Goal: Information Seeking & Learning: Learn about a topic

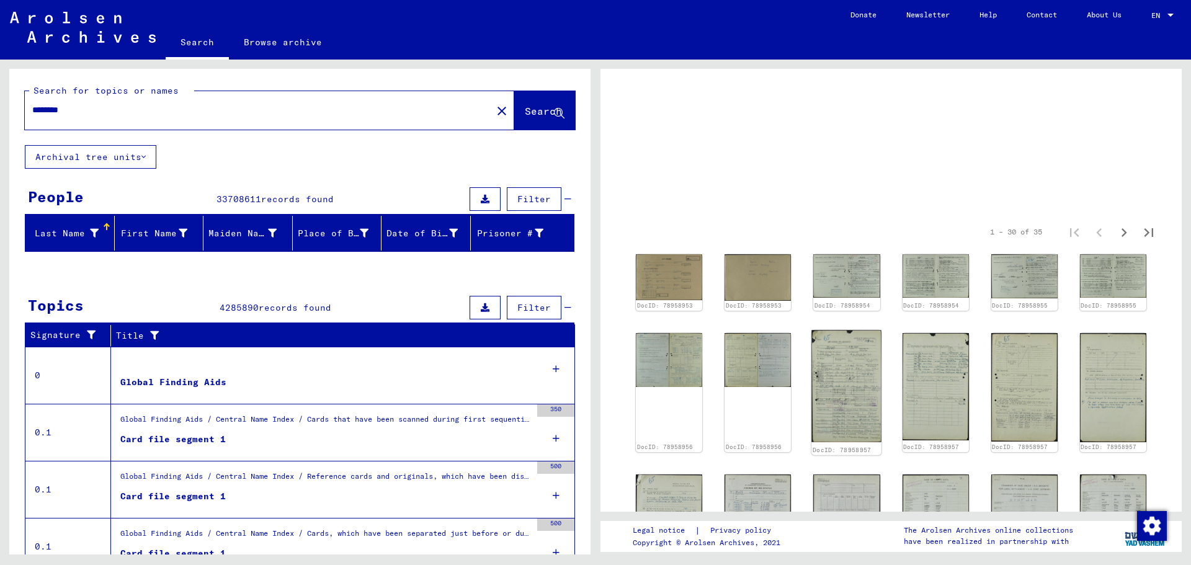
click at [838, 385] on img at bounding box center [847, 387] width 70 height 112
click at [833, 386] on img at bounding box center [847, 387] width 70 height 112
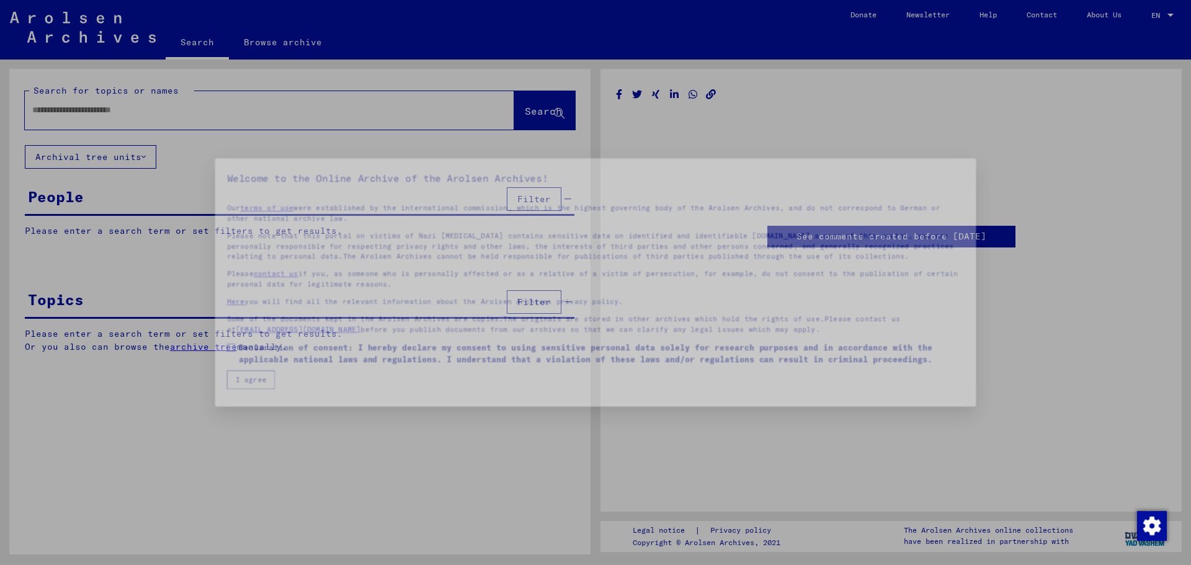
type input "********"
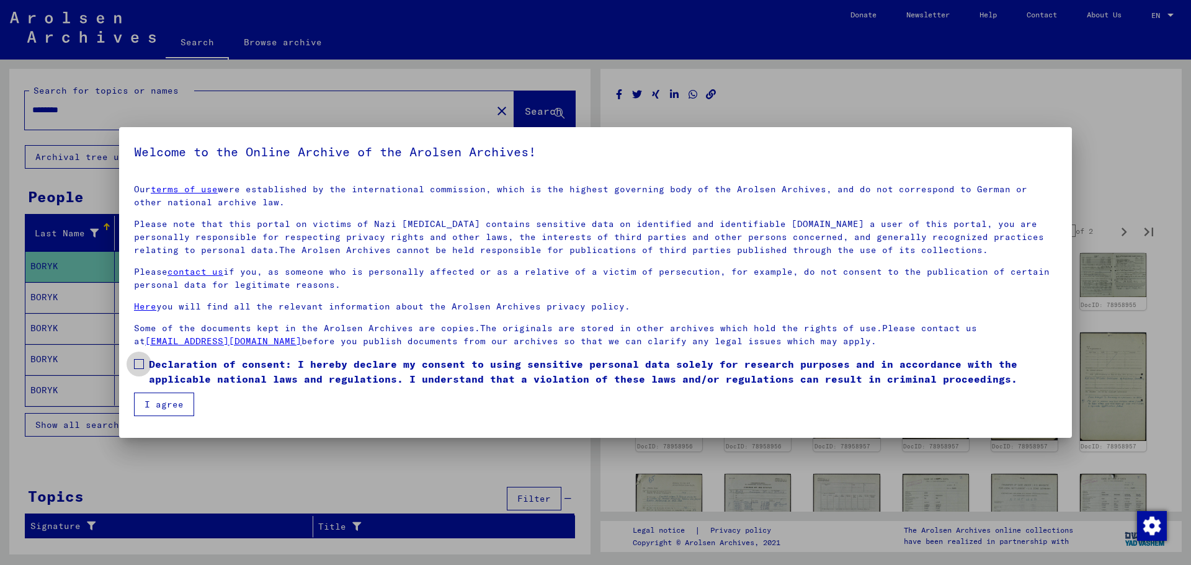
click at [138, 363] on span at bounding box center [139, 364] width 10 height 10
click at [166, 401] on button "I agree" at bounding box center [164, 405] width 60 height 24
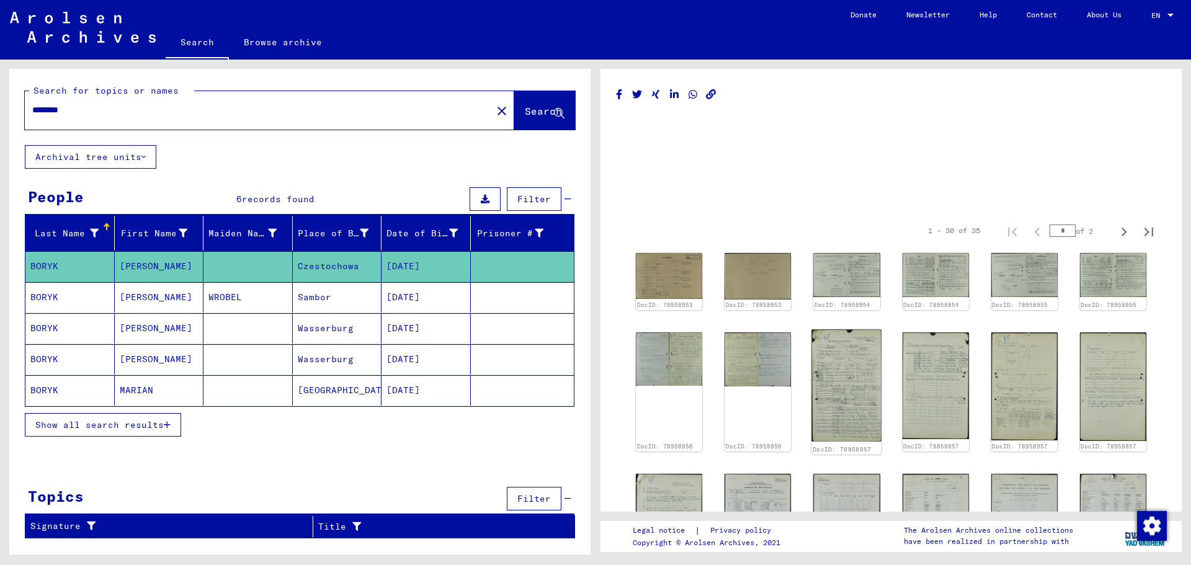
click at [830, 383] on img at bounding box center [847, 385] width 70 height 112
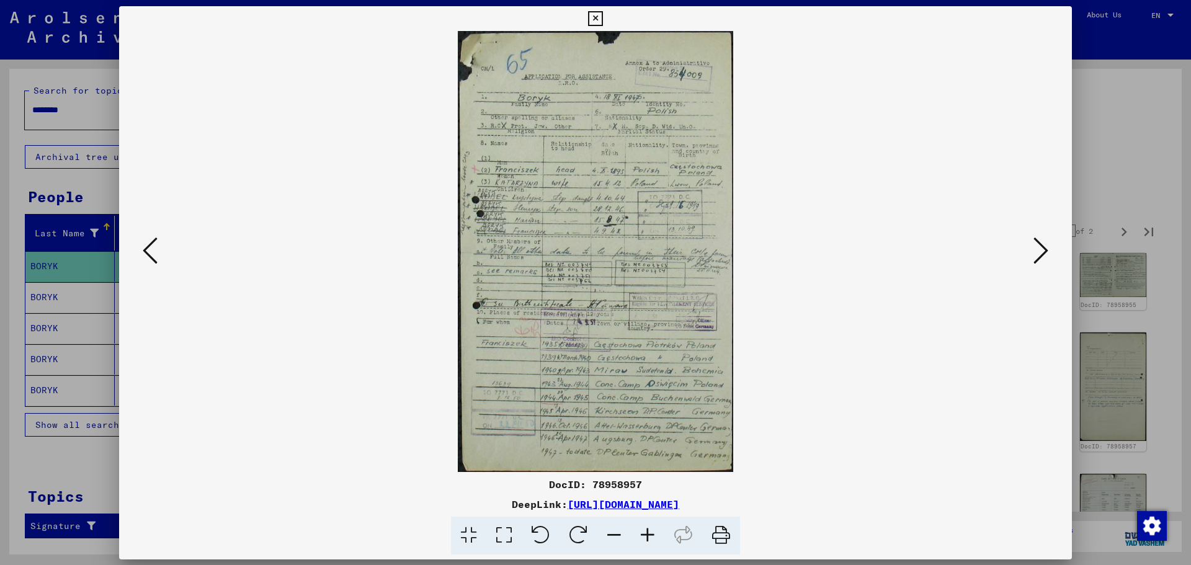
click at [830, 383] on img at bounding box center [595, 251] width 868 height 441
click at [651, 530] on icon at bounding box center [647, 536] width 33 height 38
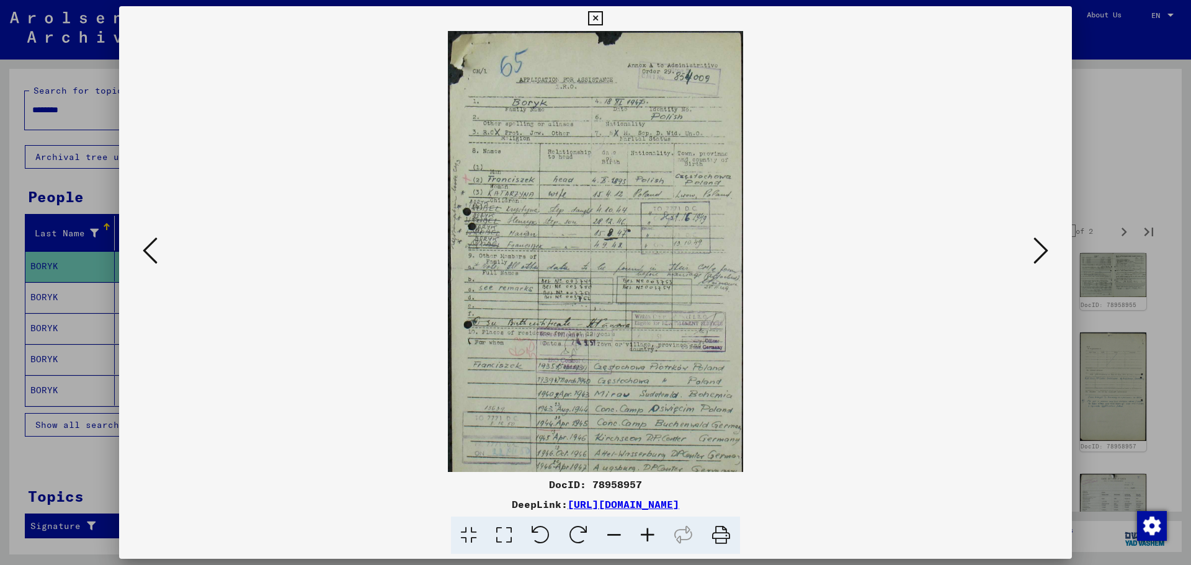
click at [651, 530] on icon at bounding box center [647, 536] width 33 height 38
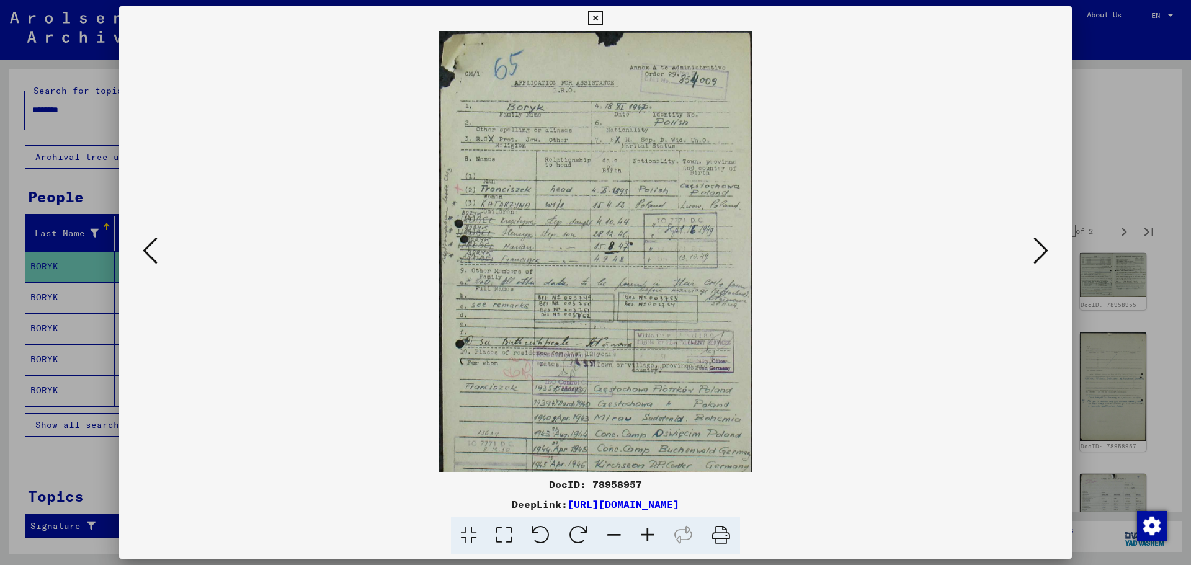
click at [651, 530] on icon at bounding box center [647, 536] width 33 height 38
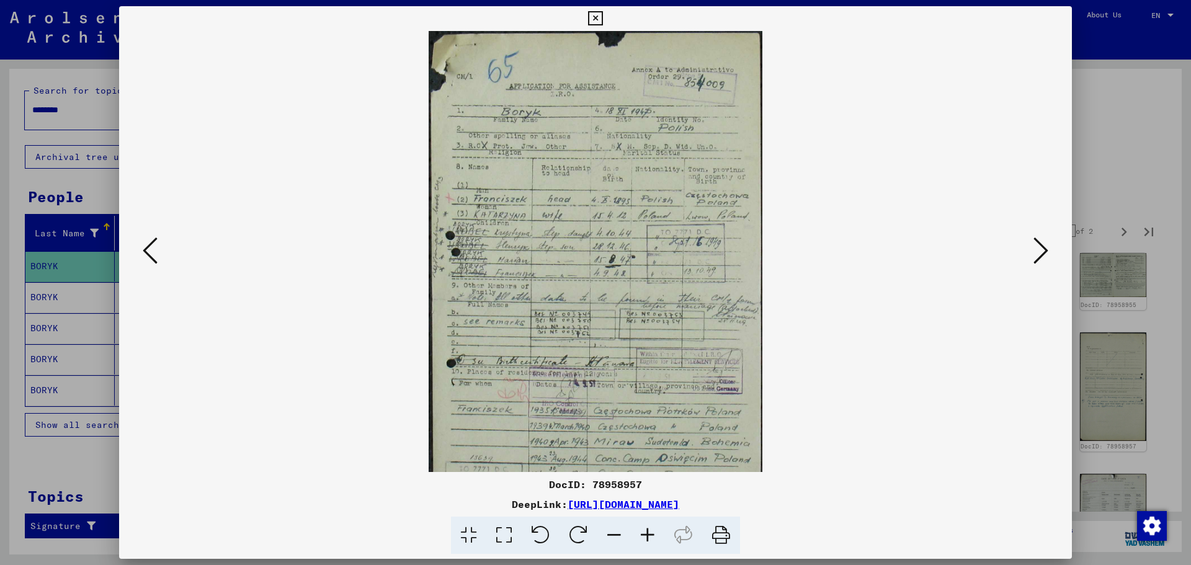
click at [651, 530] on icon at bounding box center [647, 536] width 33 height 38
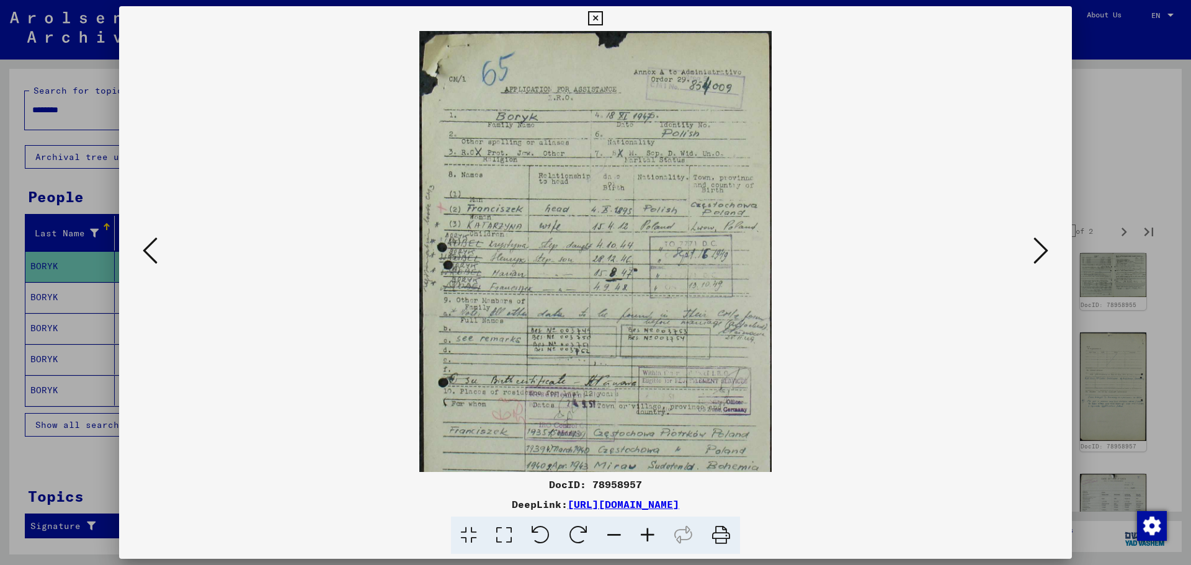
click at [651, 530] on icon at bounding box center [647, 536] width 33 height 38
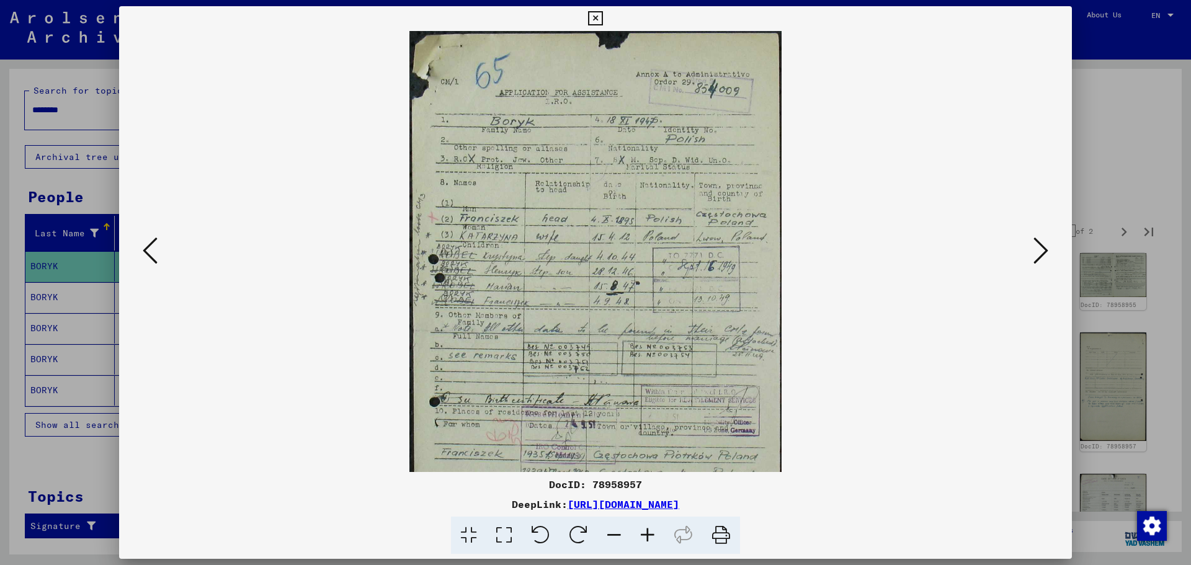
click at [651, 530] on icon at bounding box center [647, 536] width 33 height 38
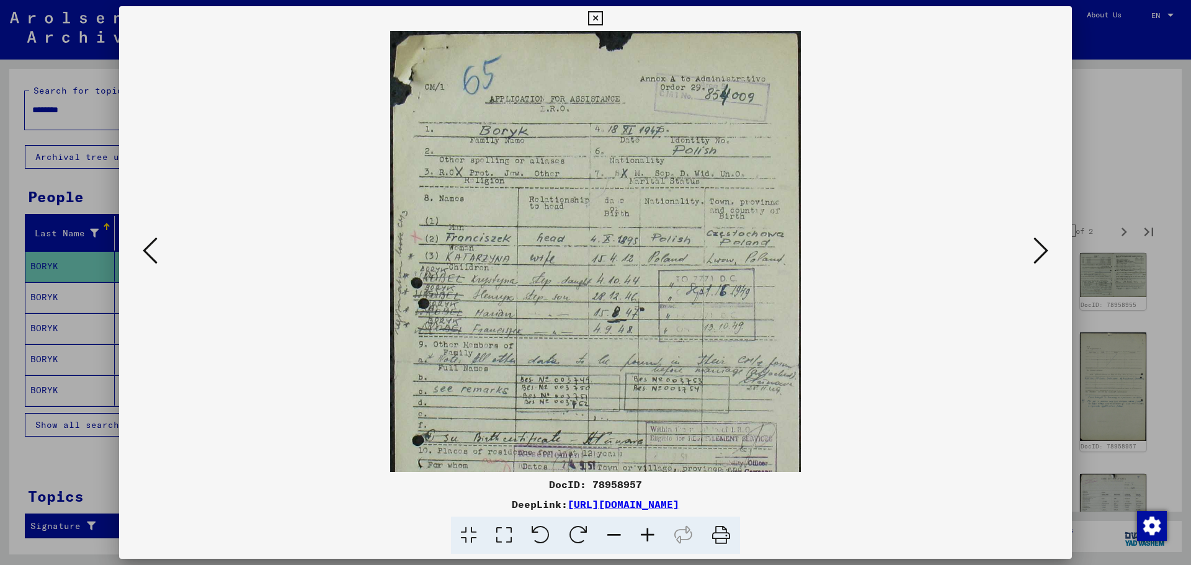
click at [651, 530] on icon at bounding box center [647, 536] width 33 height 38
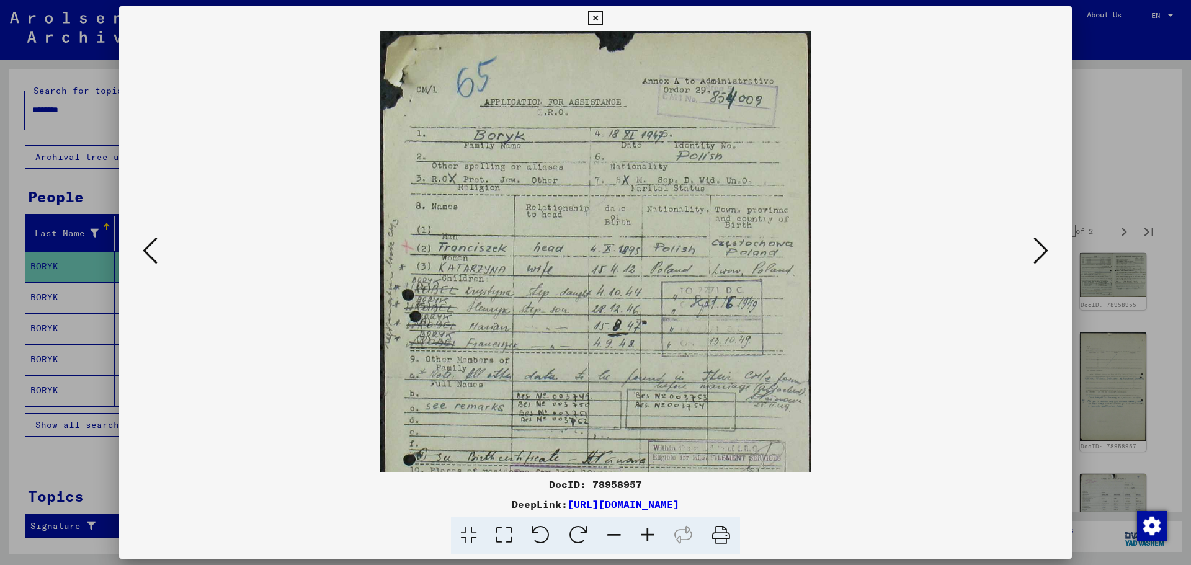
click at [651, 530] on icon at bounding box center [647, 536] width 33 height 38
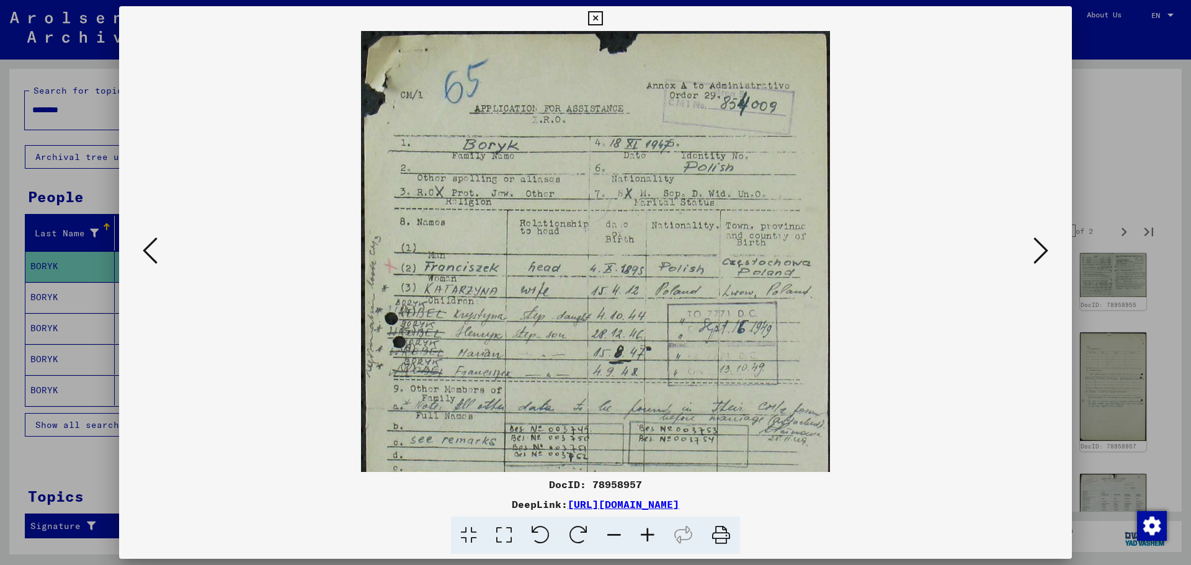
click at [651, 530] on icon at bounding box center [647, 536] width 33 height 38
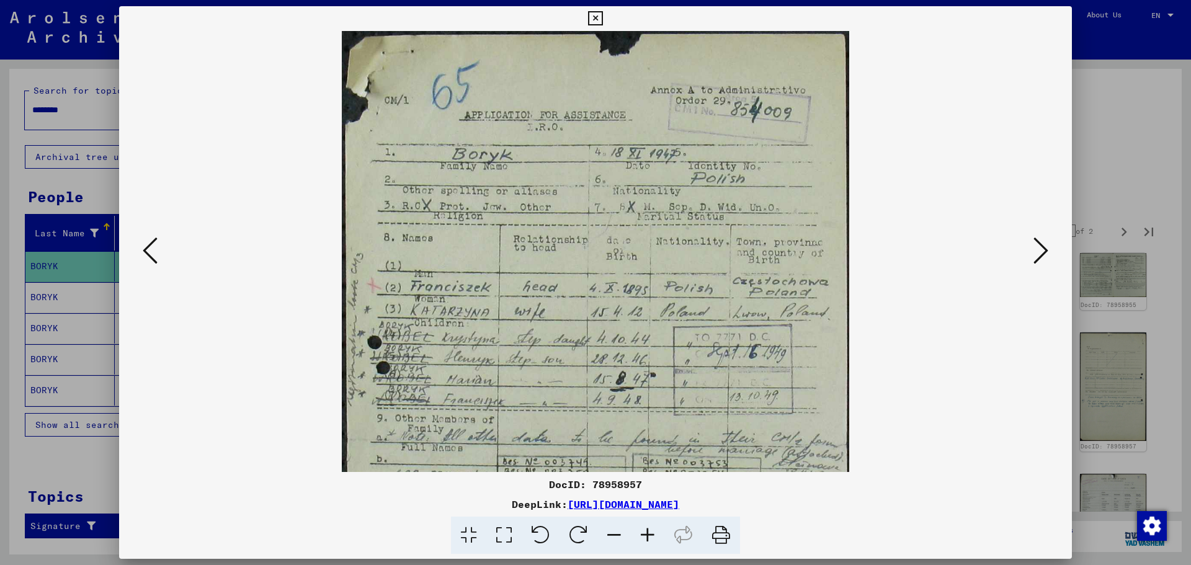
click at [651, 530] on icon at bounding box center [647, 536] width 33 height 38
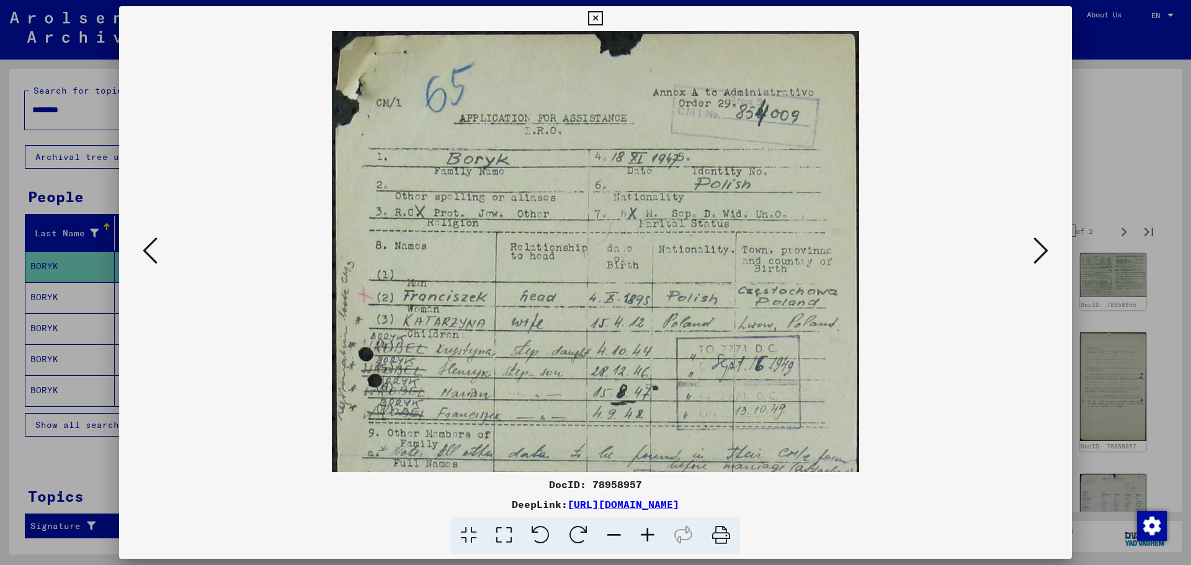
click at [651, 530] on icon at bounding box center [647, 536] width 33 height 38
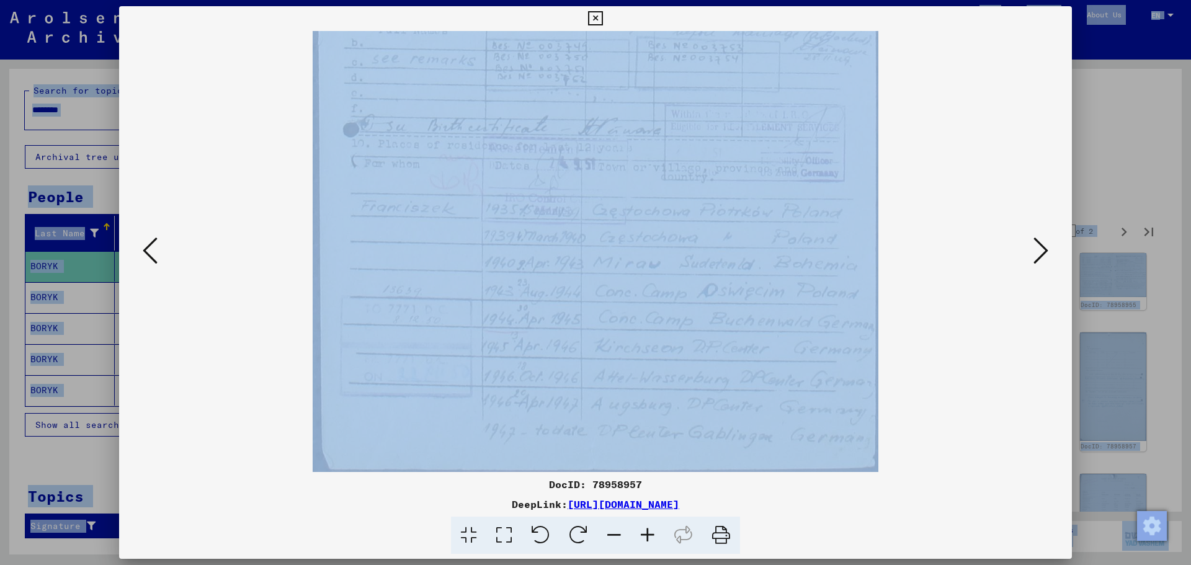
scroll to position [411, 0]
drag, startPoint x: 896, startPoint y: 398, endPoint x: 938, endPoint y: -21, distance: 420.8
click at [938, 0] on html "Search Browse archive Donate Newsletter Help Contact About Us Search Browse arc…" at bounding box center [595, 282] width 1191 height 565
click at [905, 300] on div at bounding box center [595, 251] width 868 height 441
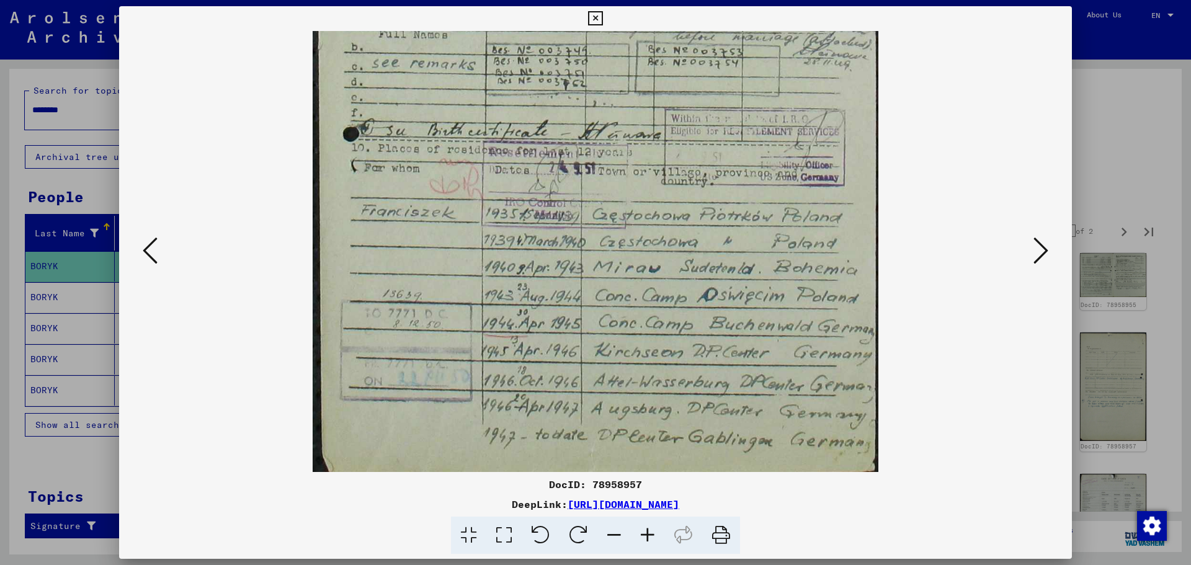
scroll to position [465, 0]
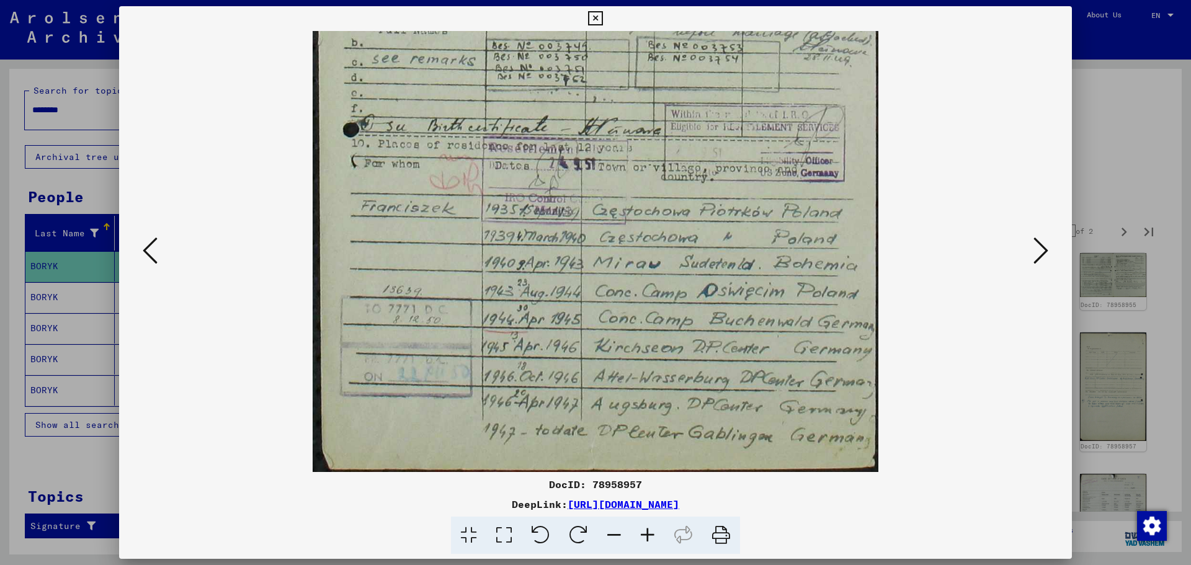
drag, startPoint x: 899, startPoint y: 380, endPoint x: 892, endPoint y: 316, distance: 64.3
click at [892, 316] on div at bounding box center [595, 251] width 868 height 441
click at [1042, 249] on icon at bounding box center [1040, 251] width 15 height 30
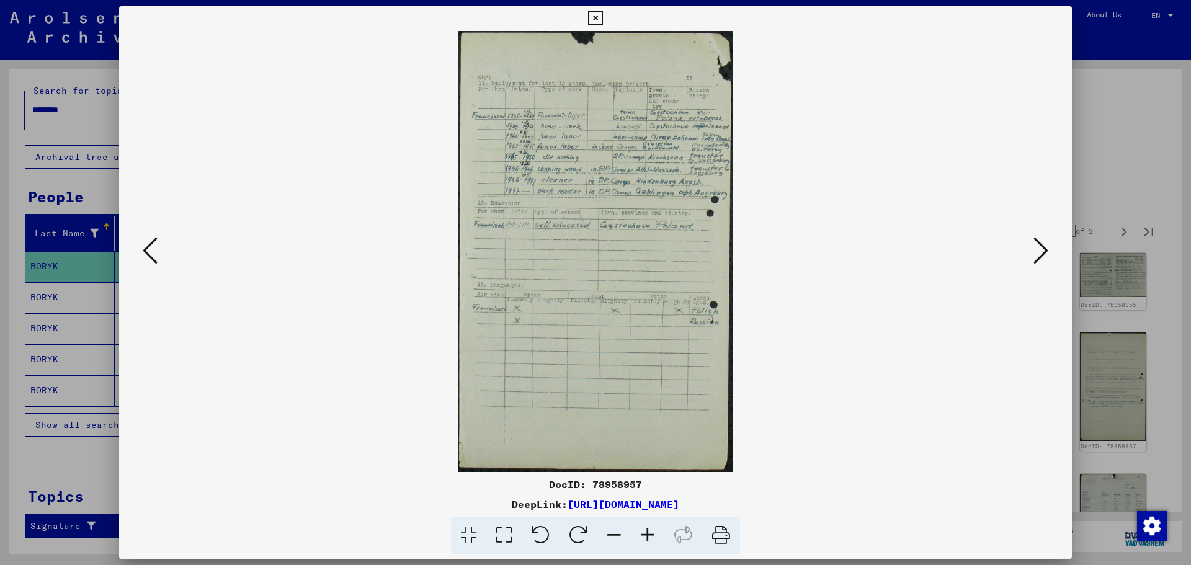
click at [648, 536] on icon at bounding box center [647, 536] width 33 height 38
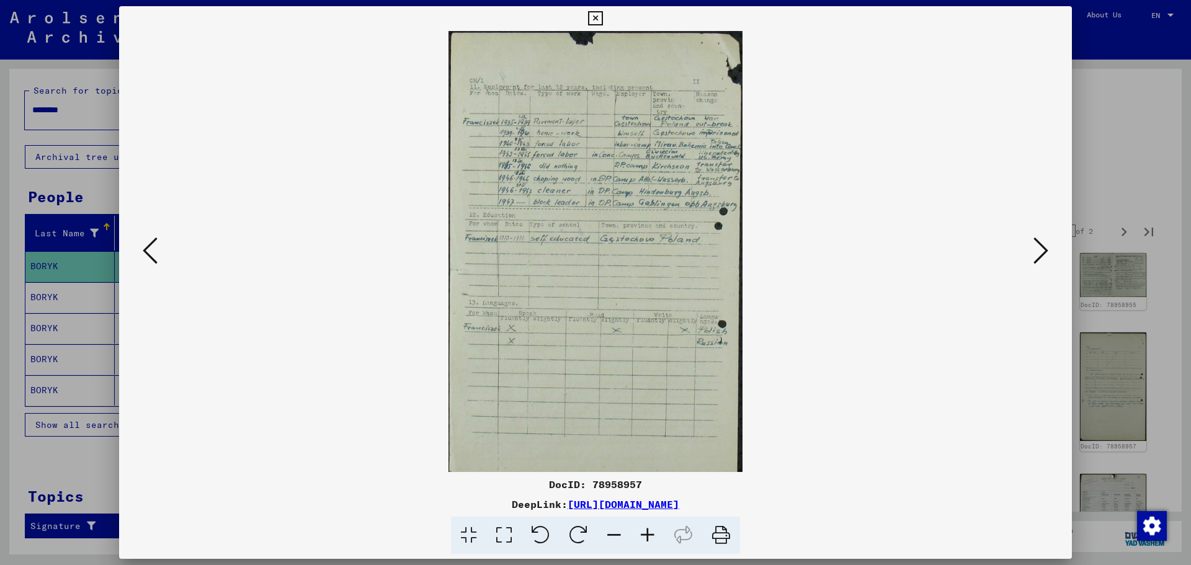
click at [648, 536] on icon at bounding box center [647, 536] width 33 height 38
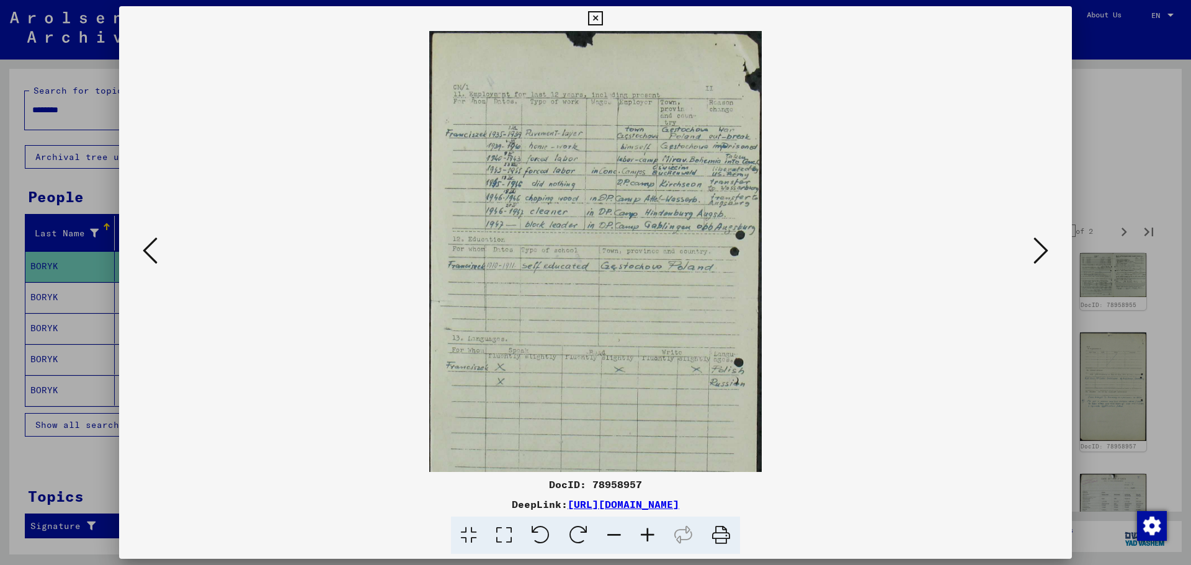
click at [648, 536] on icon at bounding box center [647, 536] width 33 height 38
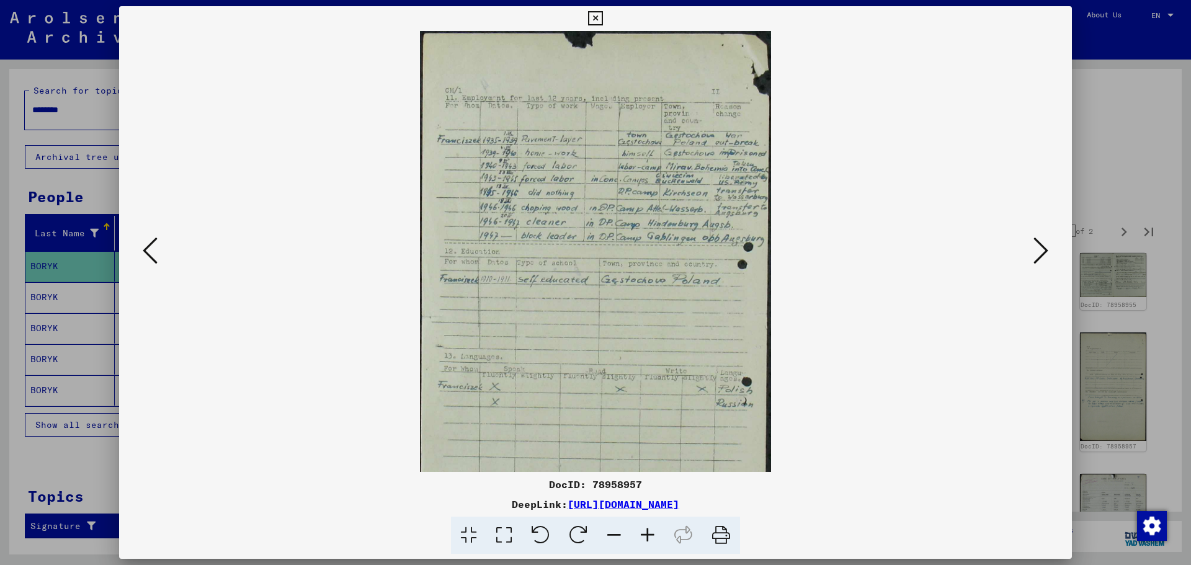
click at [648, 536] on icon at bounding box center [647, 536] width 33 height 38
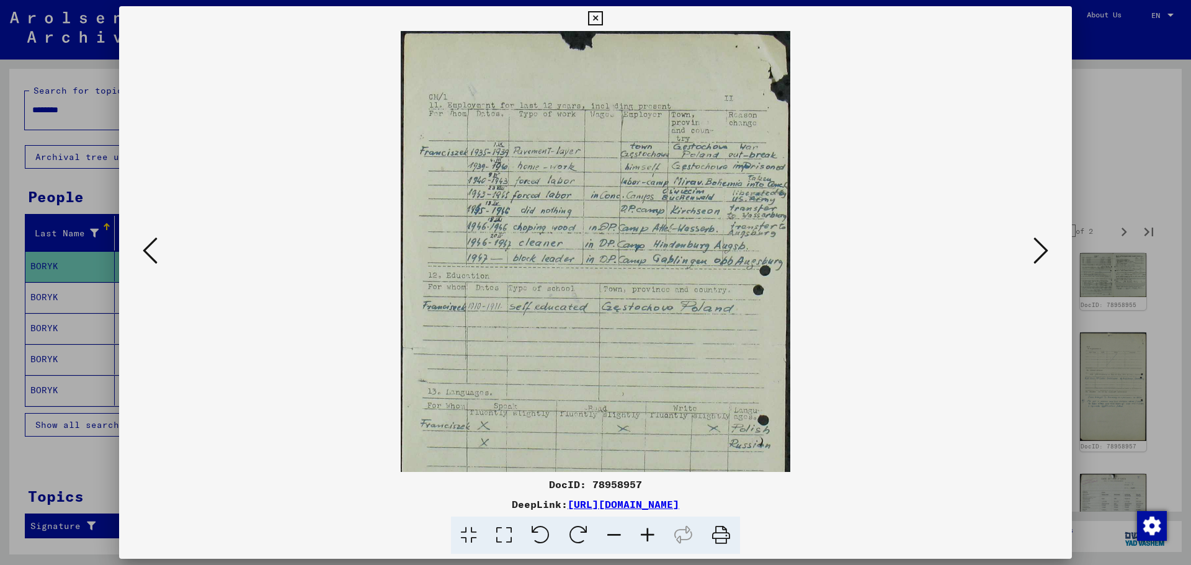
click at [648, 536] on icon at bounding box center [647, 536] width 33 height 38
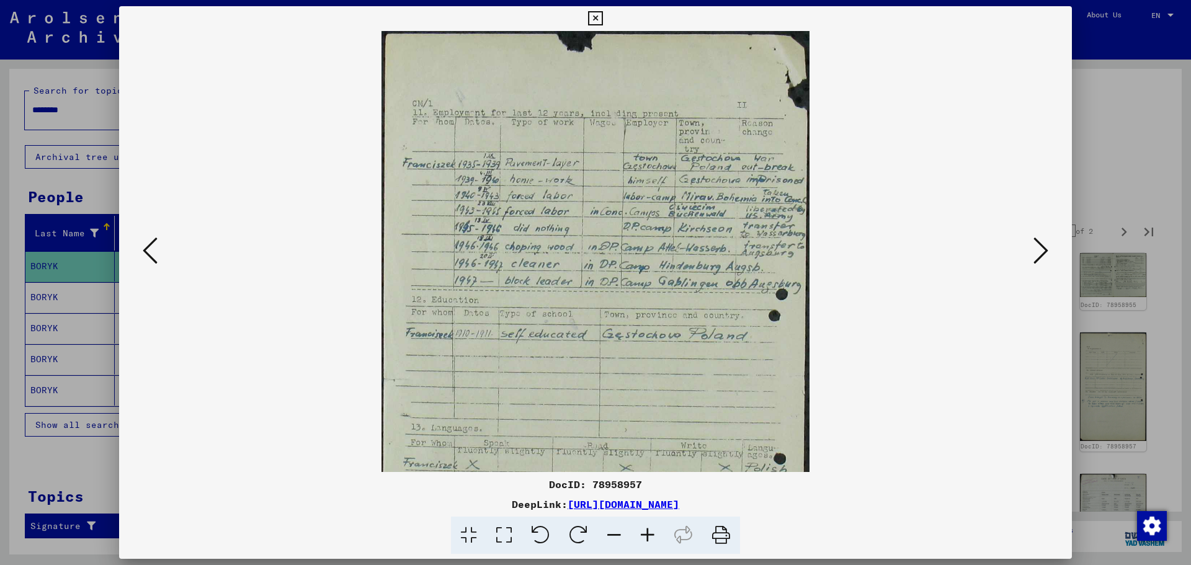
click at [648, 536] on icon at bounding box center [647, 536] width 33 height 38
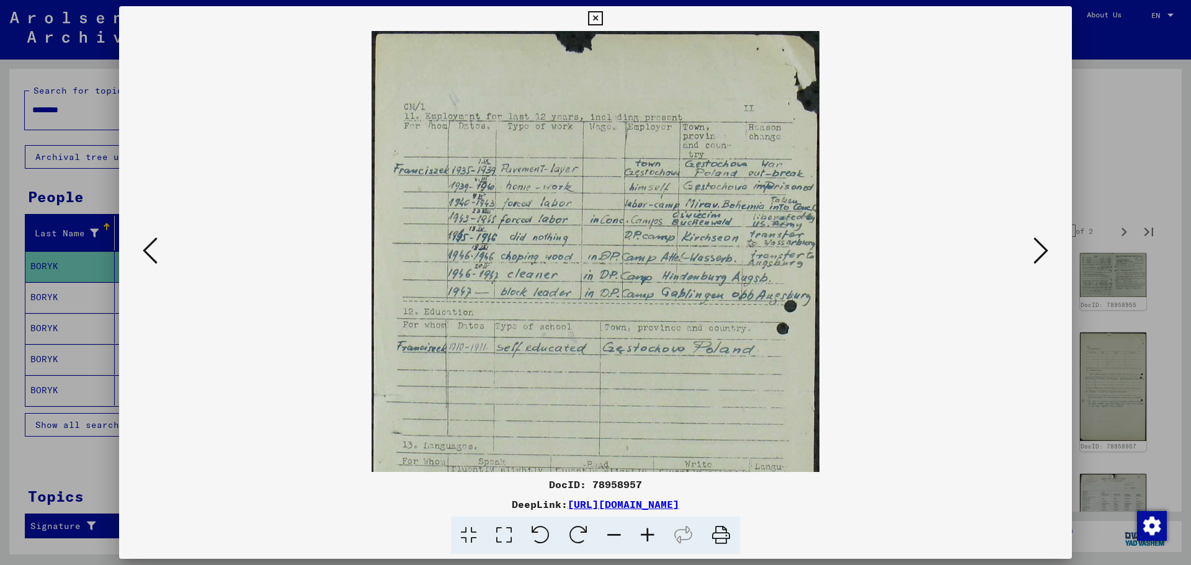
click at [648, 536] on icon at bounding box center [647, 536] width 33 height 38
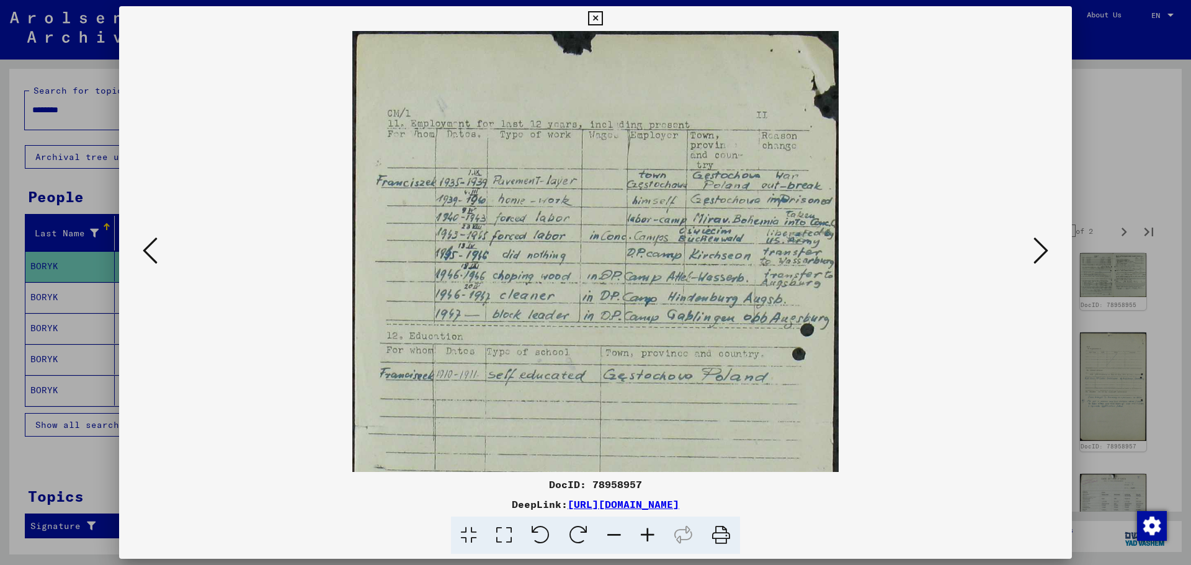
click at [648, 536] on icon at bounding box center [647, 536] width 33 height 38
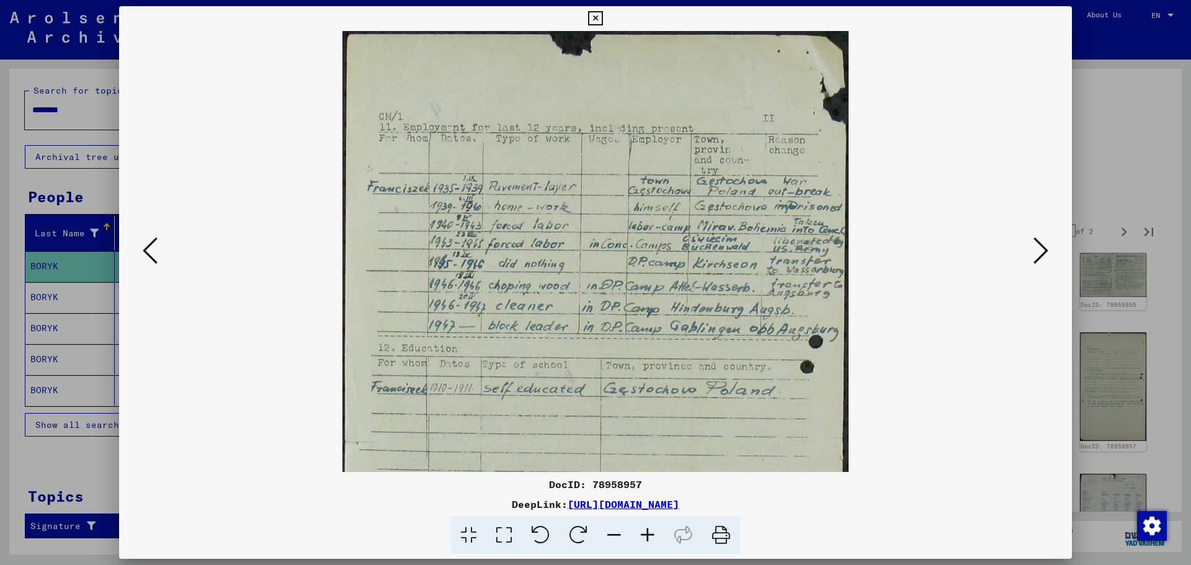
click at [648, 536] on icon at bounding box center [647, 536] width 33 height 38
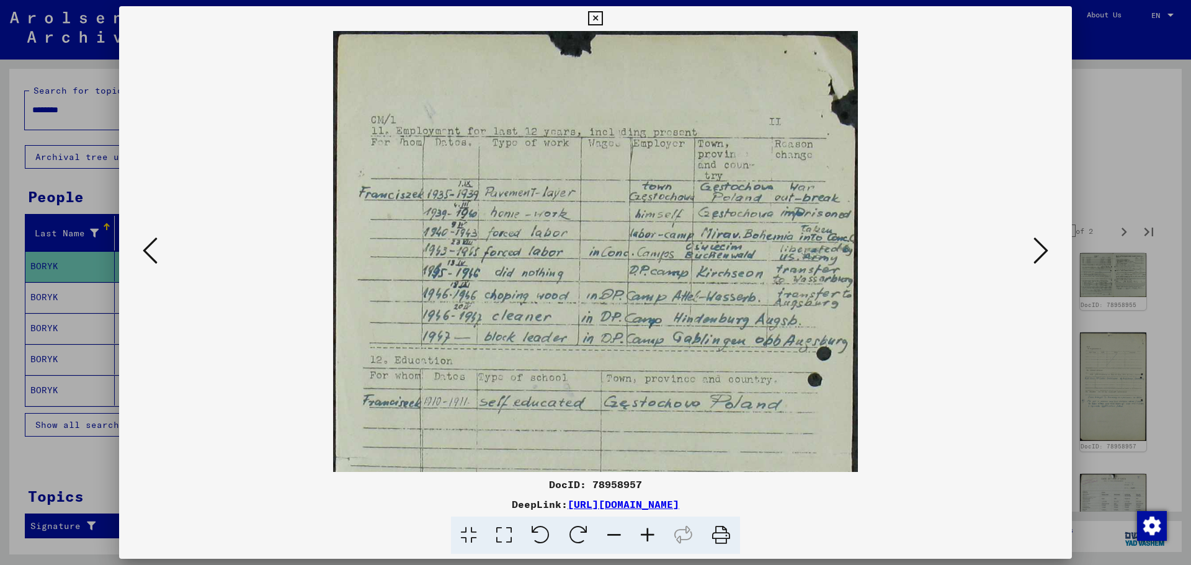
click at [648, 536] on icon at bounding box center [647, 536] width 33 height 38
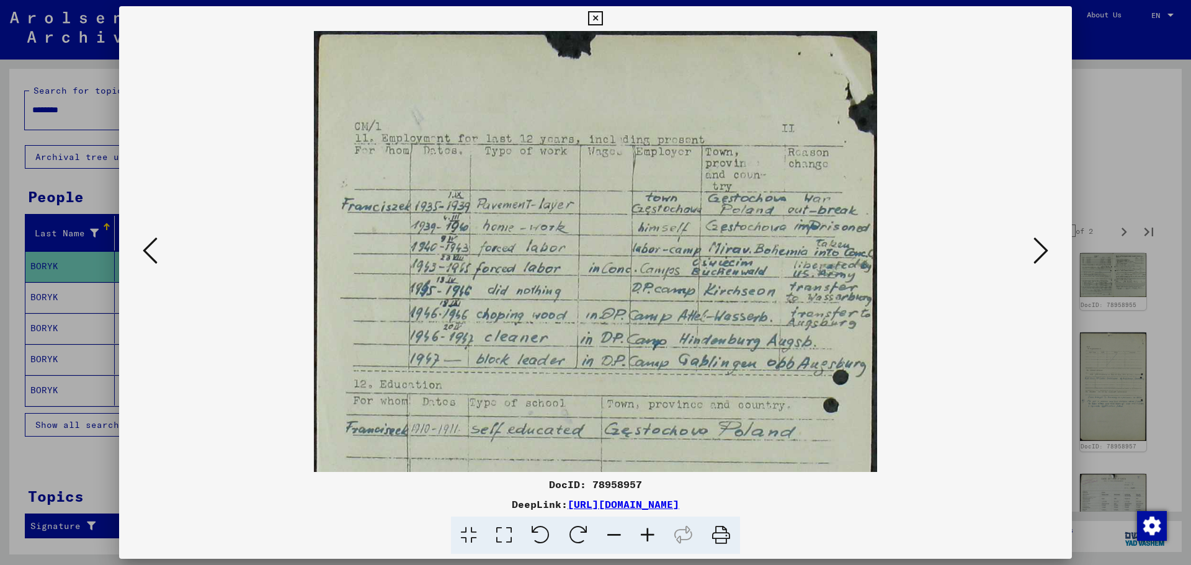
click at [648, 536] on icon at bounding box center [647, 536] width 33 height 38
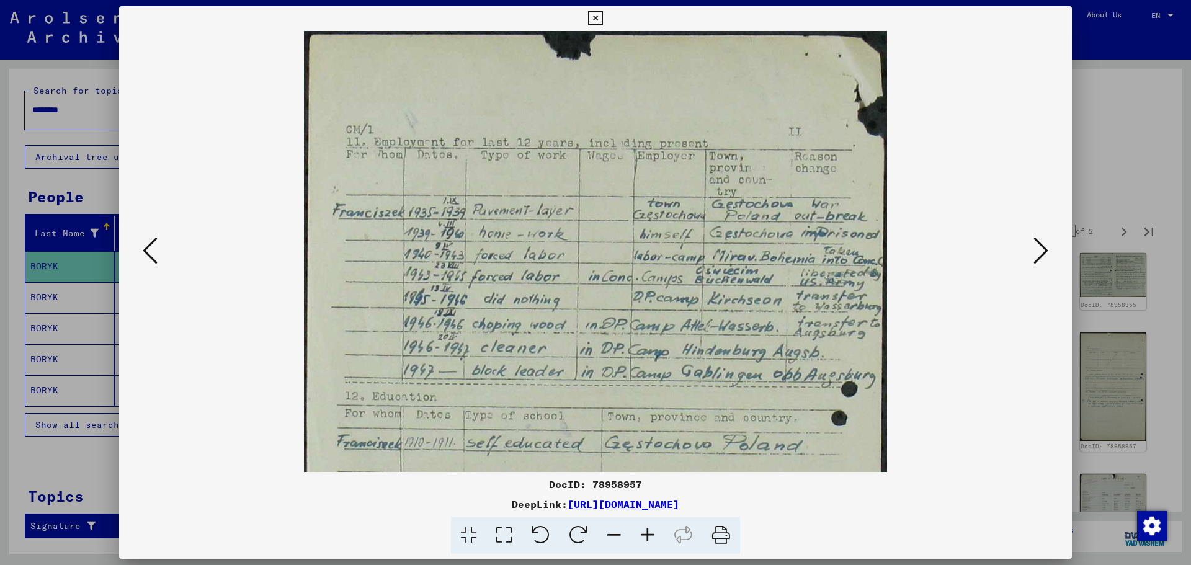
click at [648, 536] on icon at bounding box center [647, 536] width 33 height 38
click at [1036, 256] on icon at bounding box center [1040, 251] width 15 height 30
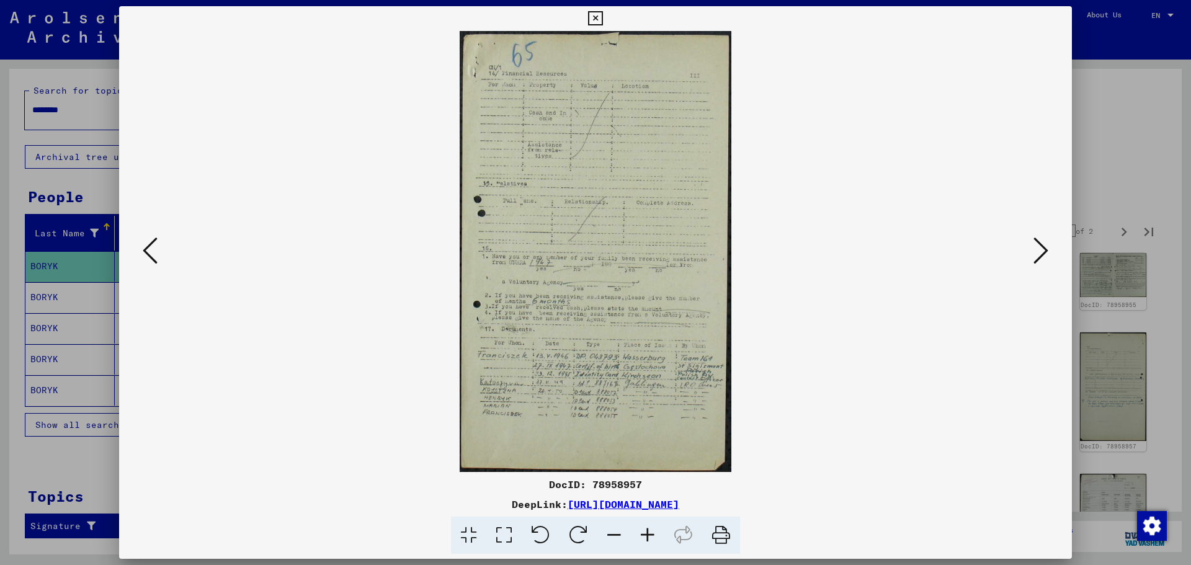
click at [646, 537] on icon at bounding box center [647, 536] width 33 height 38
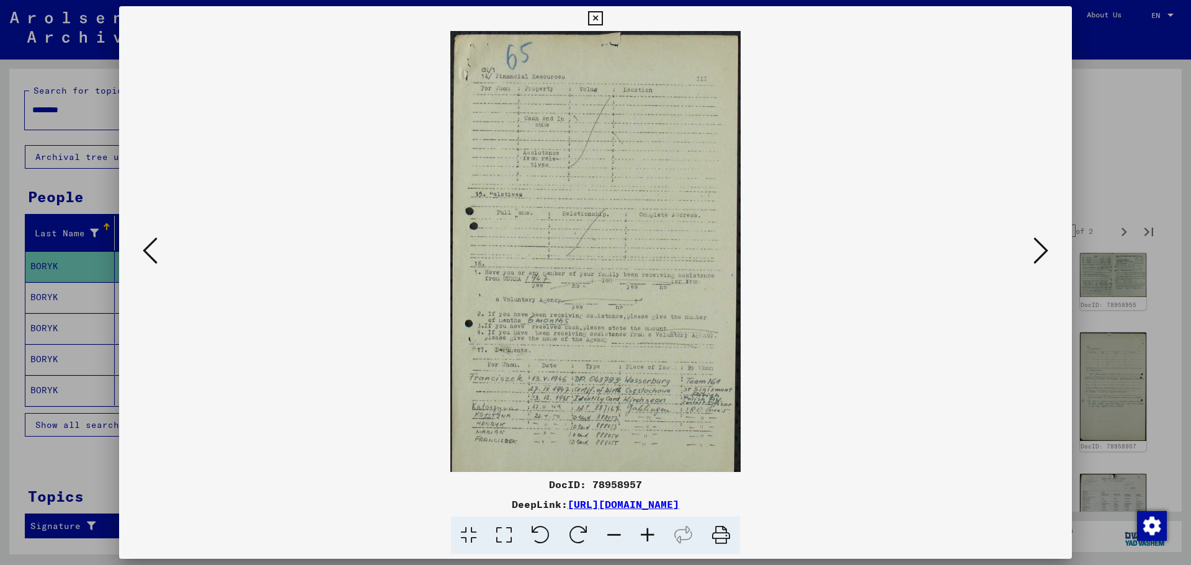
click at [646, 537] on icon at bounding box center [647, 536] width 33 height 38
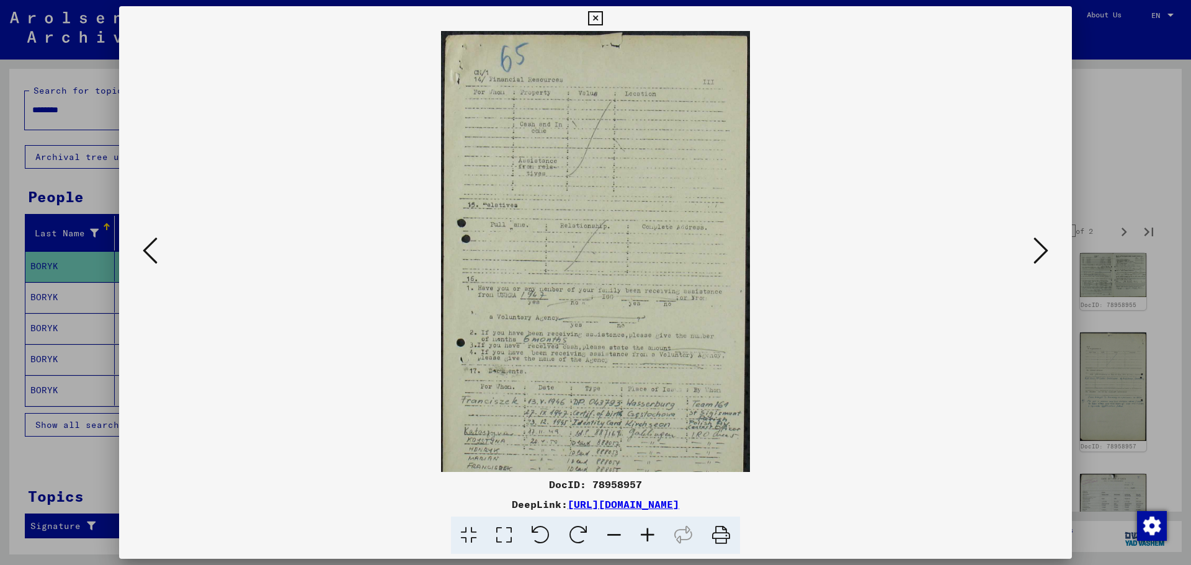
click at [646, 537] on icon at bounding box center [647, 536] width 33 height 38
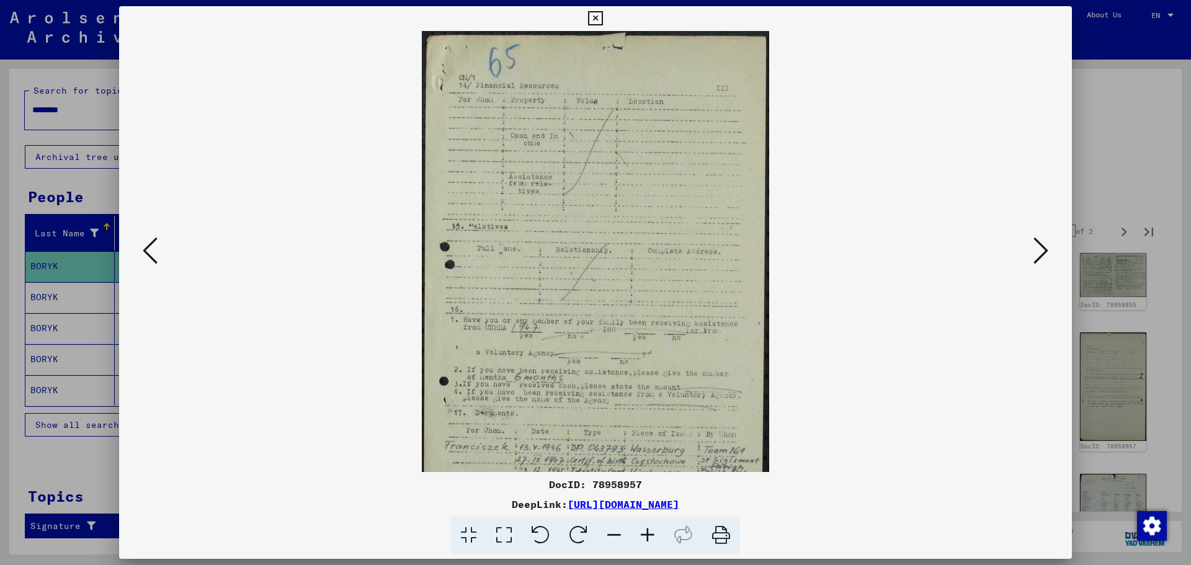
click at [646, 537] on icon at bounding box center [647, 536] width 33 height 38
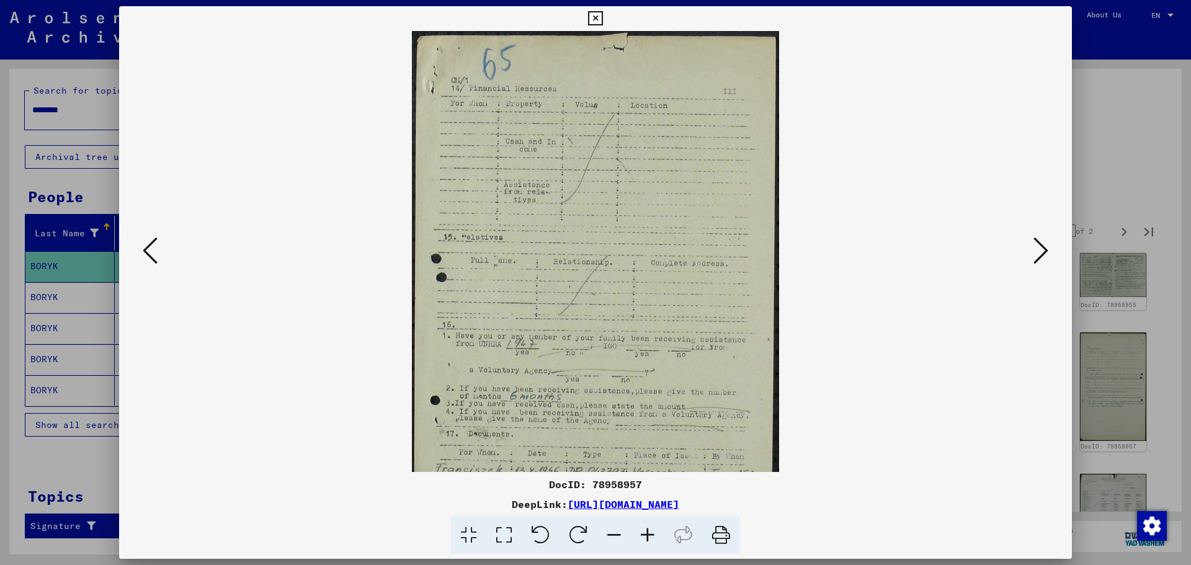
click at [646, 537] on icon at bounding box center [647, 536] width 33 height 38
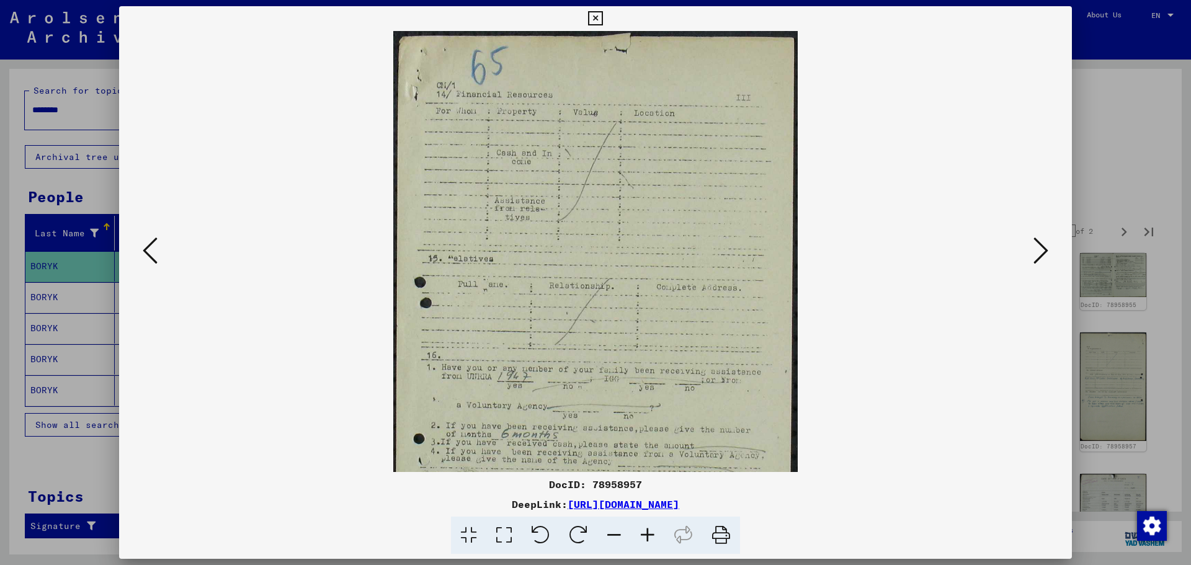
click at [646, 537] on icon at bounding box center [647, 536] width 33 height 38
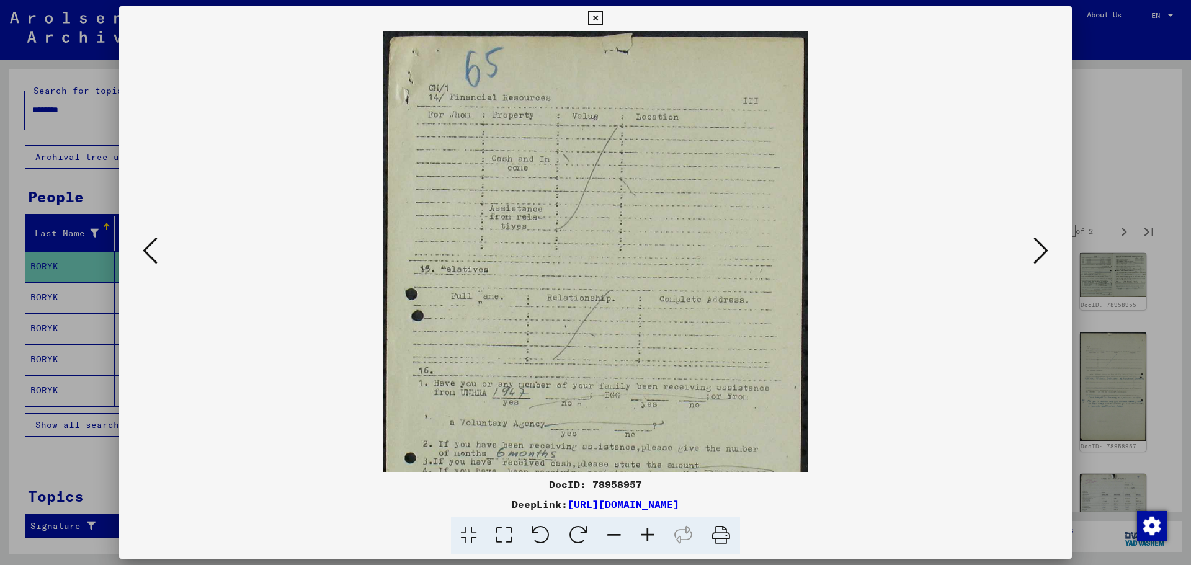
click at [646, 537] on icon at bounding box center [647, 536] width 33 height 38
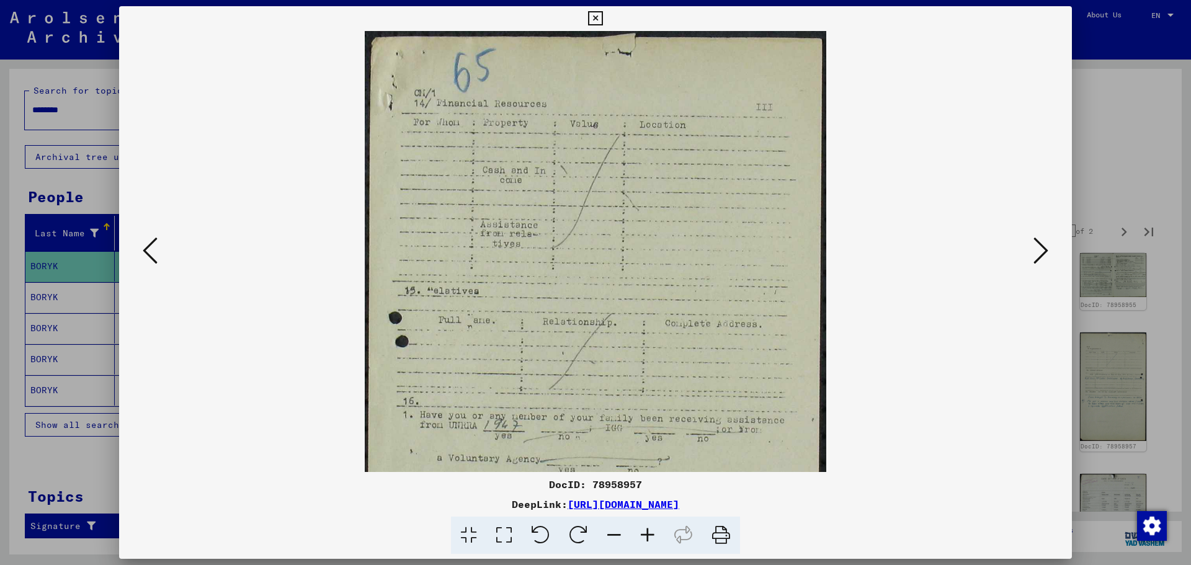
click at [646, 537] on icon at bounding box center [647, 536] width 33 height 38
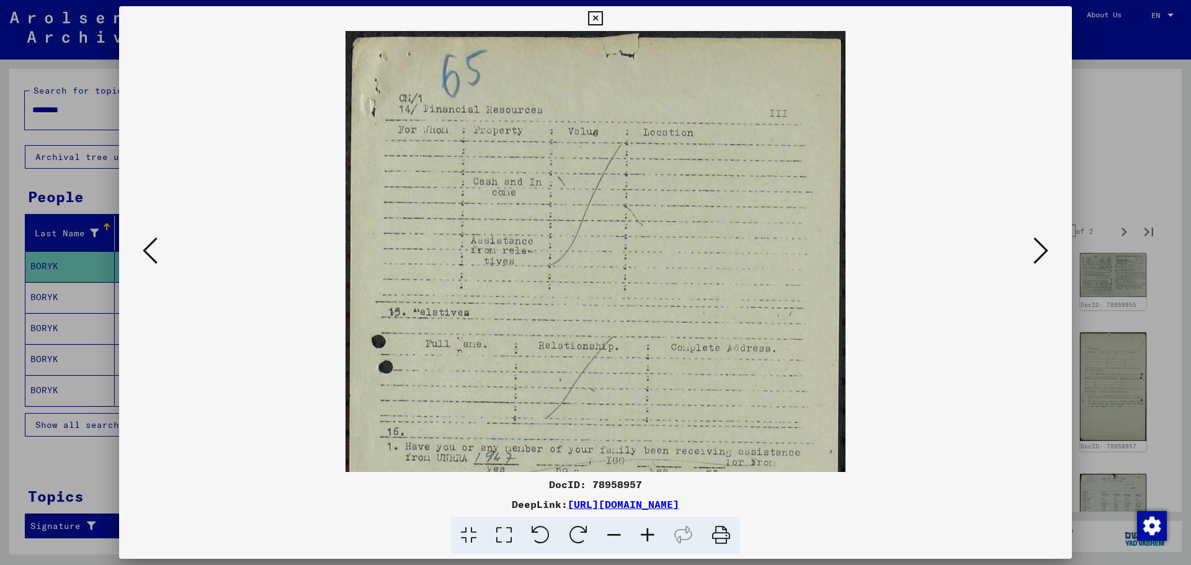
click at [646, 537] on icon at bounding box center [647, 536] width 33 height 38
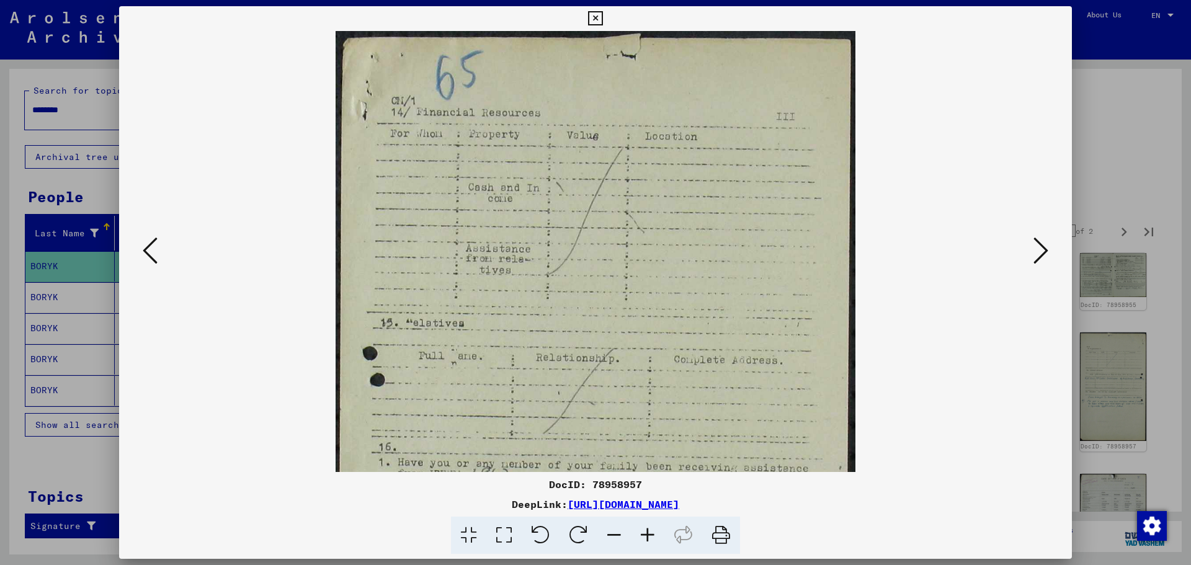
click at [646, 537] on icon at bounding box center [647, 536] width 33 height 38
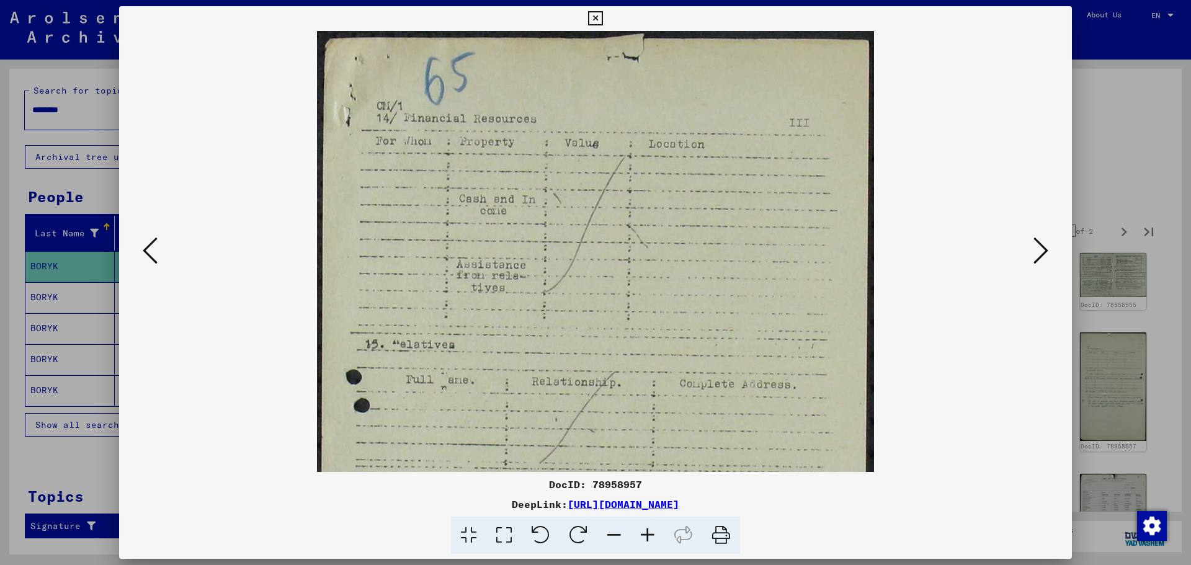
click at [646, 537] on icon at bounding box center [647, 536] width 33 height 38
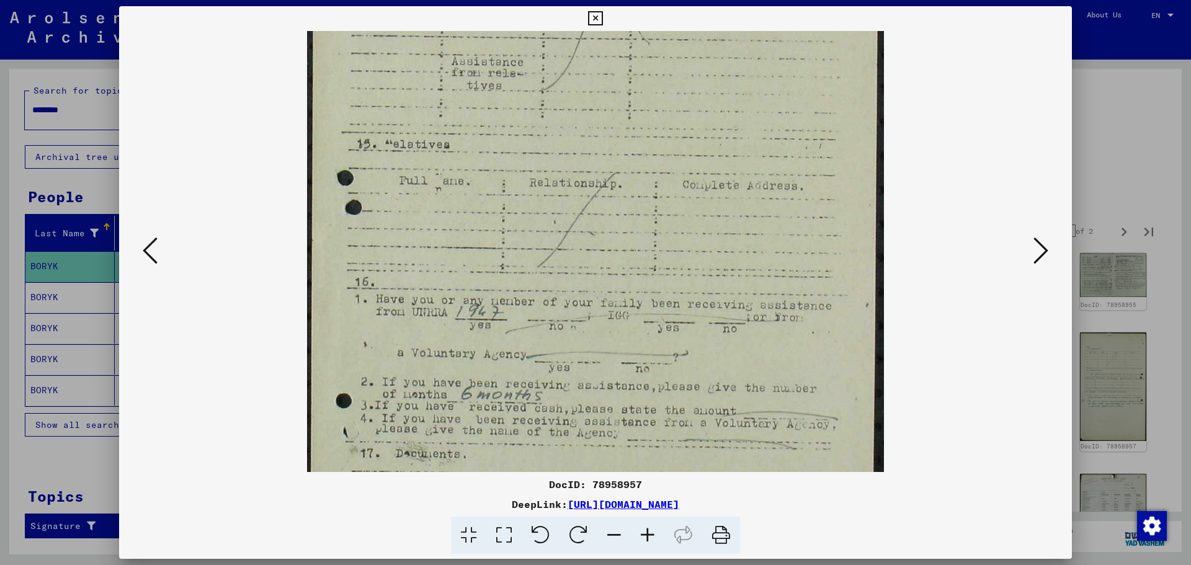
drag, startPoint x: 705, startPoint y: 378, endPoint x: 689, endPoint y: 165, distance: 213.4
click at [689, 165] on img at bounding box center [595, 288] width 576 height 937
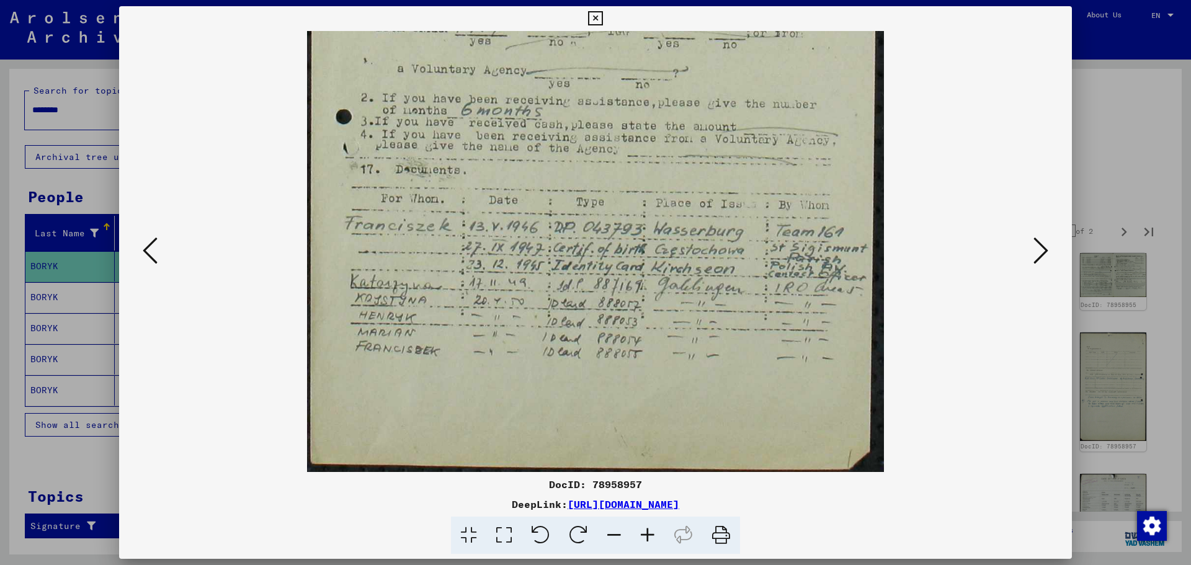
scroll to position [496, 0]
drag, startPoint x: 668, startPoint y: 411, endPoint x: 659, endPoint y: 128, distance: 283.0
click at [659, 128] on img at bounding box center [595, 3] width 576 height 937
click at [1038, 247] on icon at bounding box center [1040, 251] width 15 height 30
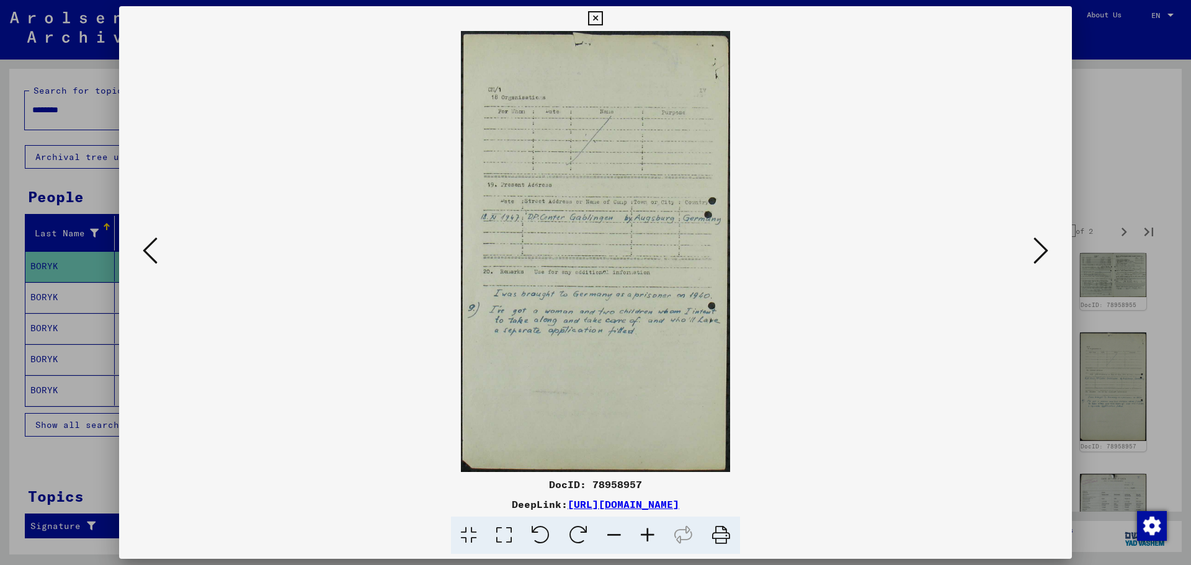
click at [1038, 247] on icon at bounding box center [1040, 251] width 15 height 30
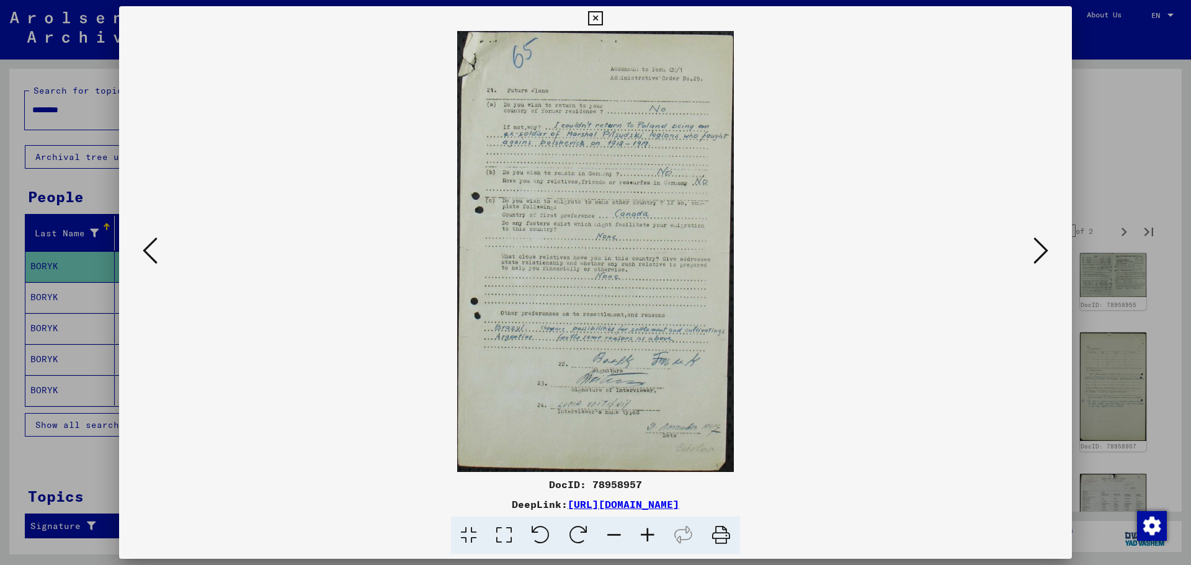
click at [1038, 247] on icon at bounding box center [1040, 251] width 15 height 30
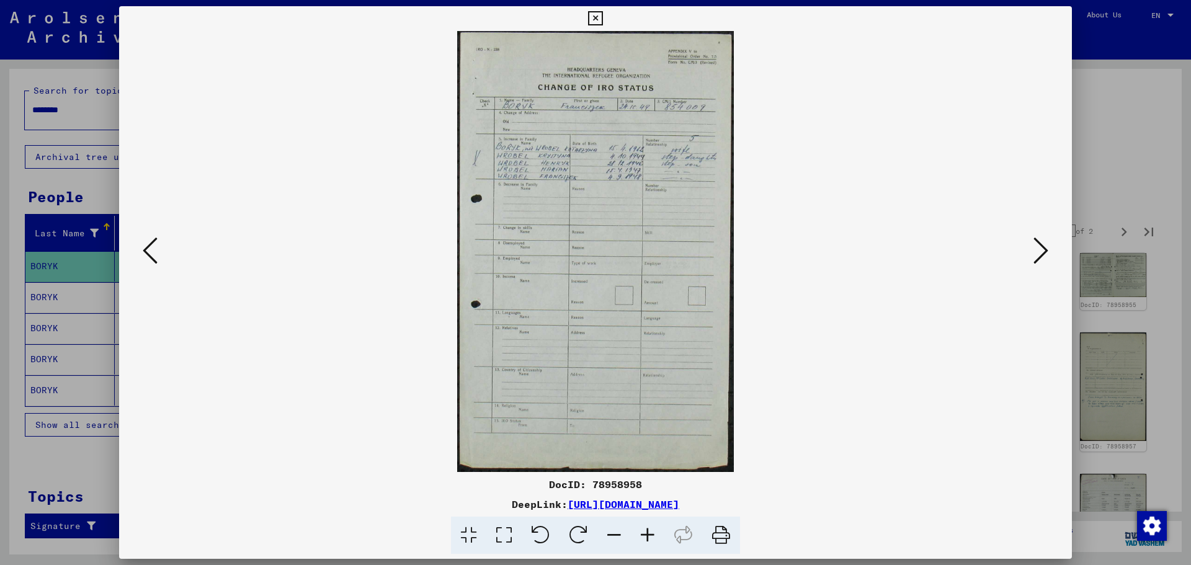
click at [1038, 247] on icon at bounding box center [1040, 251] width 15 height 30
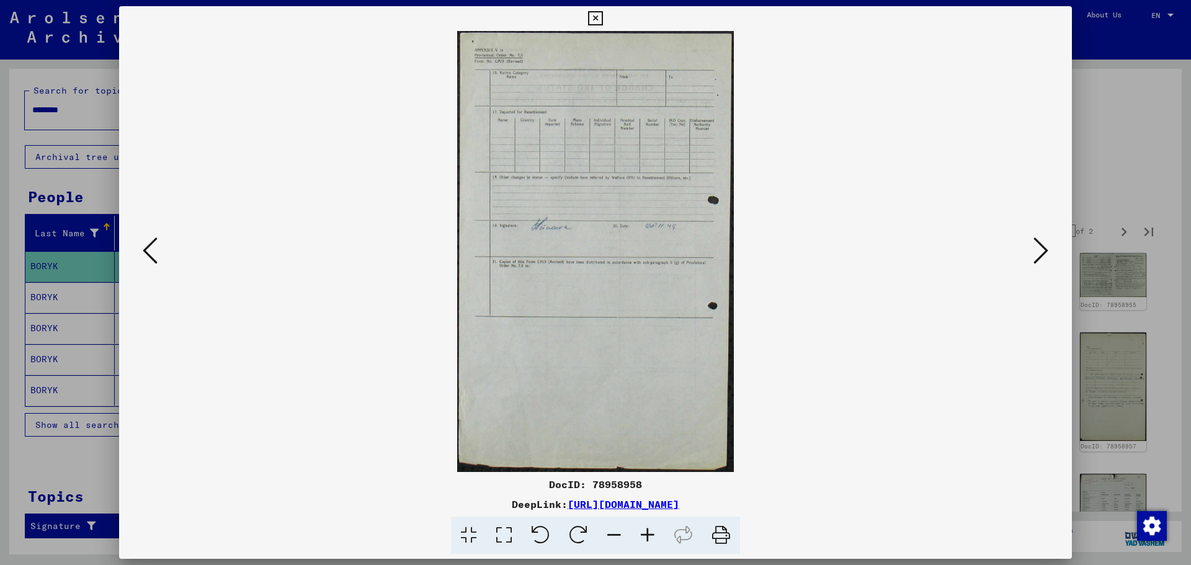
click at [1038, 247] on icon at bounding box center [1040, 251] width 15 height 30
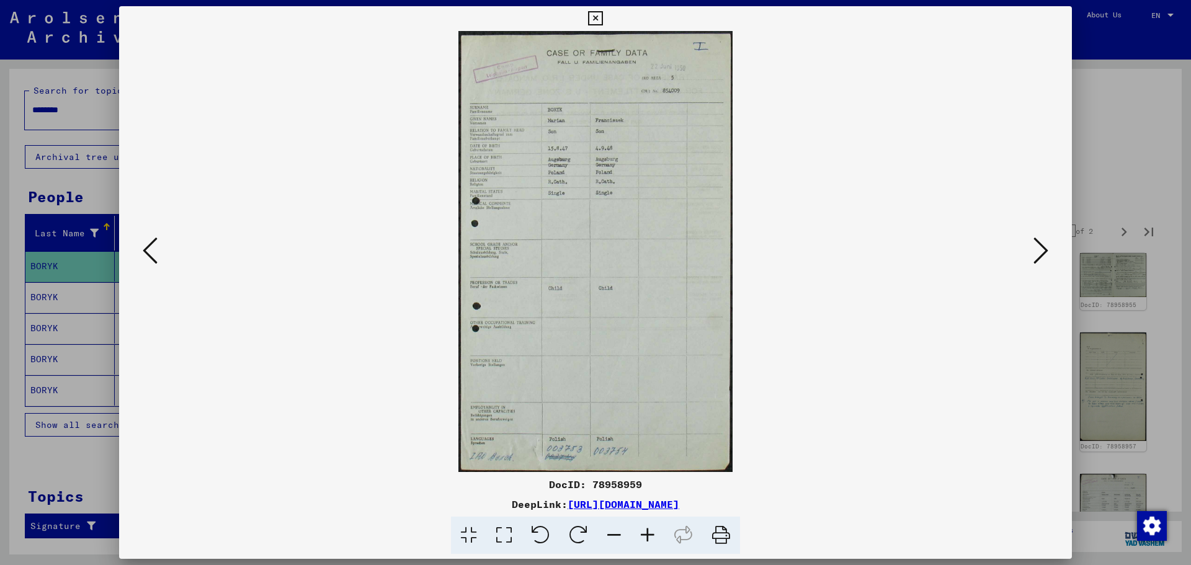
click at [1038, 247] on icon at bounding box center [1040, 251] width 15 height 30
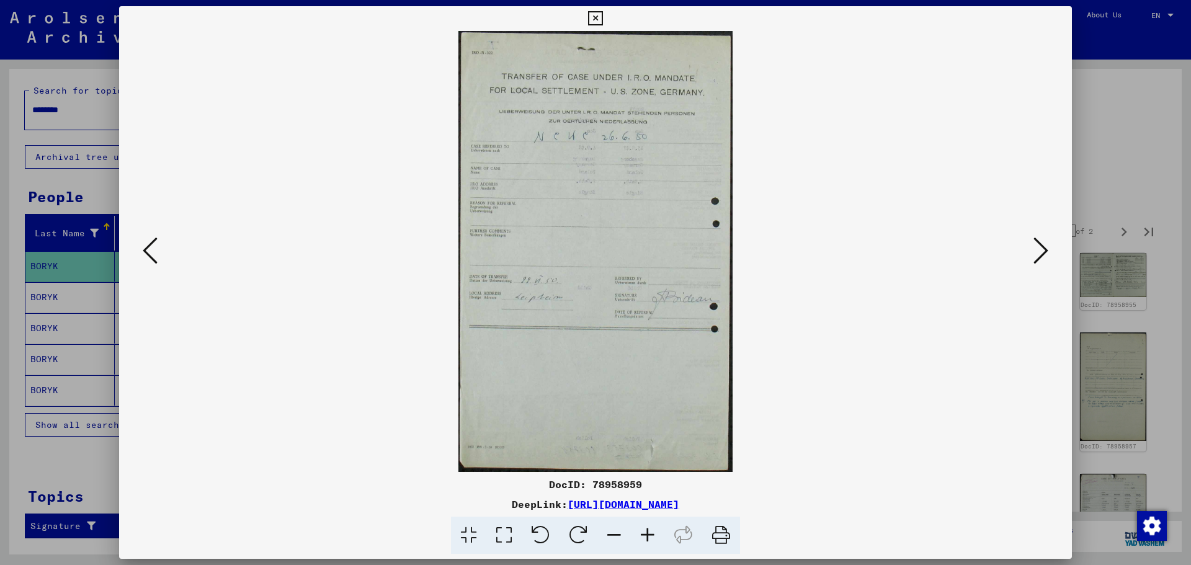
click at [1038, 247] on icon at bounding box center [1040, 251] width 15 height 30
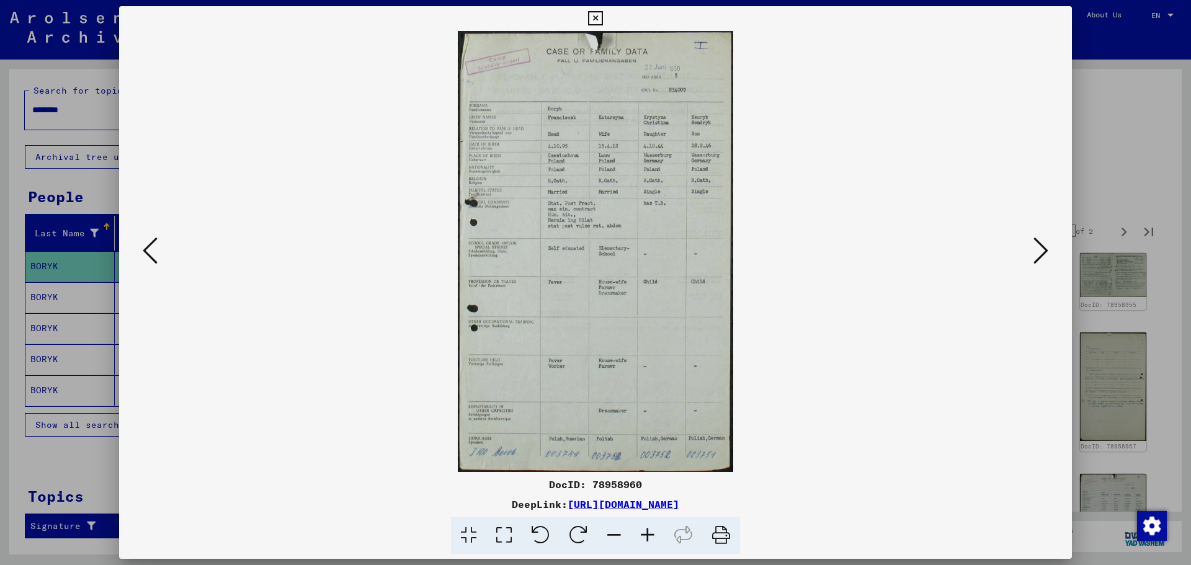
click at [1038, 247] on icon at bounding box center [1040, 251] width 15 height 30
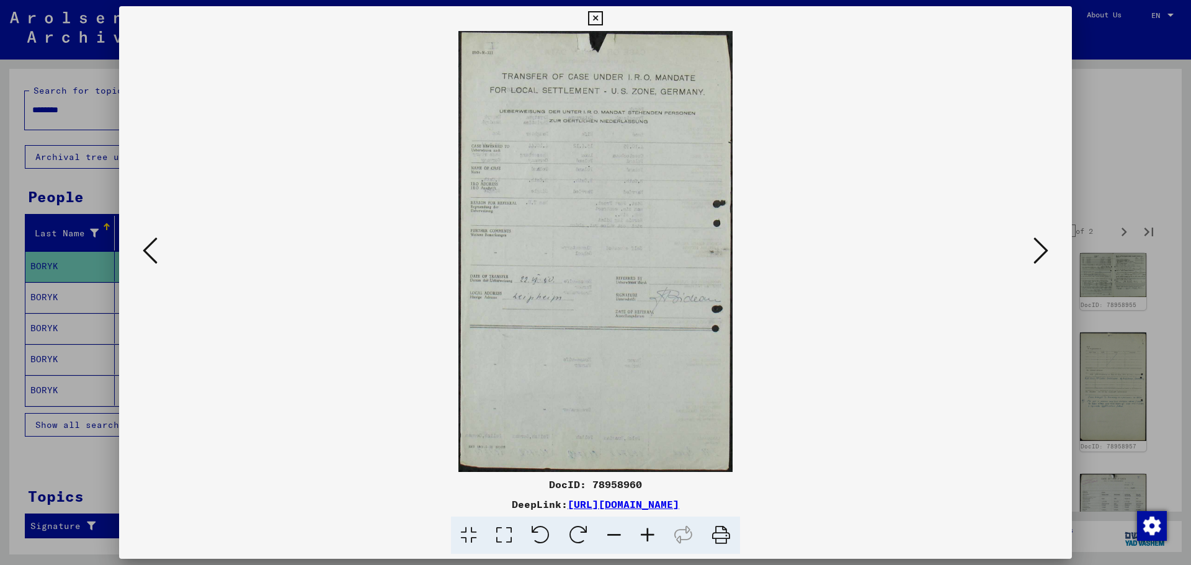
click at [1038, 247] on icon at bounding box center [1040, 251] width 15 height 30
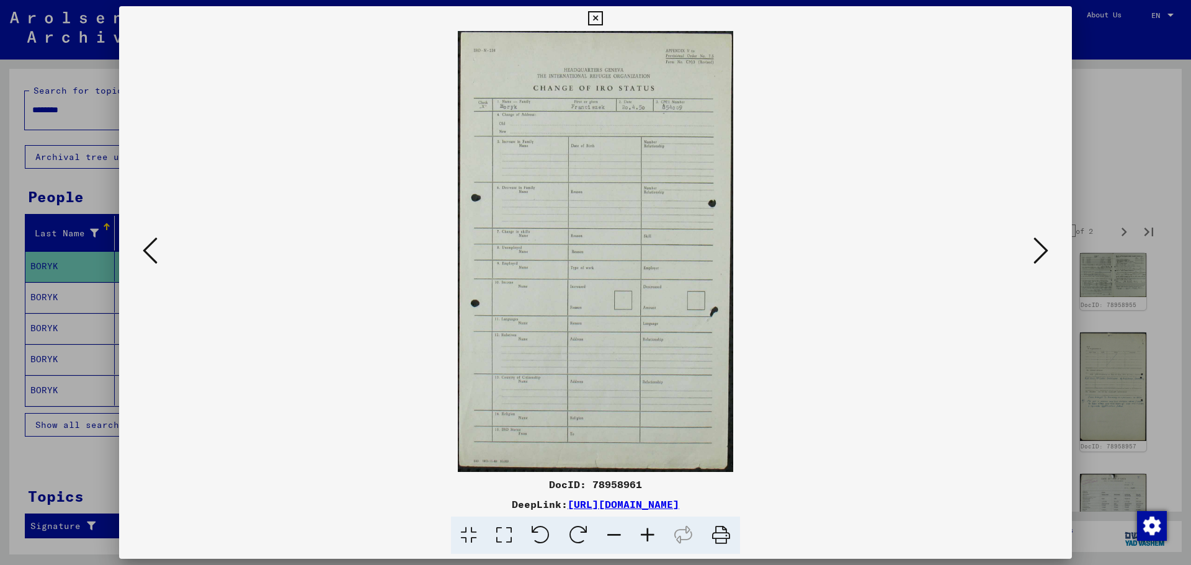
click at [1038, 247] on icon at bounding box center [1040, 251] width 15 height 30
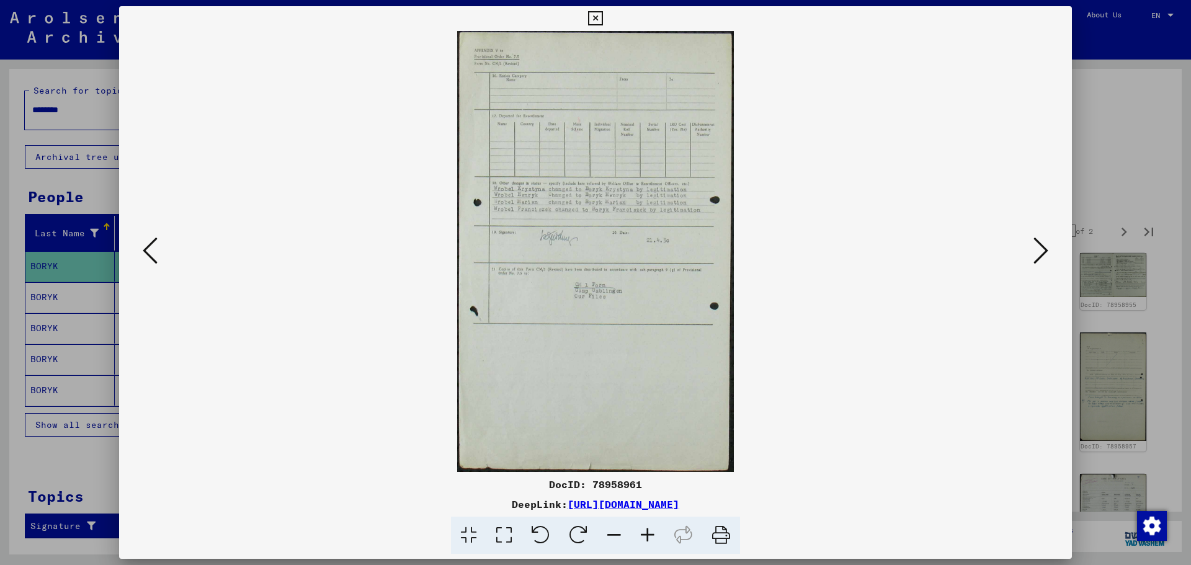
click at [1038, 247] on icon at bounding box center [1040, 251] width 15 height 30
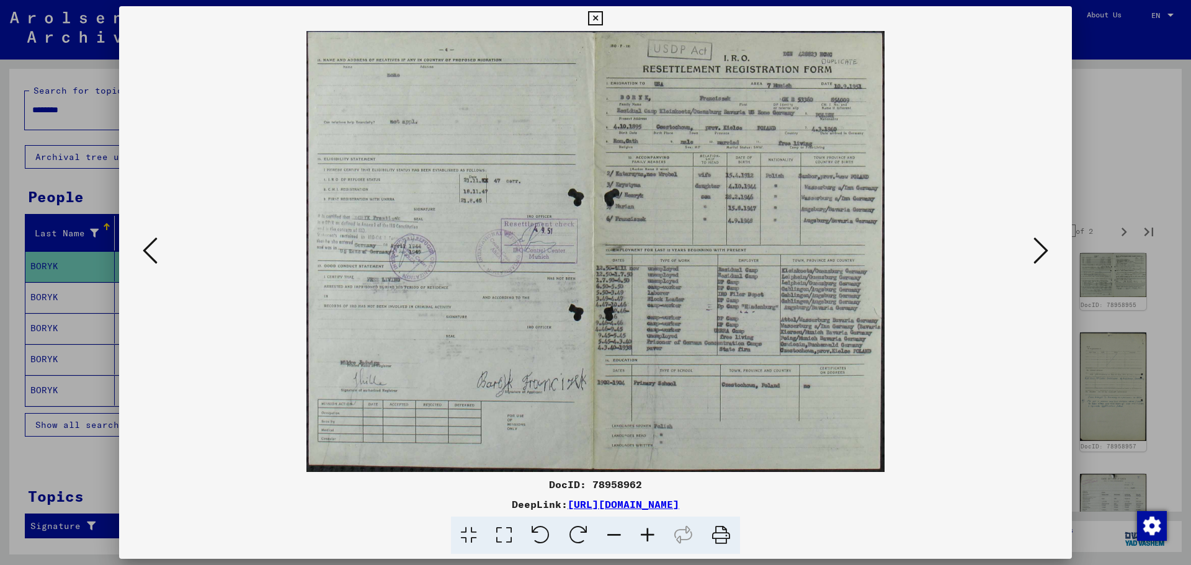
click at [651, 534] on icon at bounding box center [647, 536] width 33 height 38
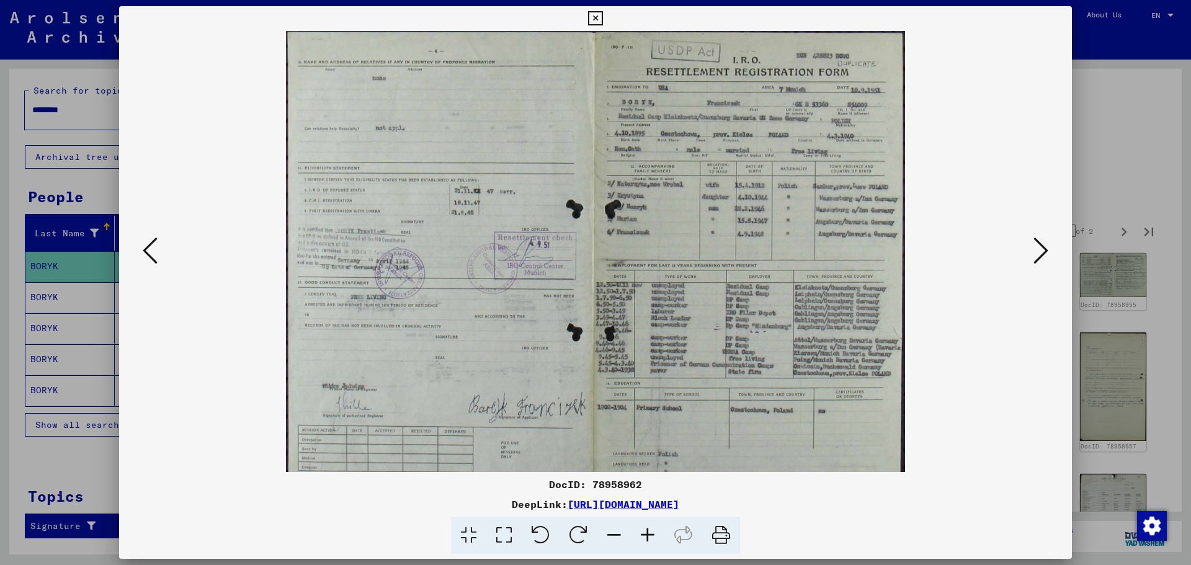
click at [651, 534] on icon at bounding box center [647, 536] width 33 height 38
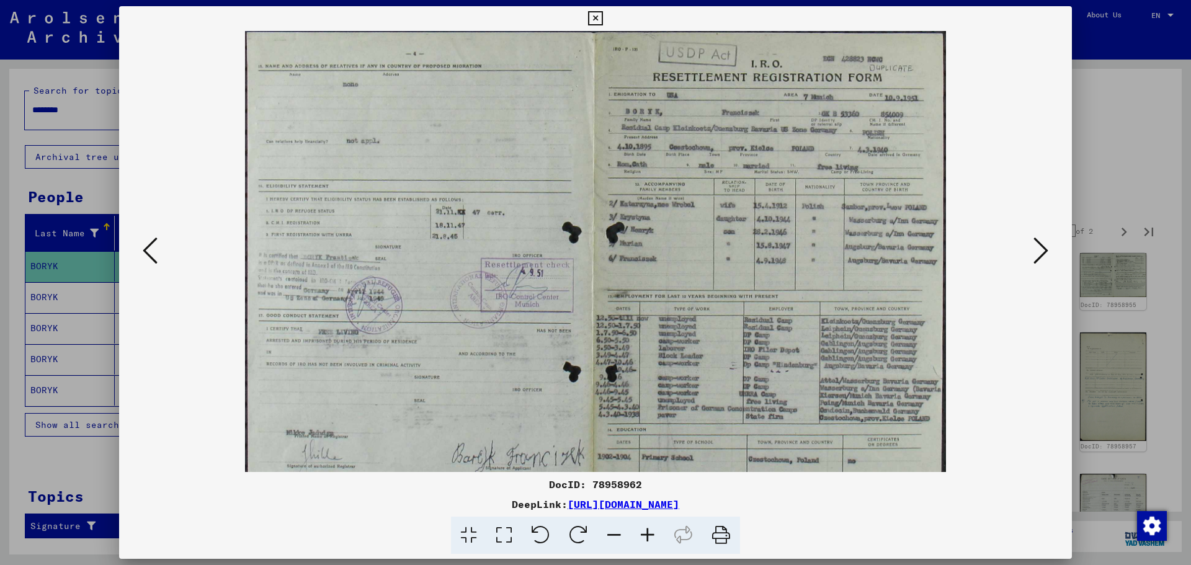
click at [651, 534] on icon at bounding box center [647, 536] width 33 height 38
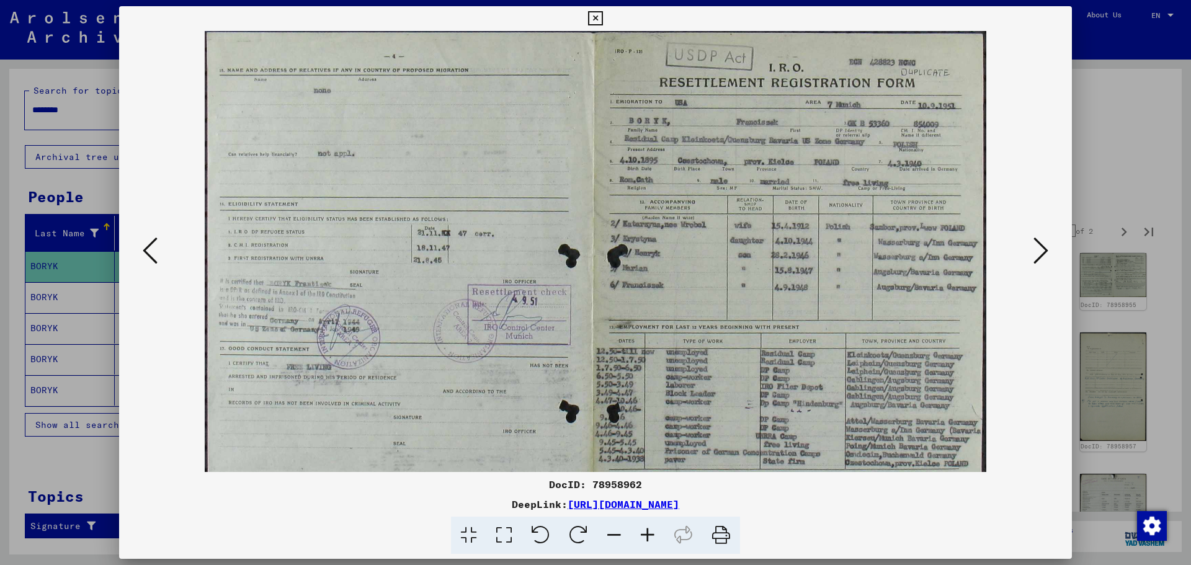
click at [651, 534] on icon at bounding box center [647, 536] width 33 height 38
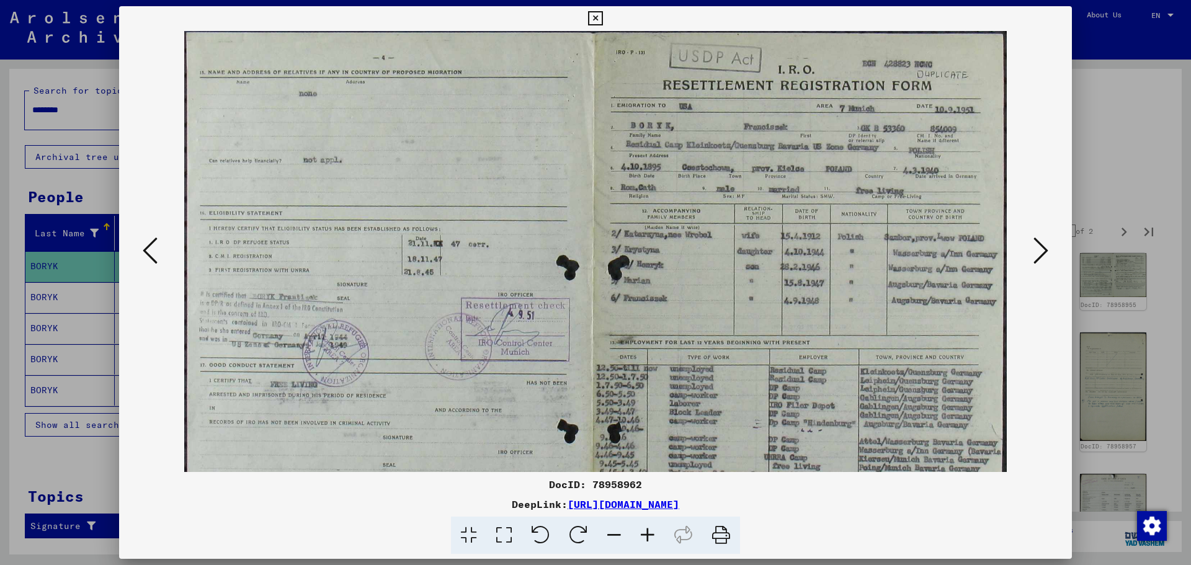
click at [651, 534] on icon at bounding box center [647, 536] width 33 height 38
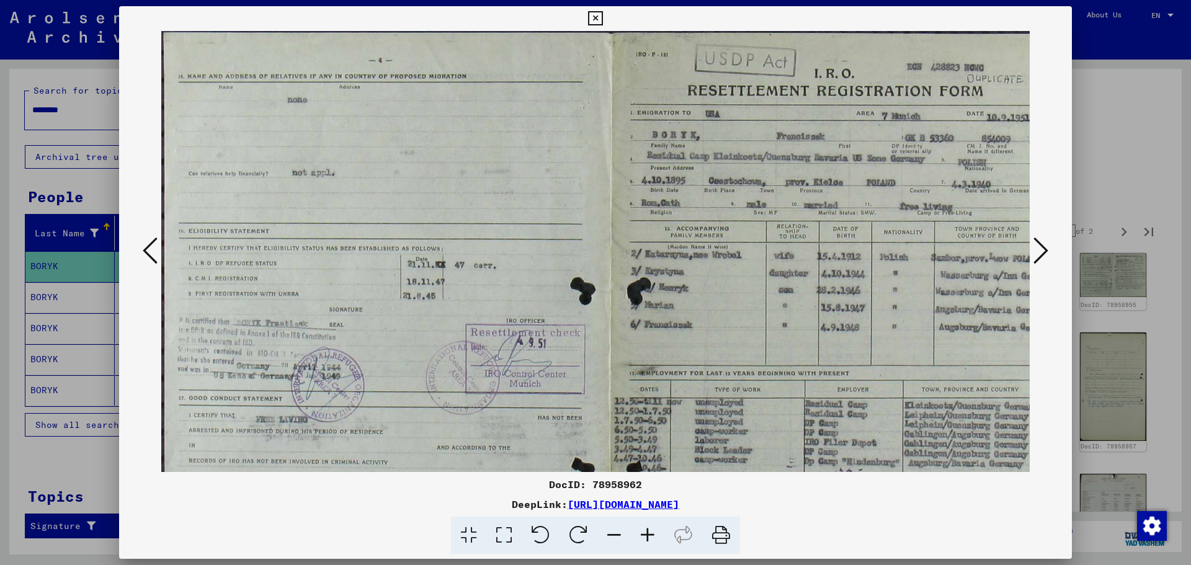
click at [651, 534] on icon at bounding box center [647, 536] width 33 height 38
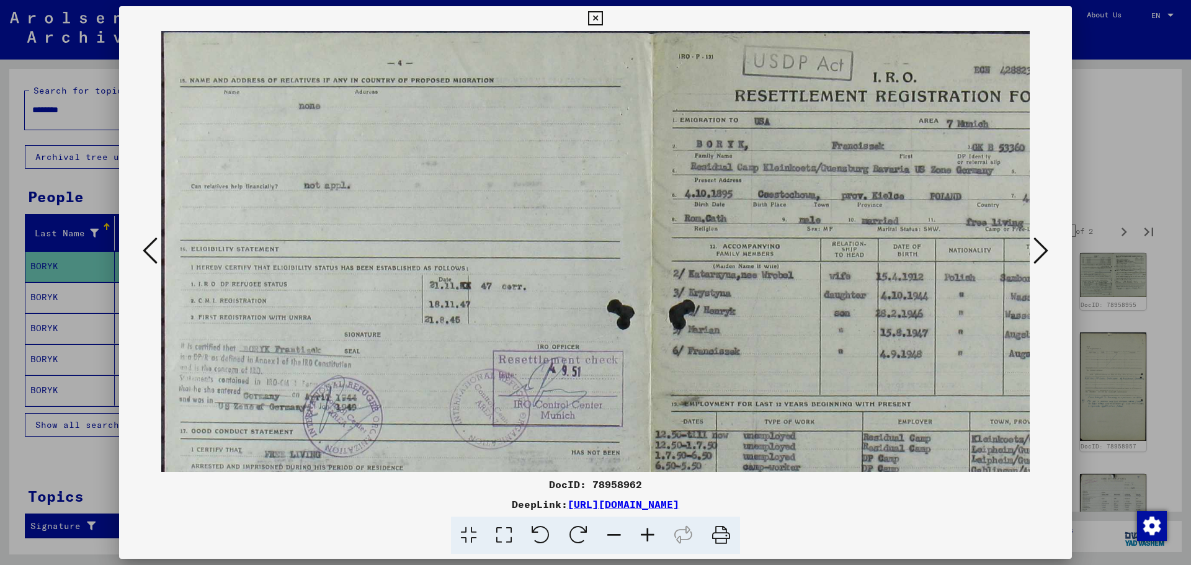
click at [651, 534] on icon at bounding box center [647, 536] width 33 height 38
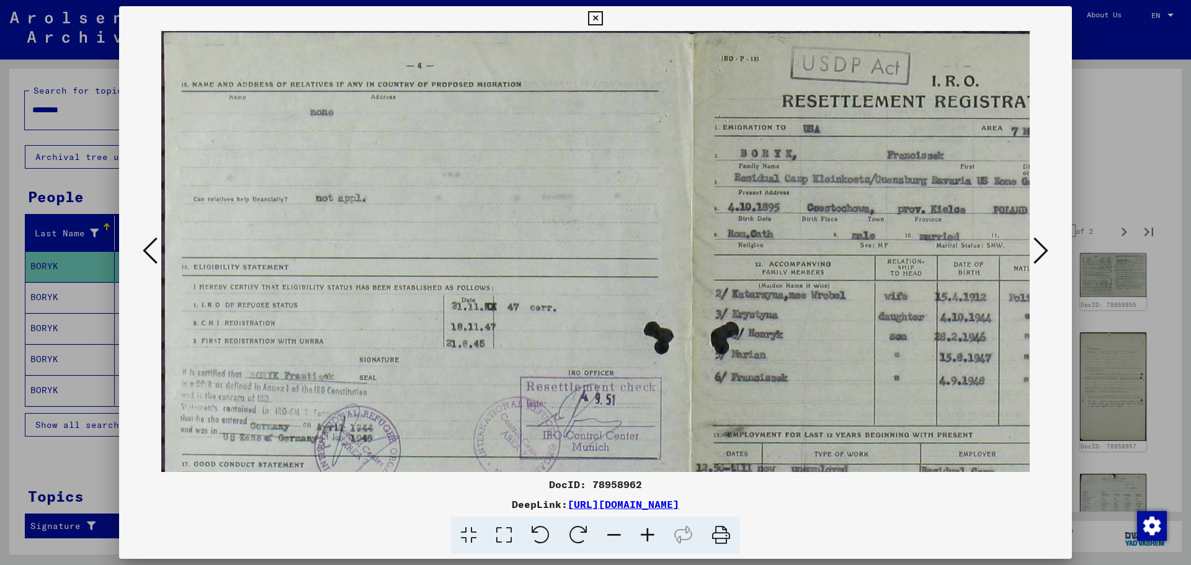
click at [651, 534] on icon at bounding box center [647, 536] width 33 height 38
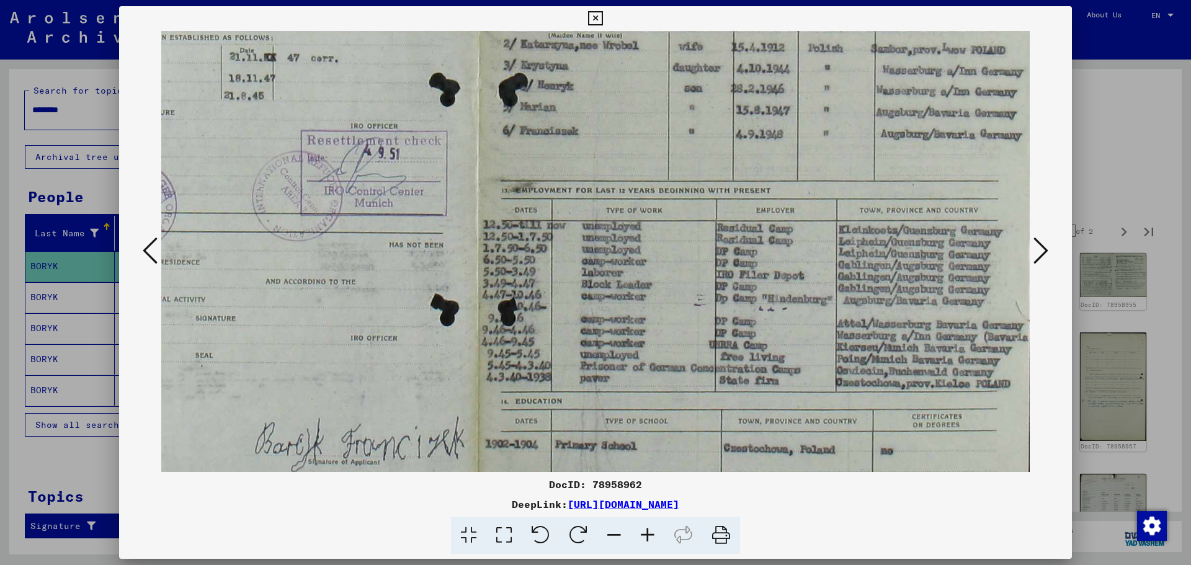
scroll to position [275, 239]
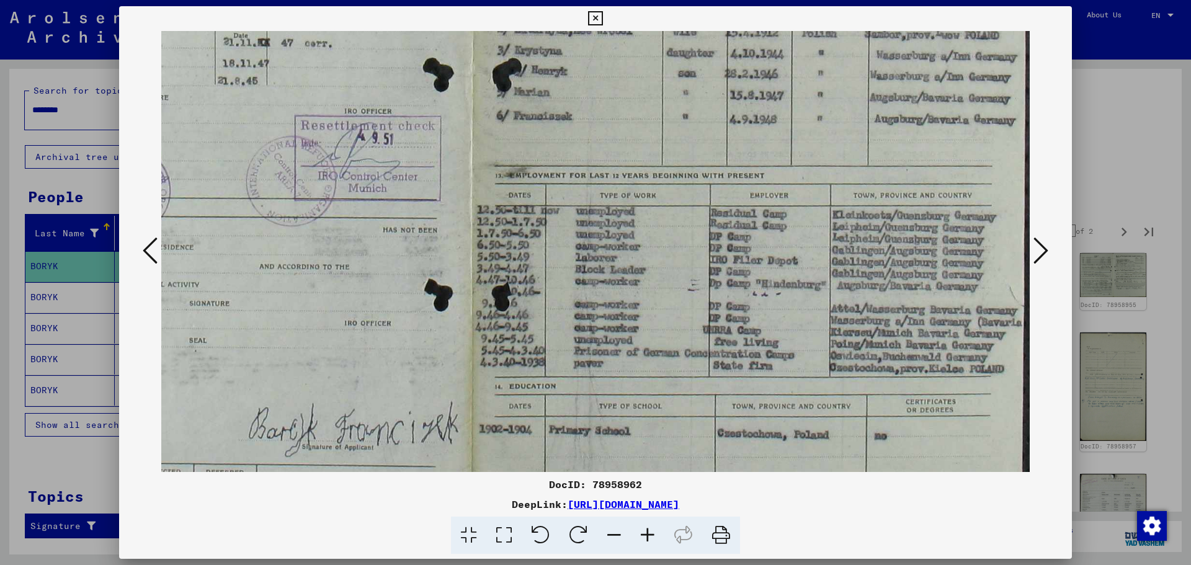
drag, startPoint x: 779, startPoint y: 334, endPoint x: 406, endPoint y: 59, distance: 463.6
click at [406, 59] on img at bounding box center [476, 178] width 1108 height 844
click at [1038, 260] on icon at bounding box center [1040, 251] width 15 height 30
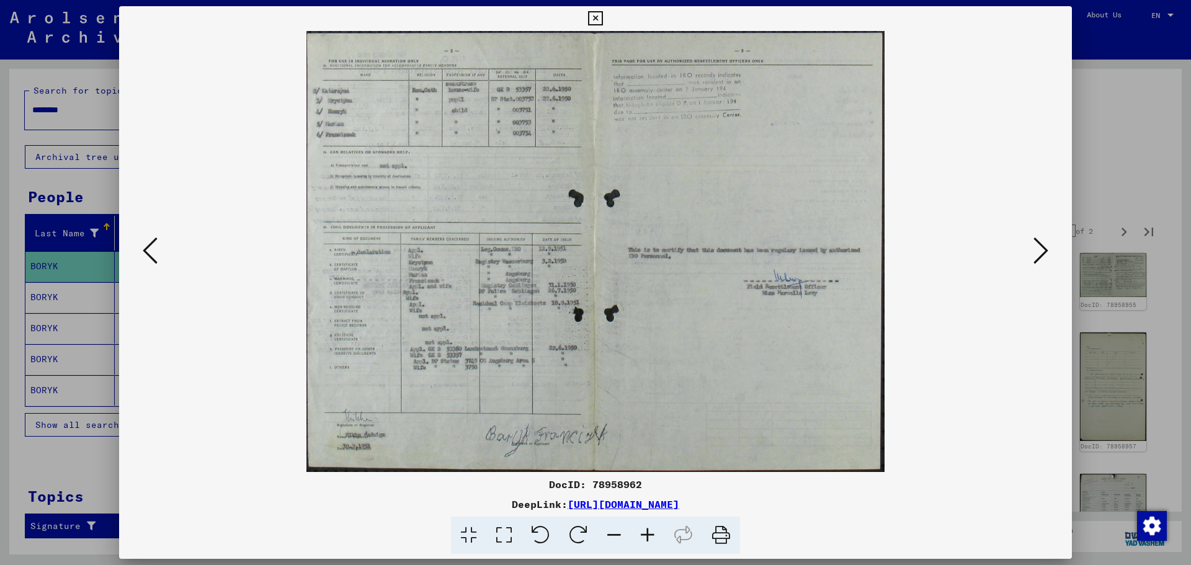
scroll to position [0, 0]
click at [1038, 260] on icon at bounding box center [1040, 251] width 15 height 30
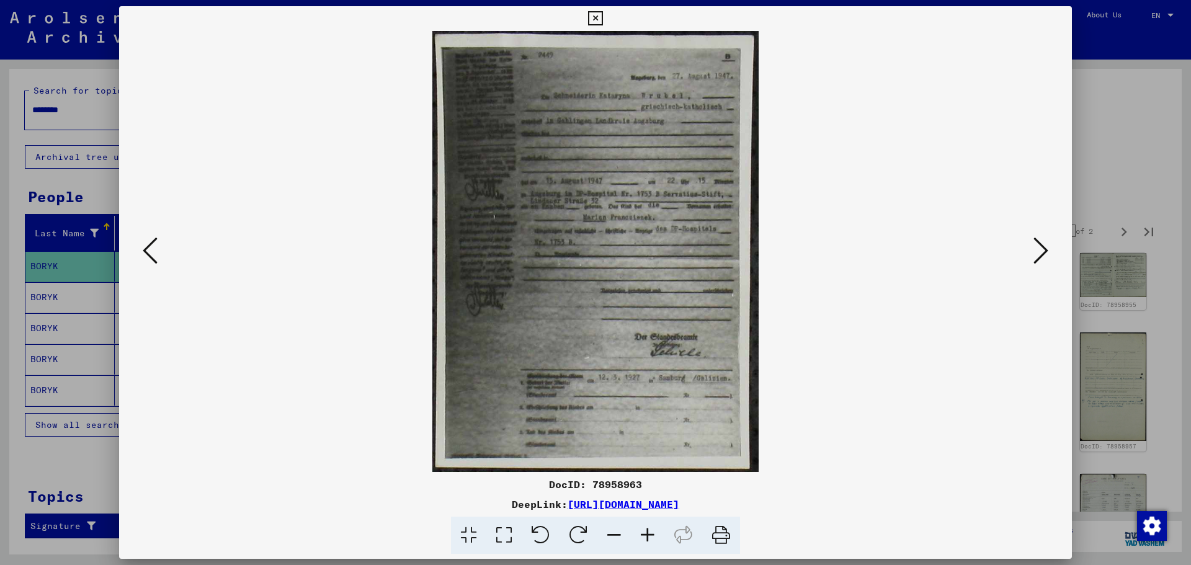
click at [1038, 260] on icon at bounding box center [1040, 251] width 15 height 30
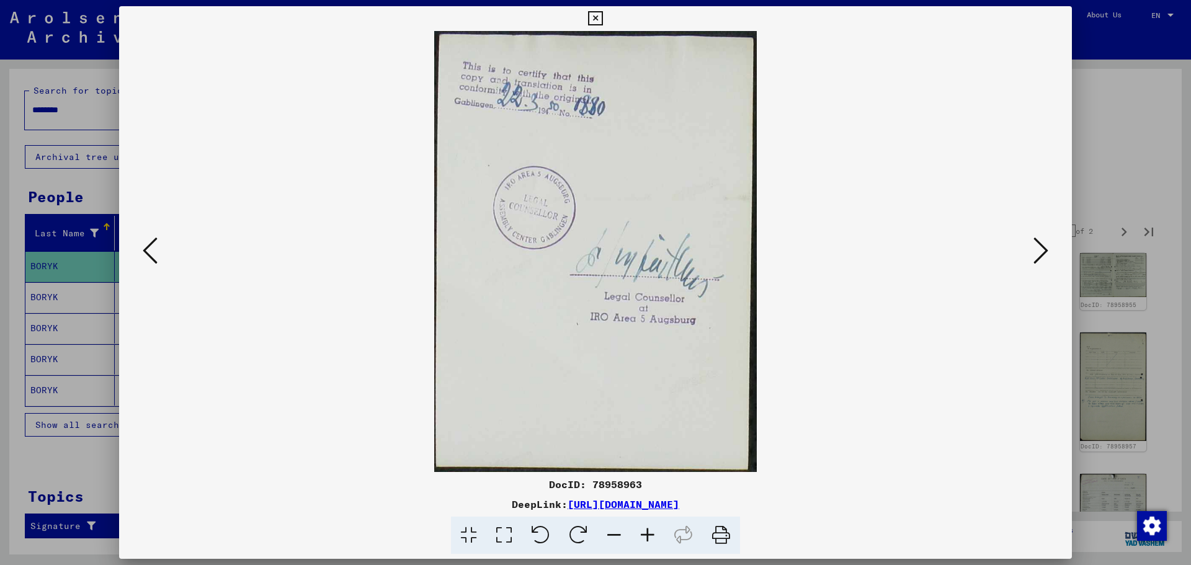
click at [1038, 260] on icon at bounding box center [1040, 251] width 15 height 30
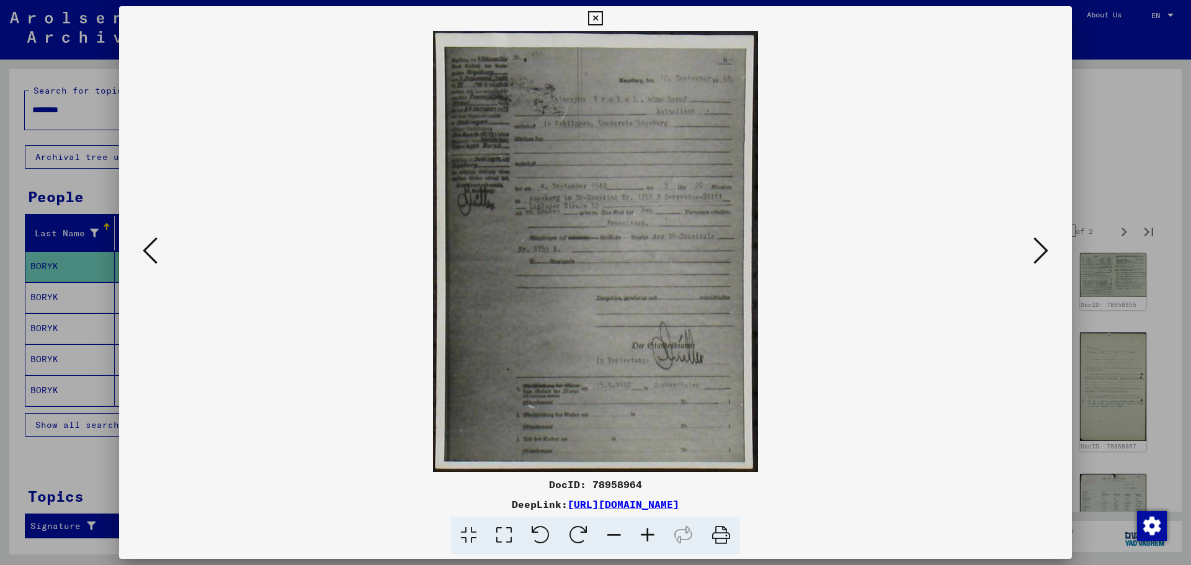
click at [1038, 260] on icon at bounding box center [1040, 251] width 15 height 30
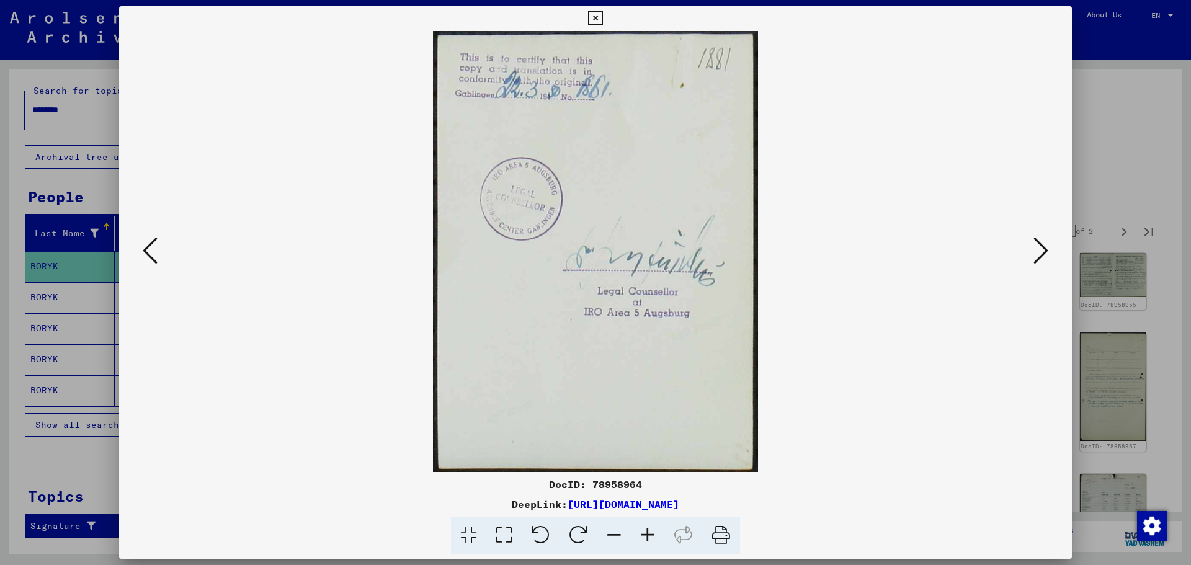
click at [1038, 260] on icon at bounding box center [1040, 251] width 15 height 30
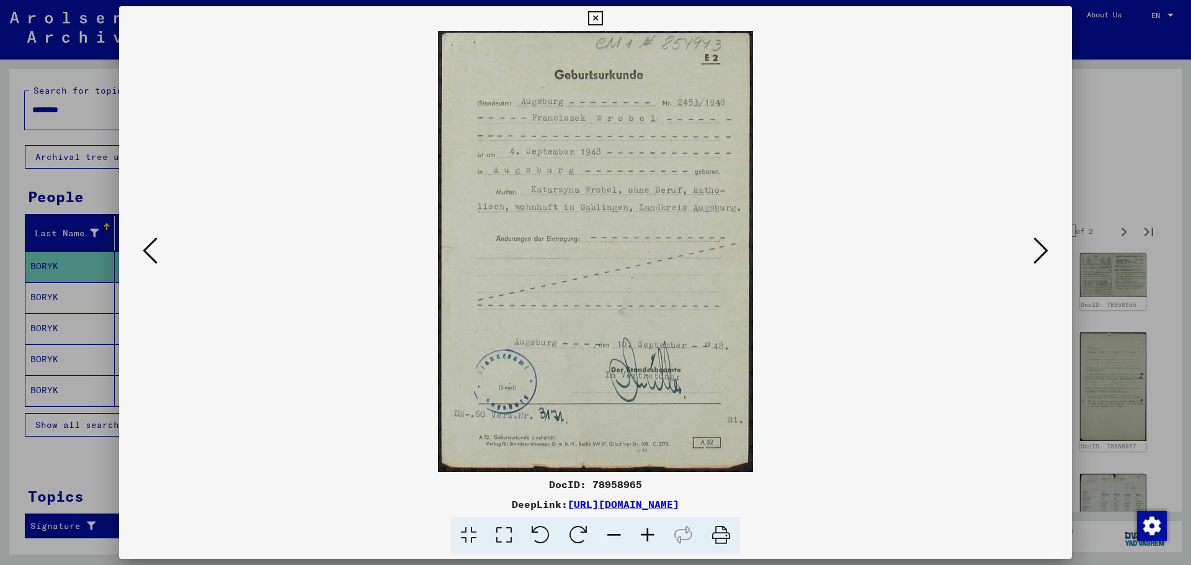
click at [1038, 260] on icon at bounding box center [1040, 251] width 15 height 30
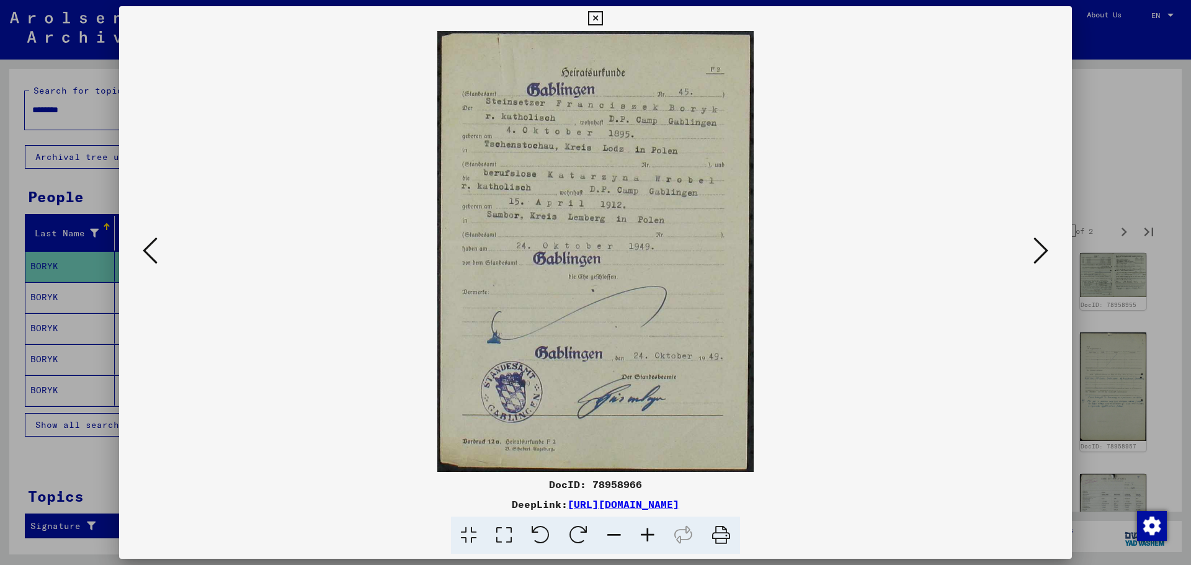
click at [1038, 260] on icon at bounding box center [1040, 251] width 15 height 30
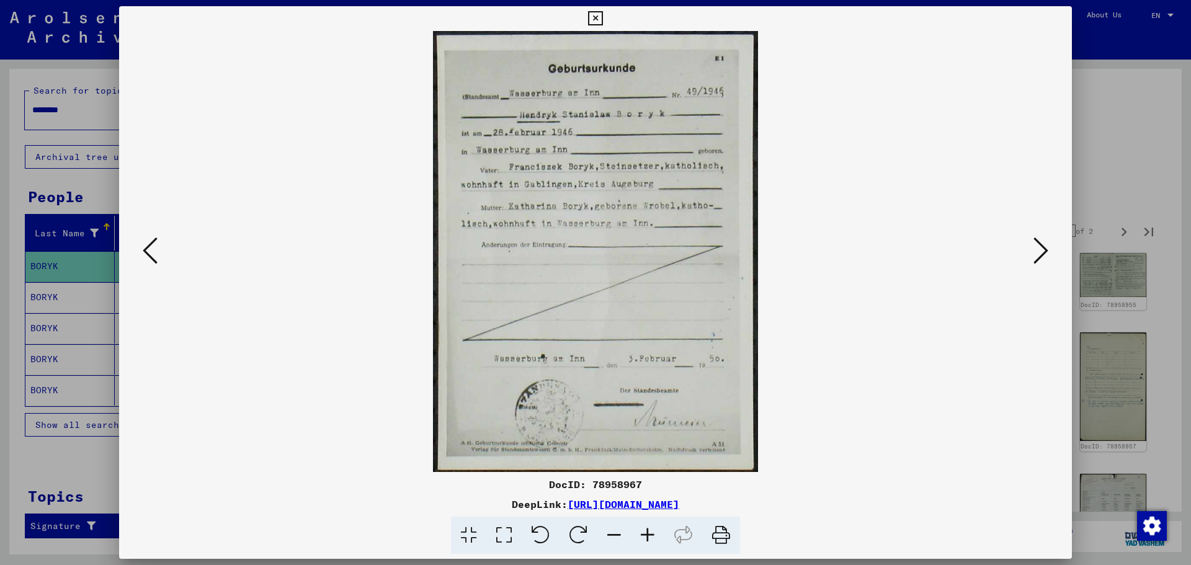
click at [1038, 260] on icon at bounding box center [1040, 251] width 15 height 30
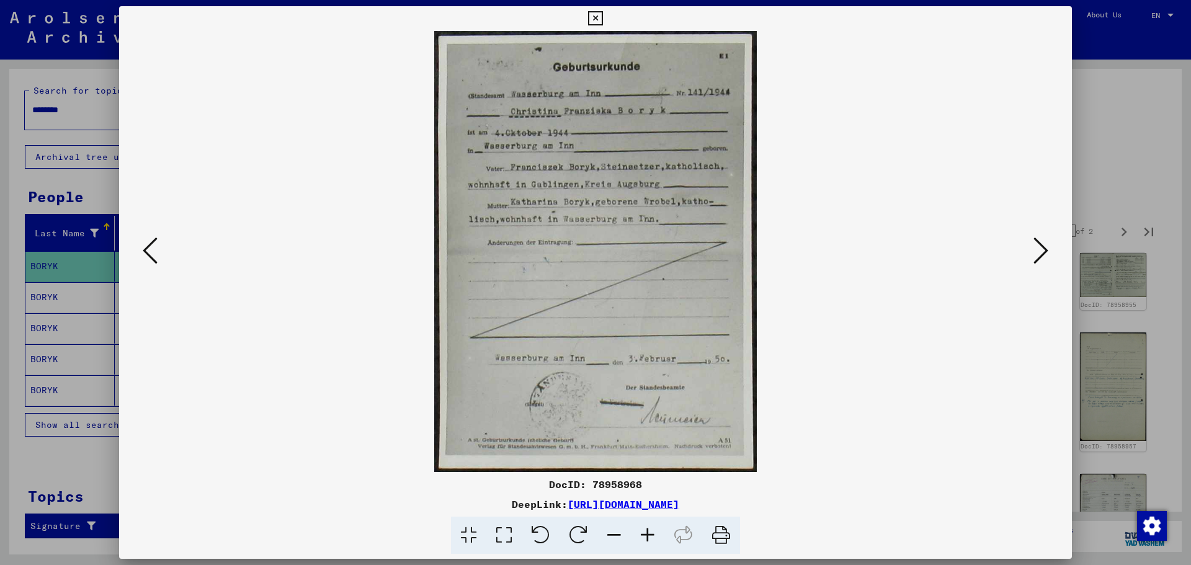
click at [1038, 260] on icon at bounding box center [1040, 251] width 15 height 30
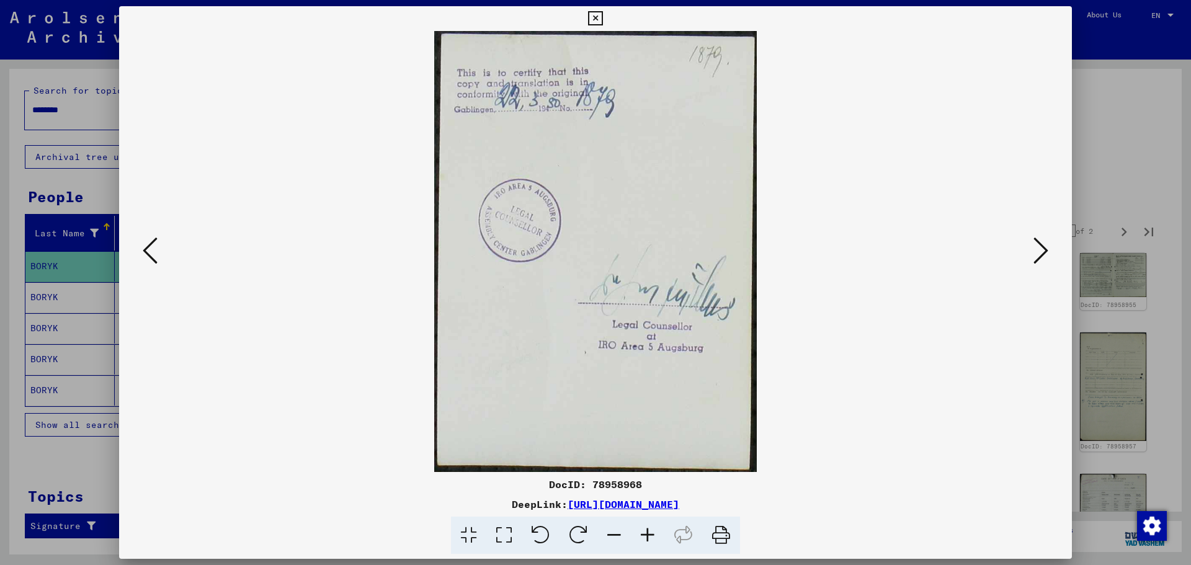
click at [1038, 260] on icon at bounding box center [1040, 251] width 15 height 30
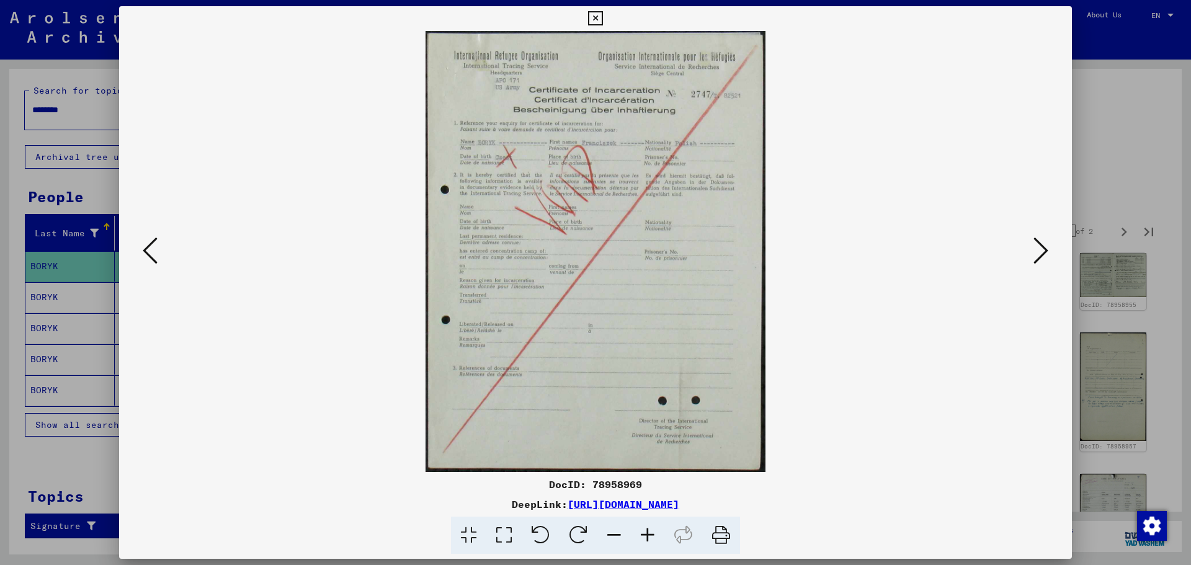
click at [1038, 260] on icon at bounding box center [1040, 251] width 15 height 30
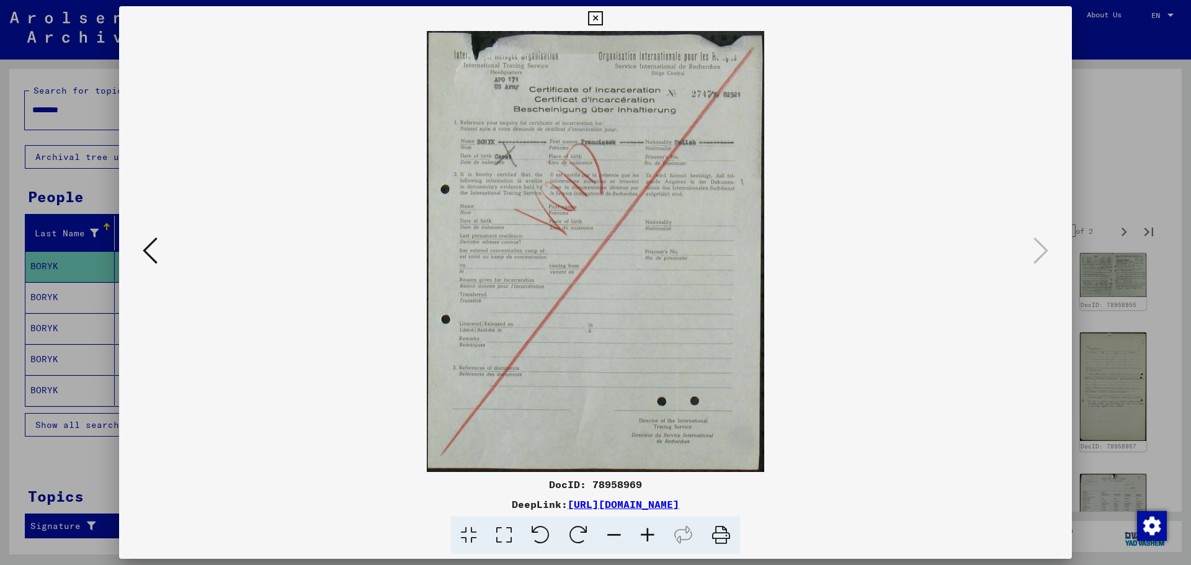
click at [588, 16] on icon at bounding box center [595, 18] width 14 height 15
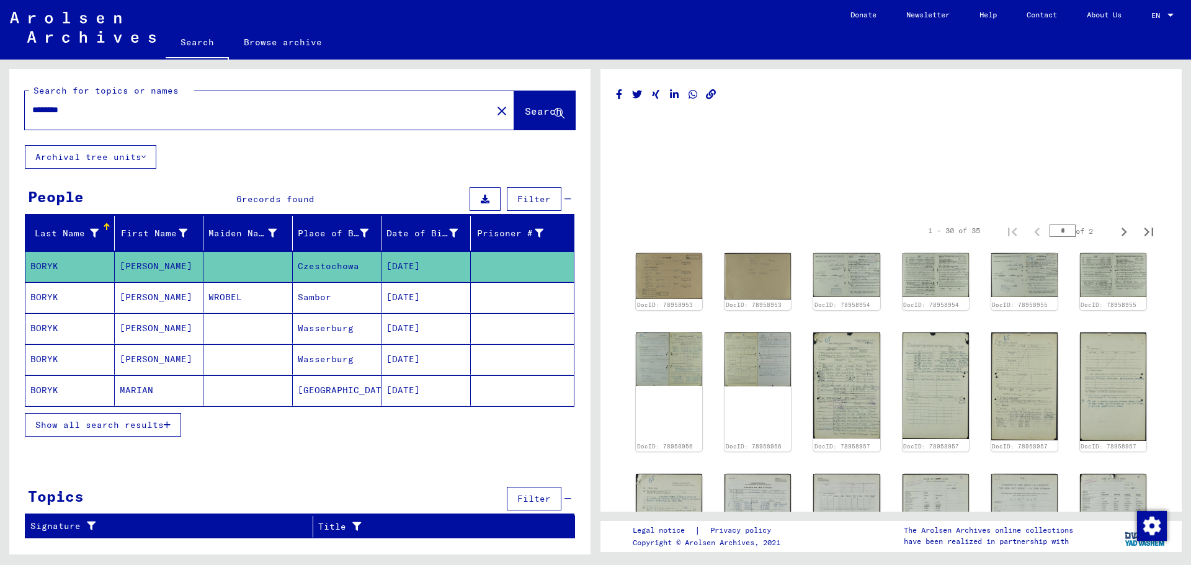
click at [274, 301] on mat-cell "WROBEL" at bounding box center [247, 297] width 89 height 30
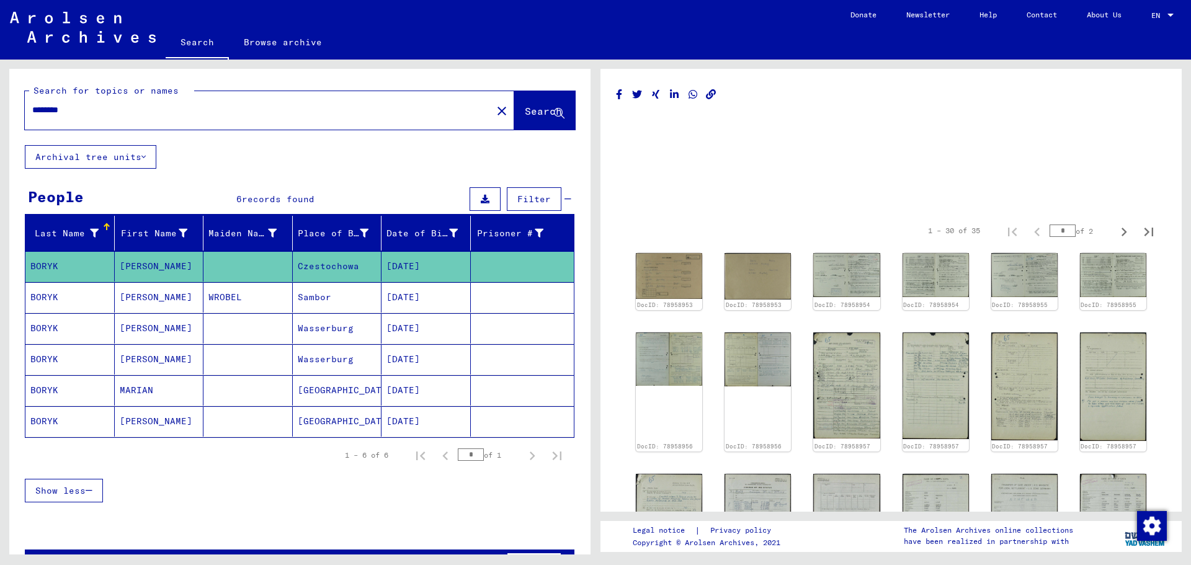
click at [179, 297] on mat-cell "[PERSON_NAME]" at bounding box center [159, 297] width 89 height 30
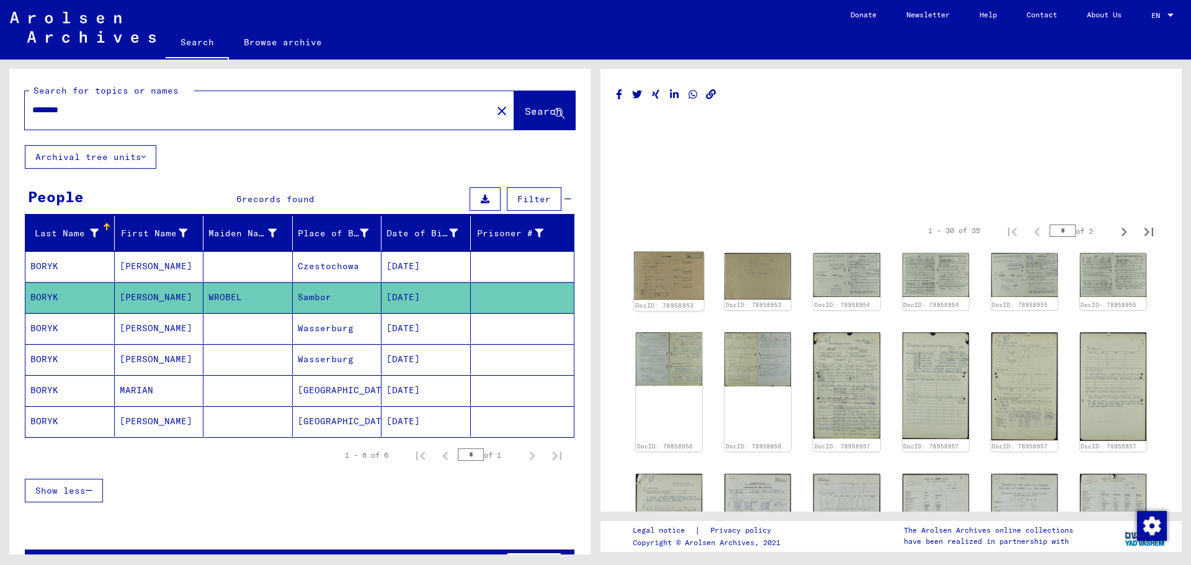
click at [671, 283] on img at bounding box center [669, 276] width 70 height 48
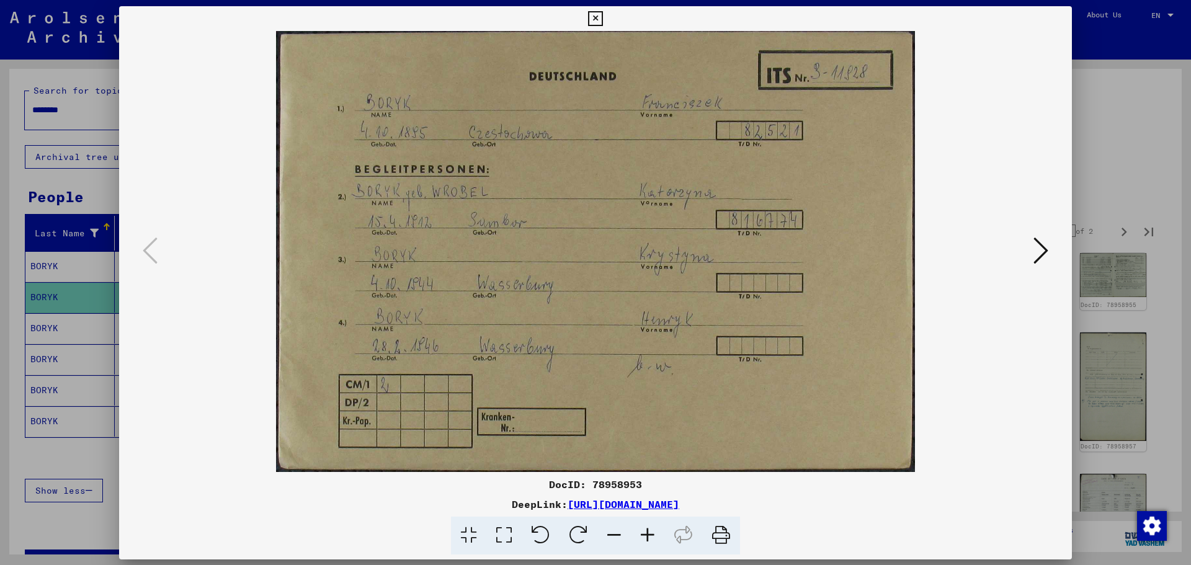
click at [671, 283] on img at bounding box center [595, 251] width 868 height 441
click at [1040, 254] on icon at bounding box center [1040, 251] width 15 height 30
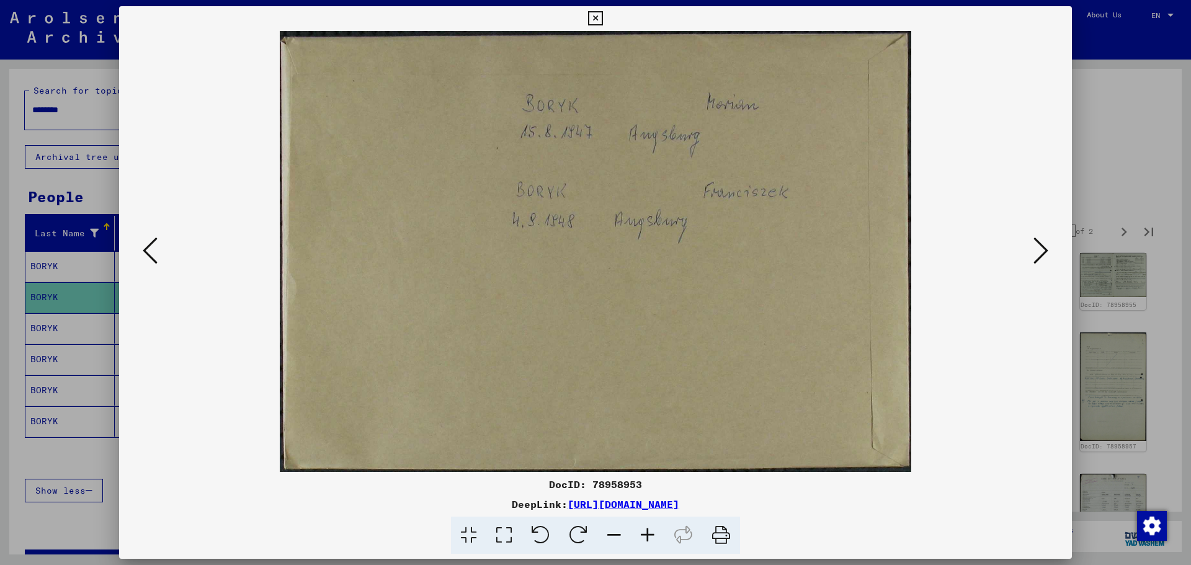
click at [1040, 254] on icon at bounding box center [1040, 251] width 15 height 30
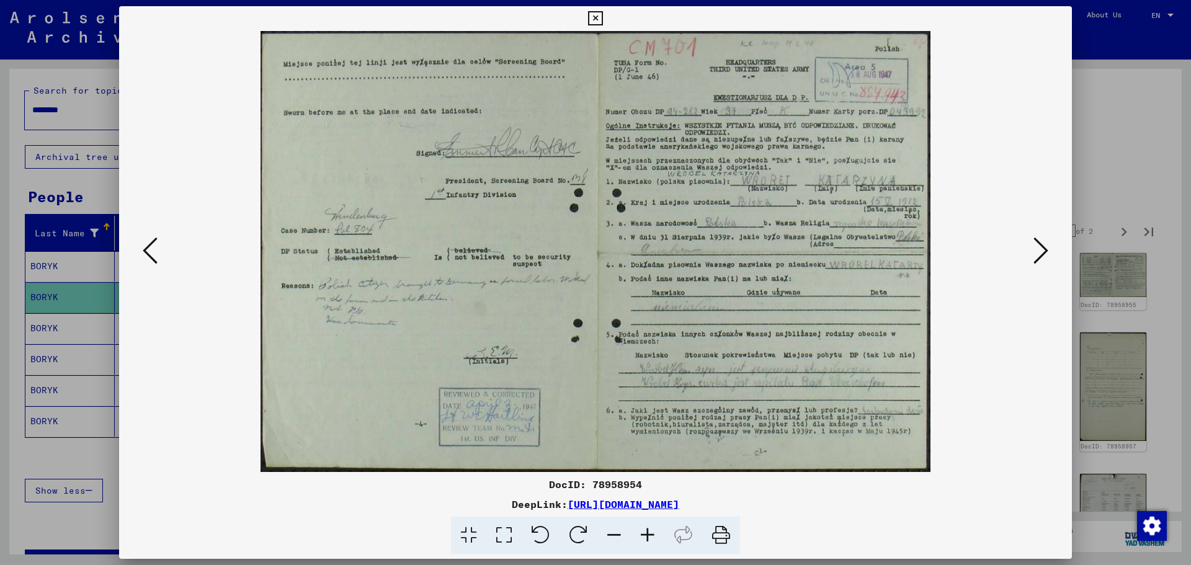
click at [1040, 254] on icon at bounding box center [1040, 251] width 15 height 30
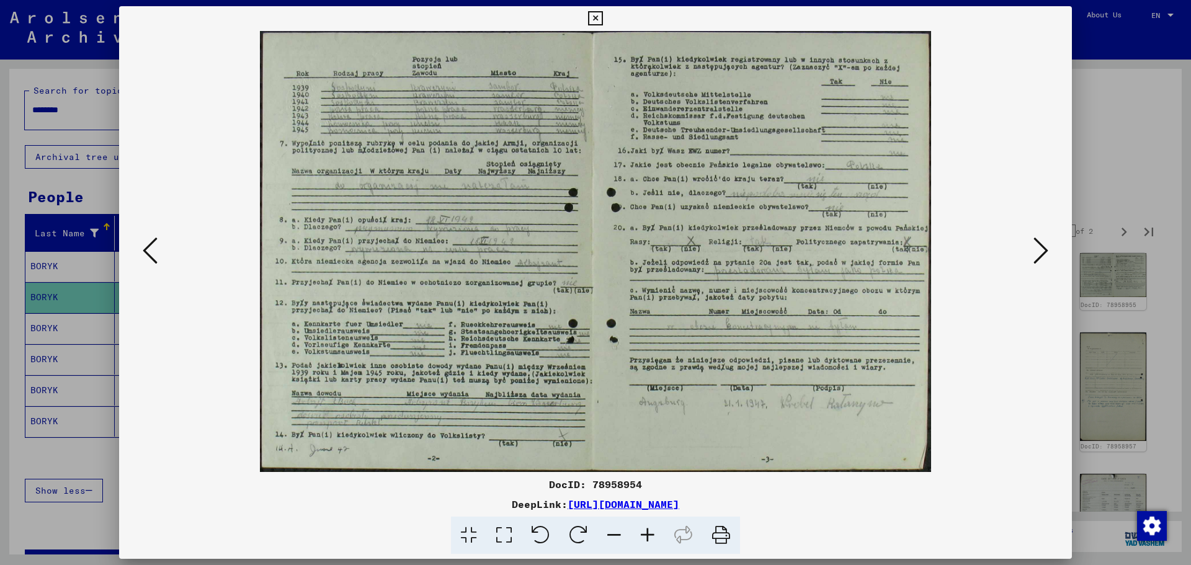
click at [1040, 254] on icon at bounding box center [1040, 251] width 15 height 30
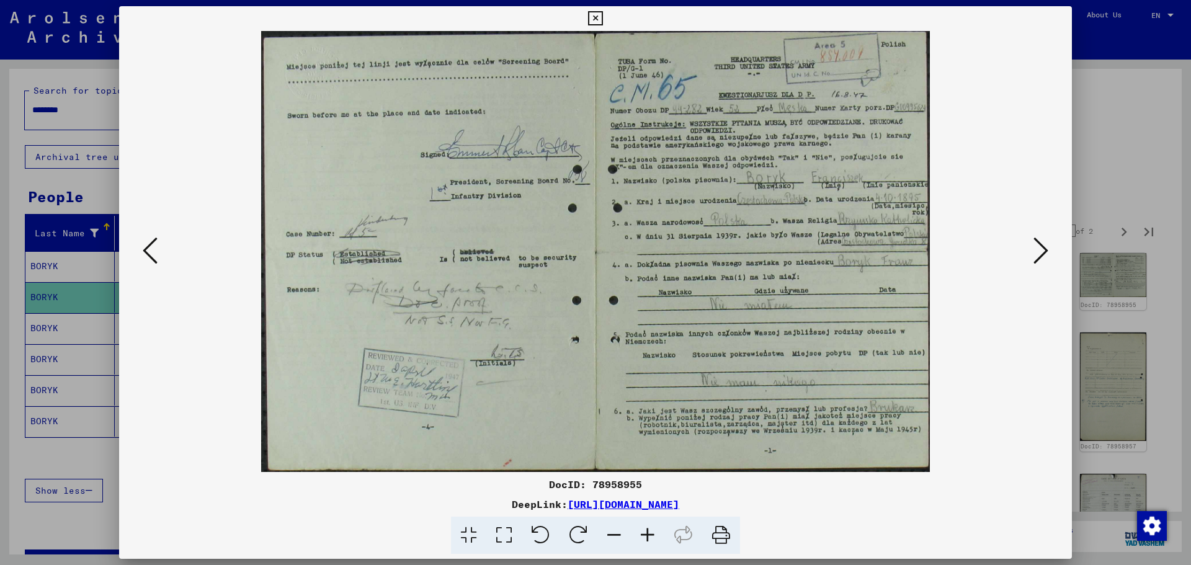
click at [149, 250] on icon at bounding box center [150, 251] width 15 height 30
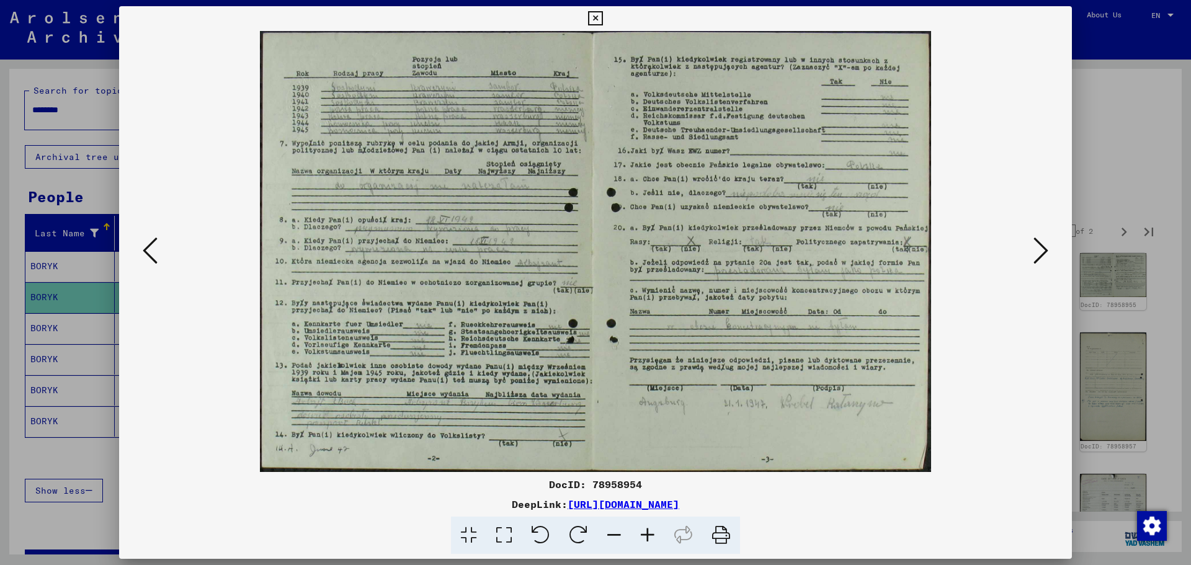
click at [130, 249] on div at bounding box center [595, 251] width 953 height 441
click at [150, 249] on icon at bounding box center [150, 251] width 15 height 30
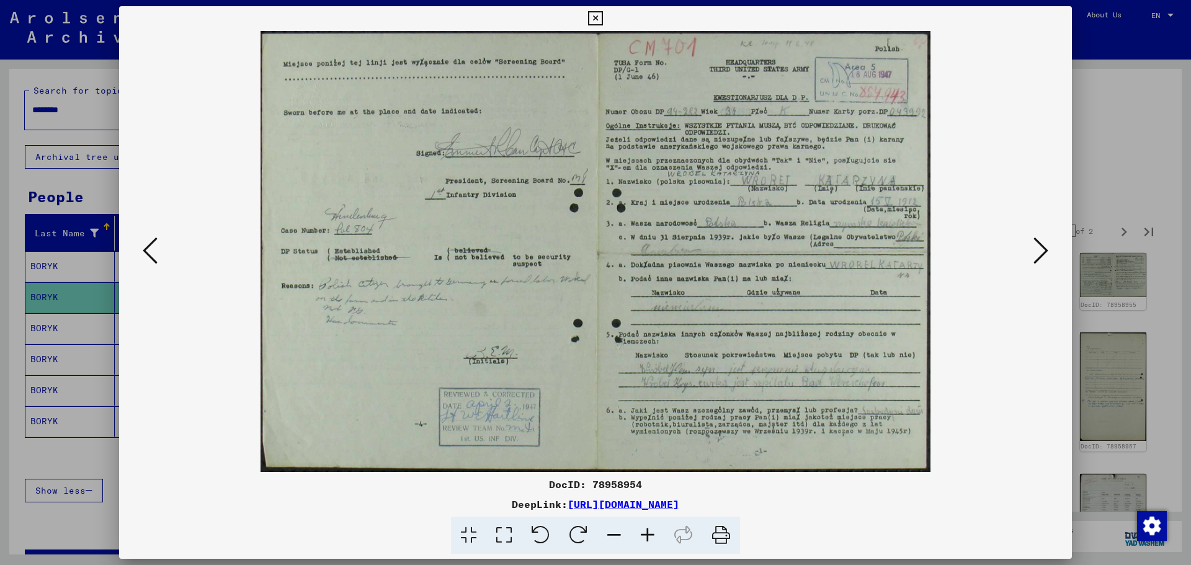
click at [1042, 254] on icon at bounding box center [1040, 251] width 15 height 30
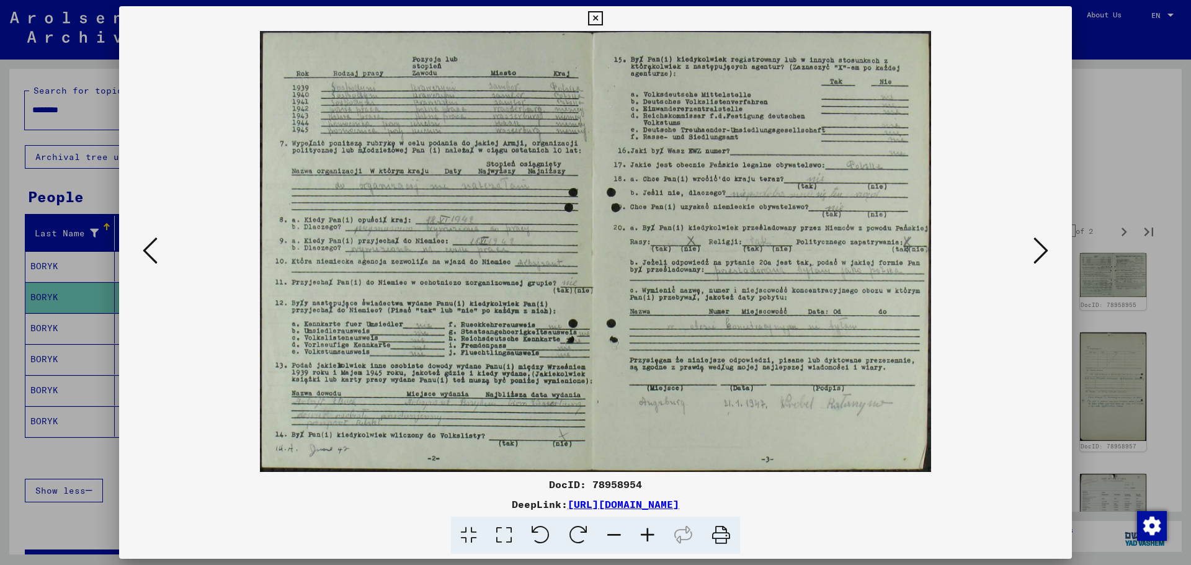
click at [1042, 254] on icon at bounding box center [1040, 251] width 15 height 30
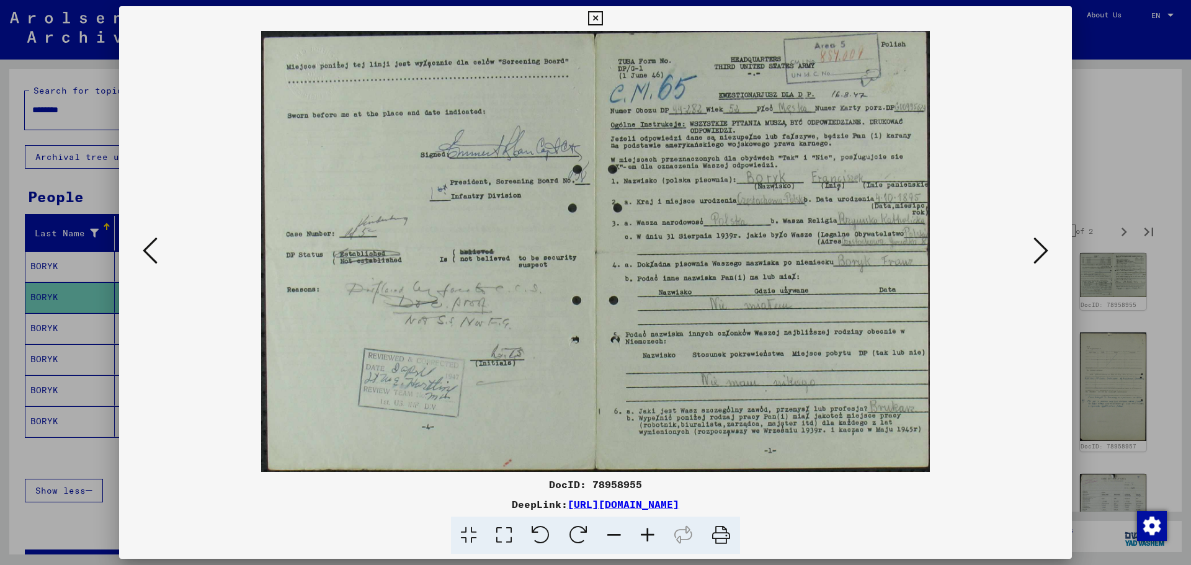
click at [1042, 254] on icon at bounding box center [1040, 251] width 15 height 30
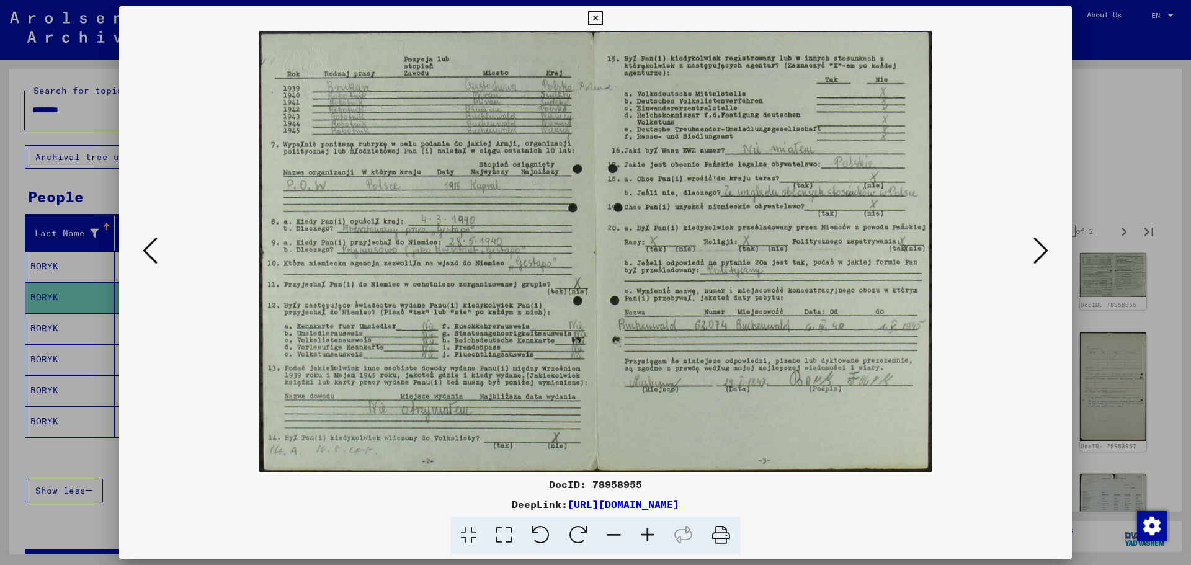
click at [1042, 254] on icon at bounding box center [1040, 251] width 15 height 30
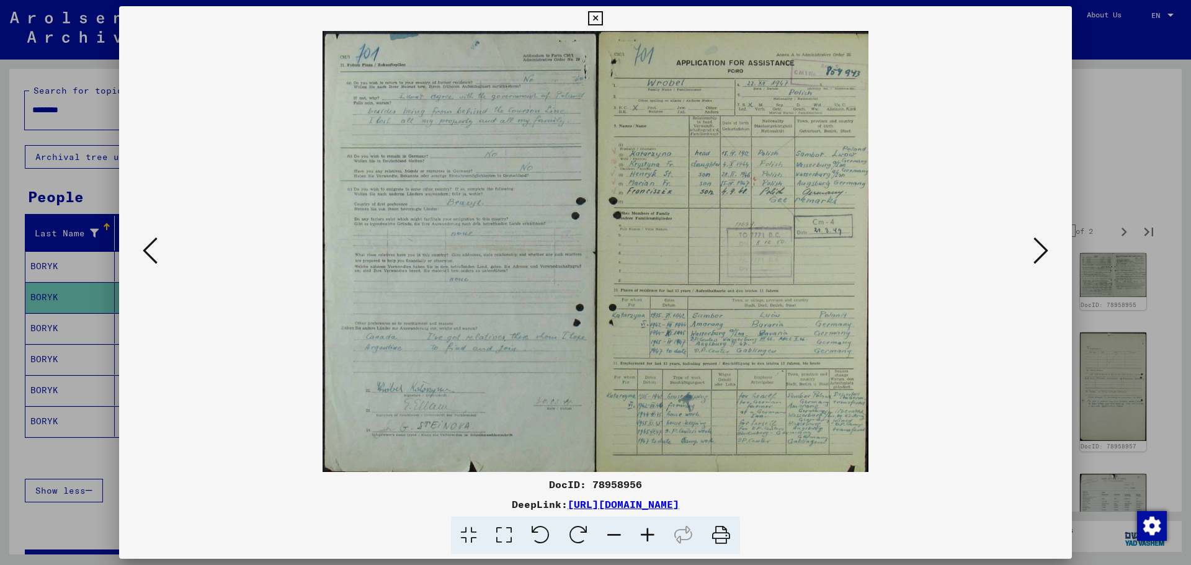
click at [649, 537] on icon at bounding box center [647, 536] width 33 height 38
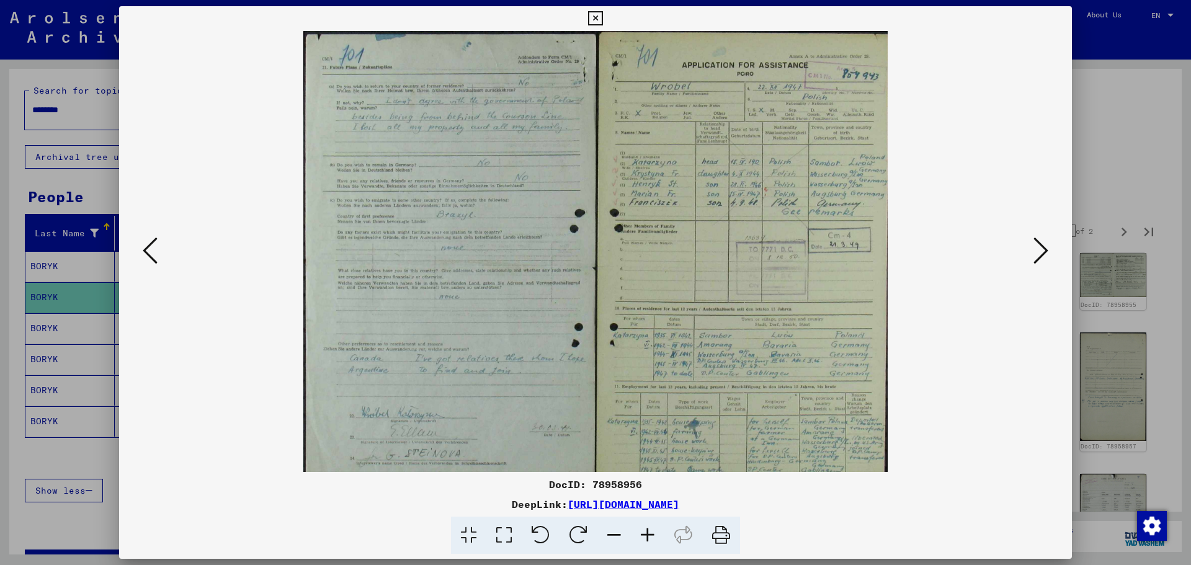
click at [649, 537] on icon at bounding box center [647, 536] width 33 height 38
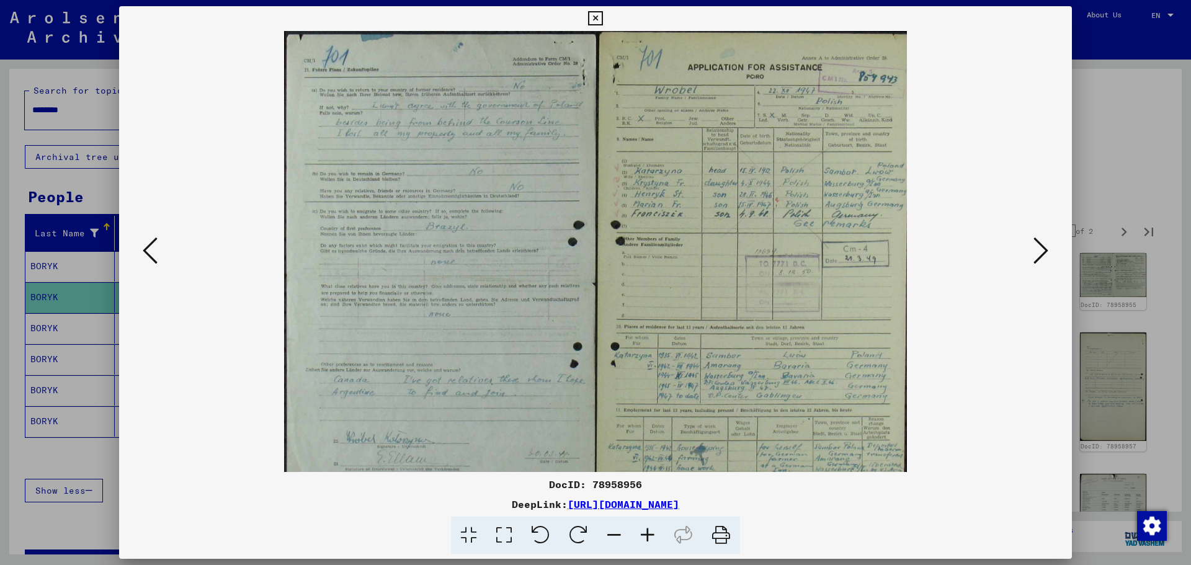
click at [649, 537] on icon at bounding box center [647, 536] width 33 height 38
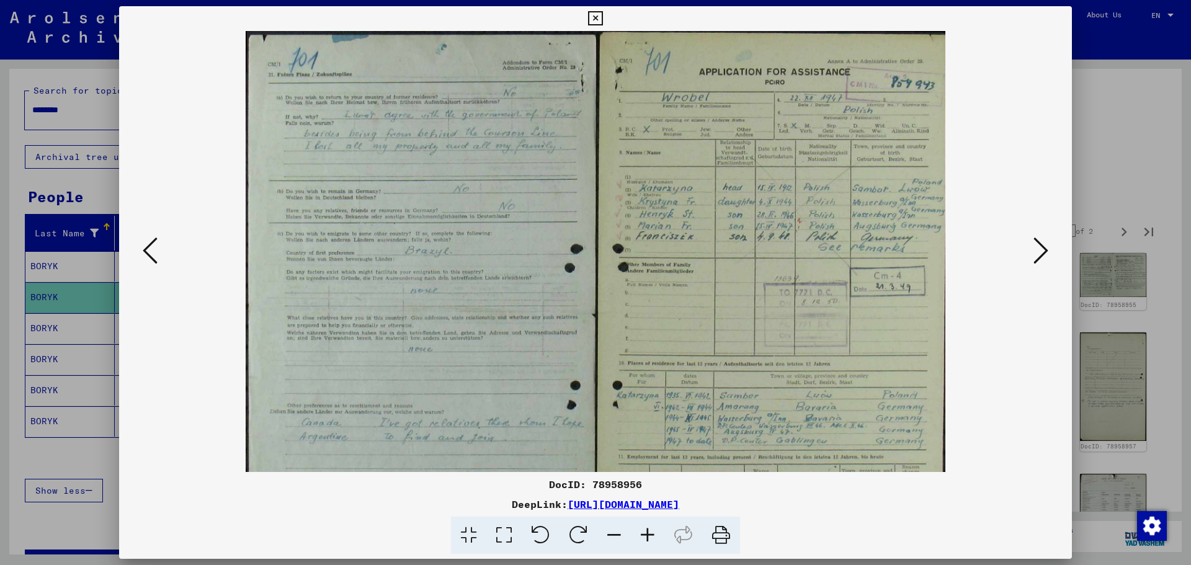
click at [649, 537] on icon at bounding box center [647, 536] width 33 height 38
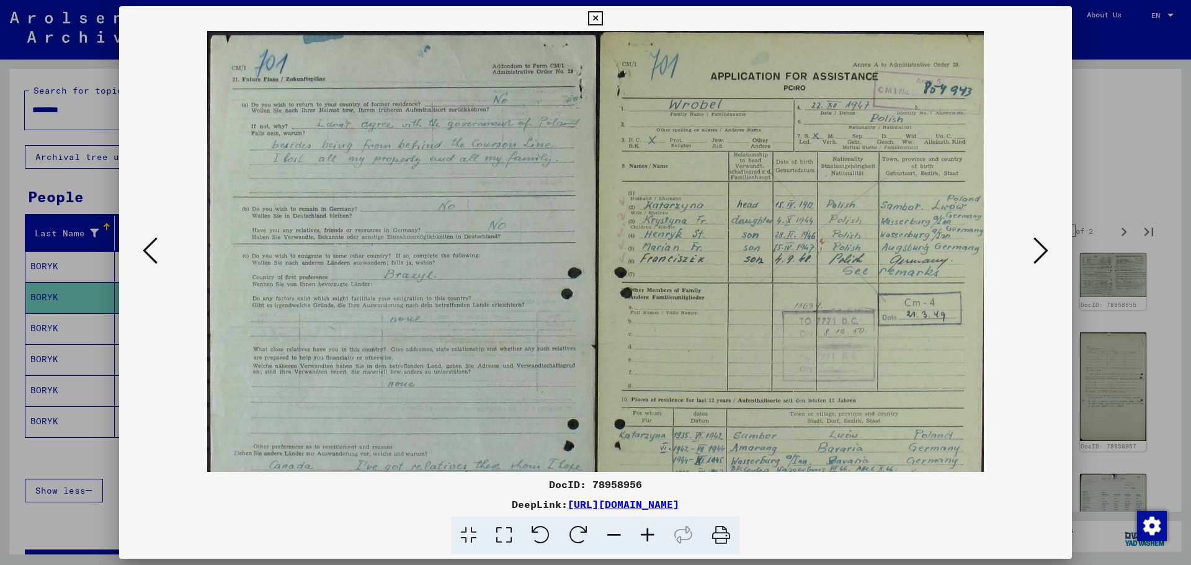
click at [649, 537] on icon at bounding box center [647, 536] width 33 height 38
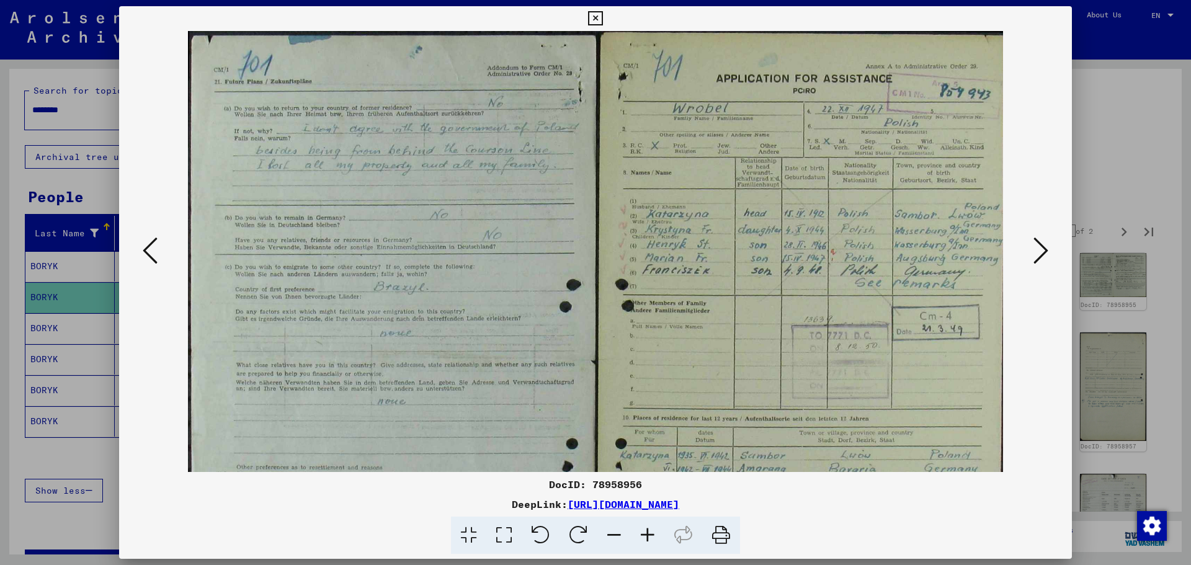
click at [649, 537] on icon at bounding box center [647, 536] width 33 height 38
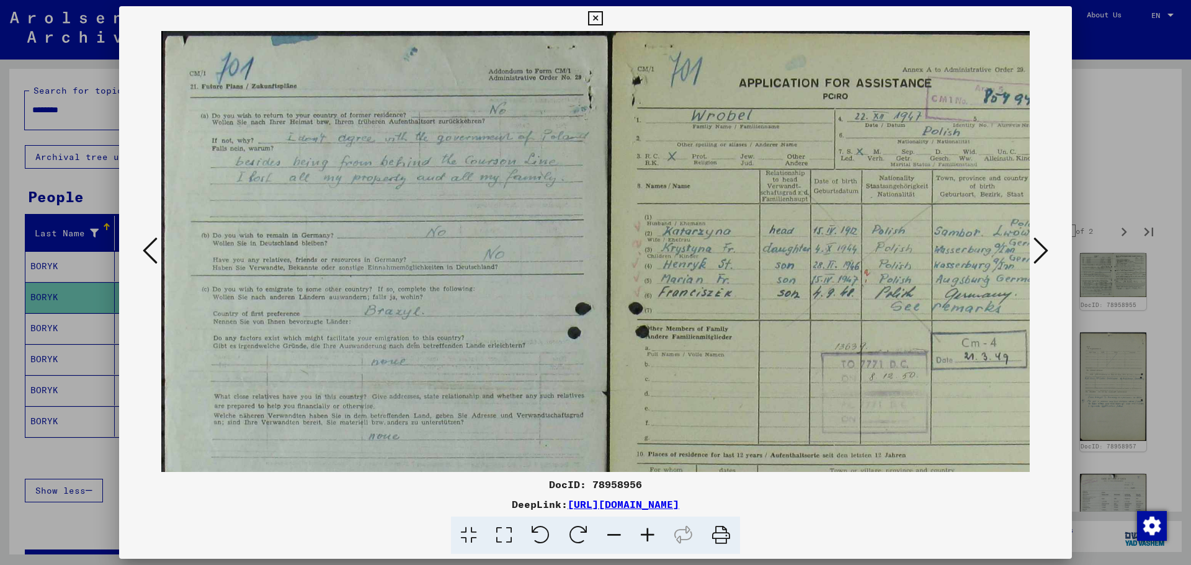
click at [649, 537] on icon at bounding box center [647, 536] width 33 height 38
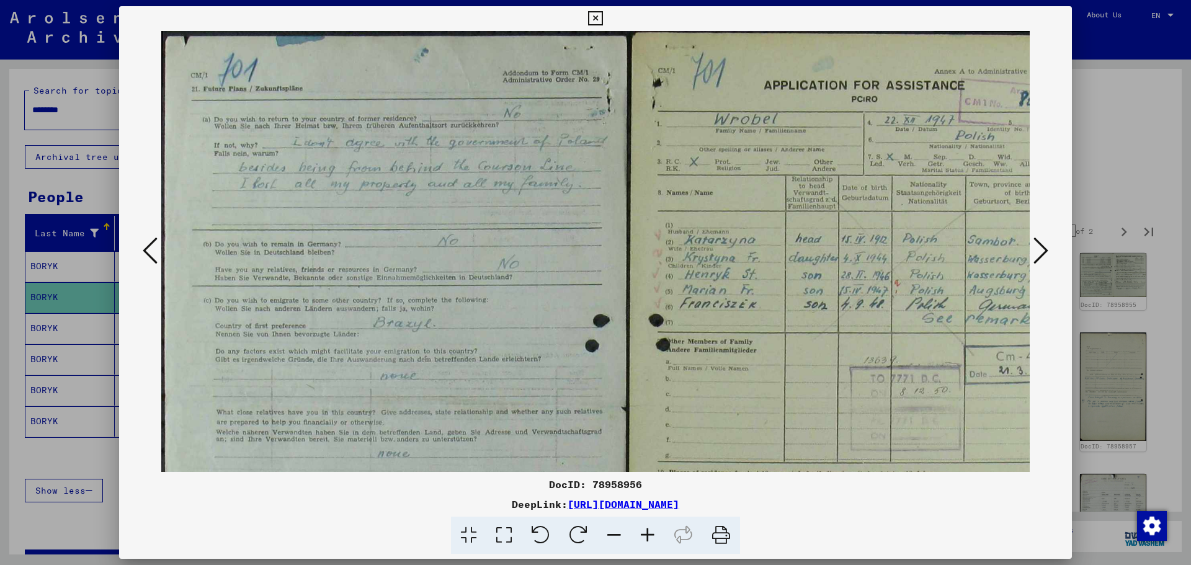
click at [649, 537] on icon at bounding box center [647, 536] width 33 height 38
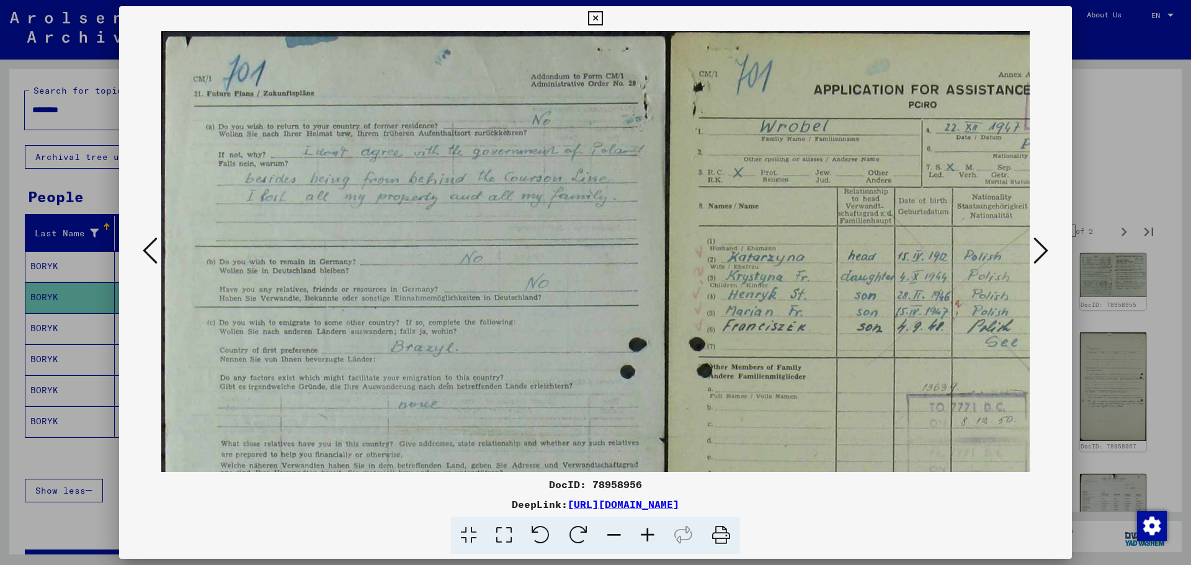
click at [649, 537] on icon at bounding box center [647, 536] width 33 height 38
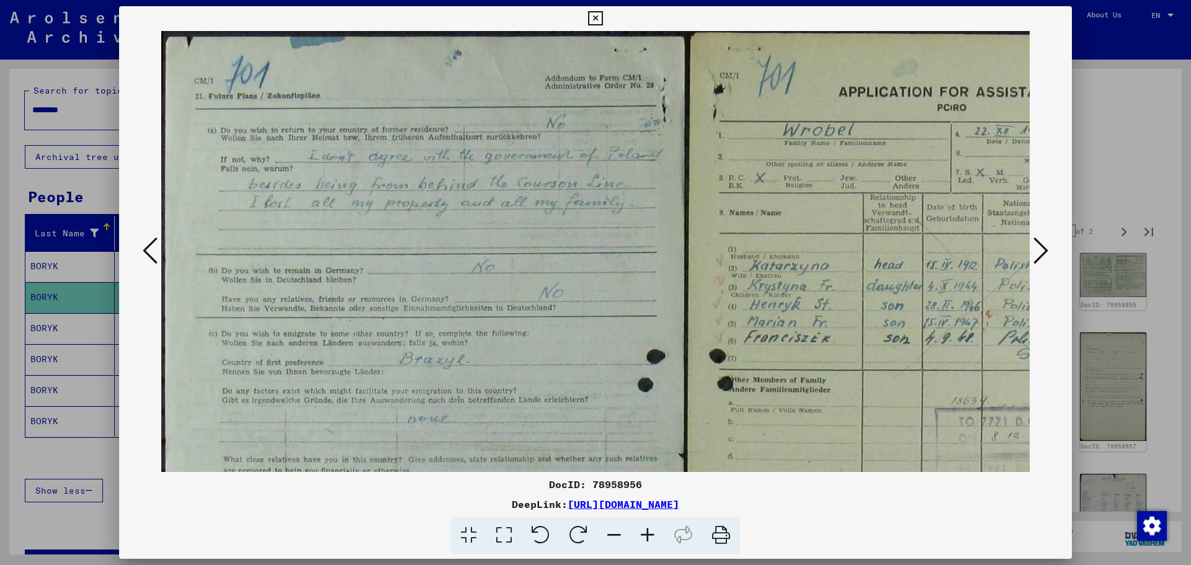
click at [649, 537] on icon at bounding box center [647, 536] width 33 height 38
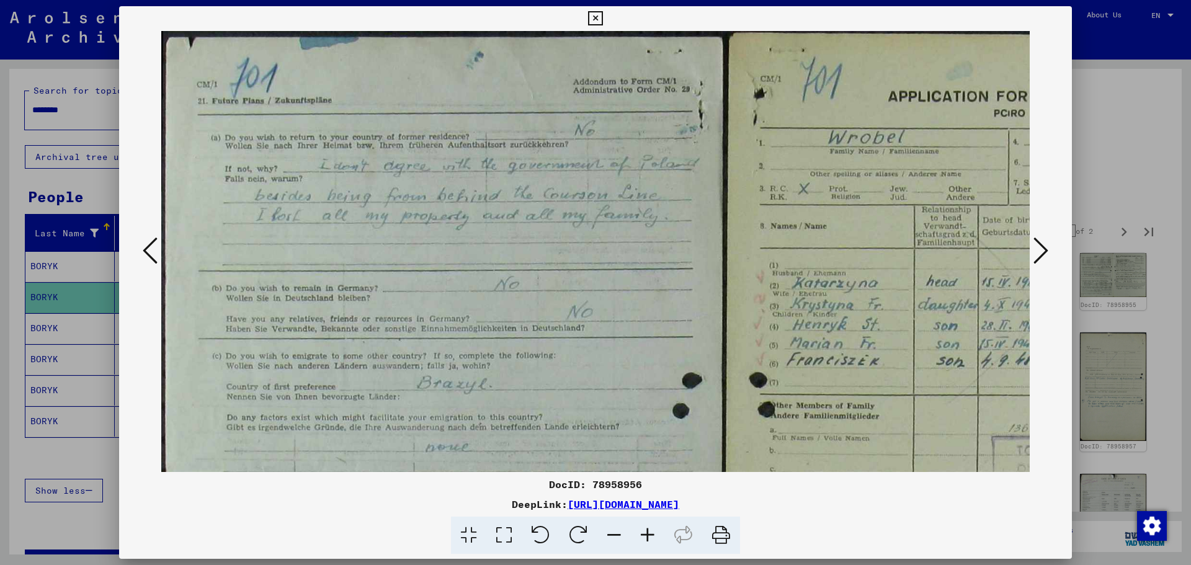
click at [649, 537] on icon at bounding box center [647, 536] width 33 height 38
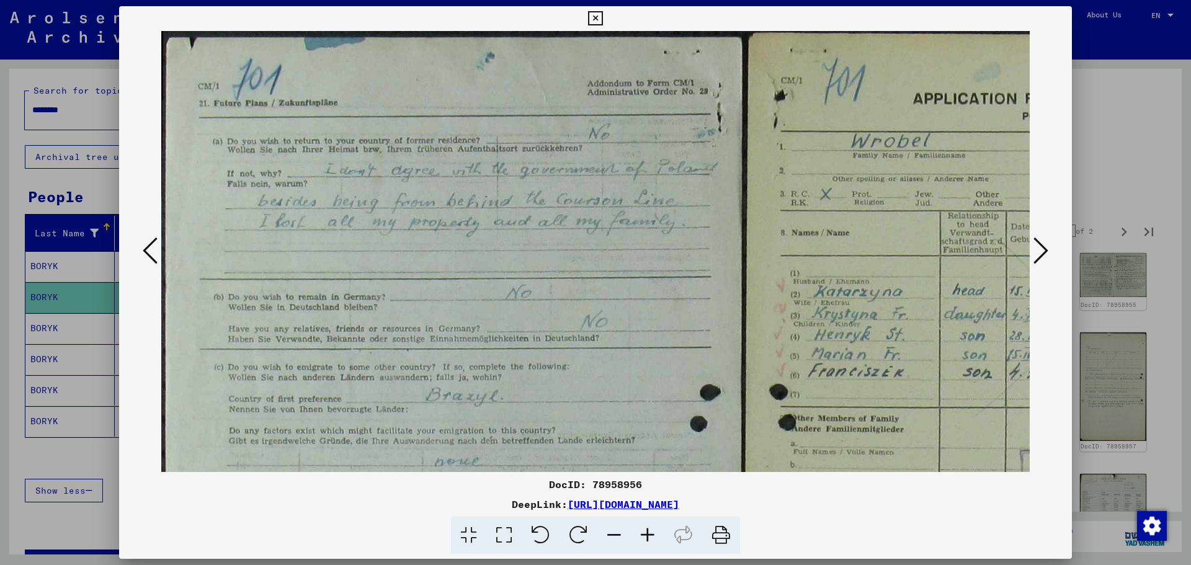
click at [649, 537] on icon at bounding box center [647, 536] width 33 height 38
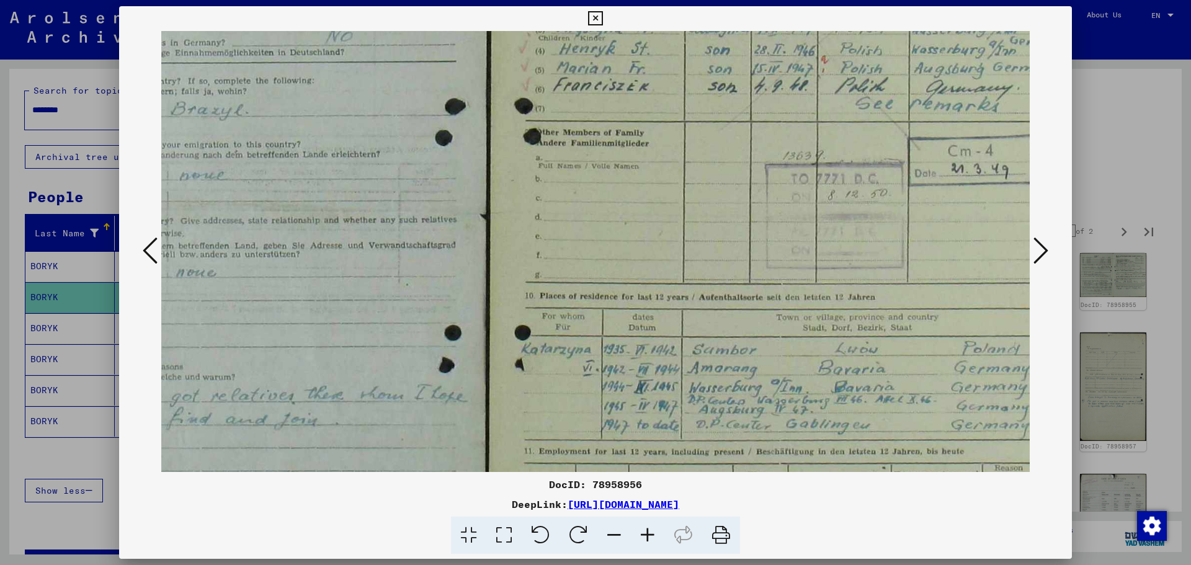
drag, startPoint x: 569, startPoint y: 422, endPoint x: 317, endPoint y: 136, distance: 381.5
click at [317, 136] on img at bounding box center [486, 213] width 1160 height 937
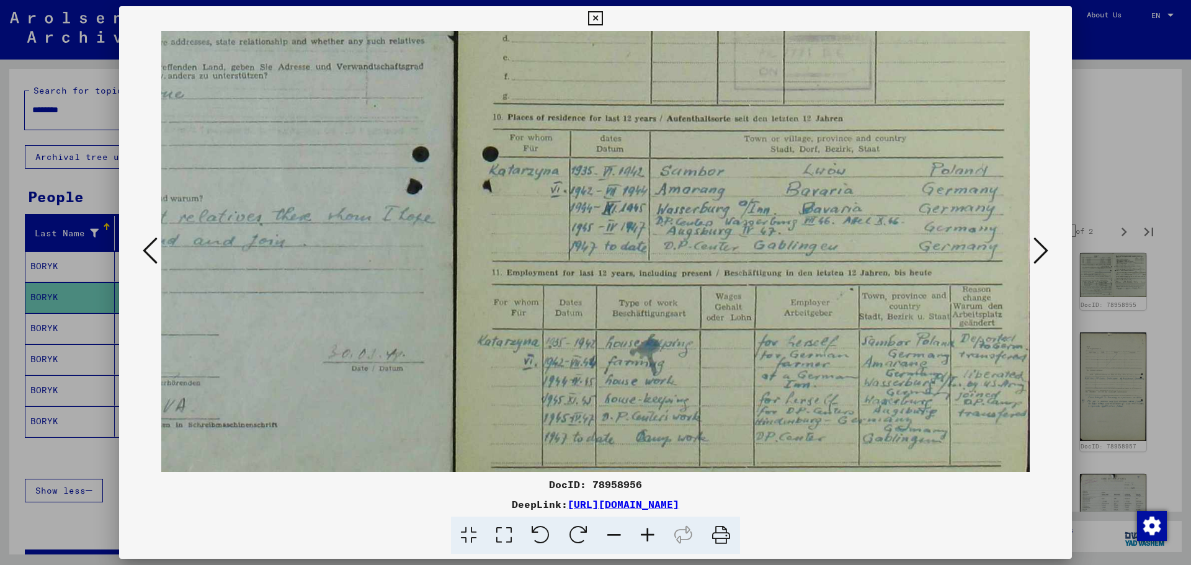
scroll to position [496, 292]
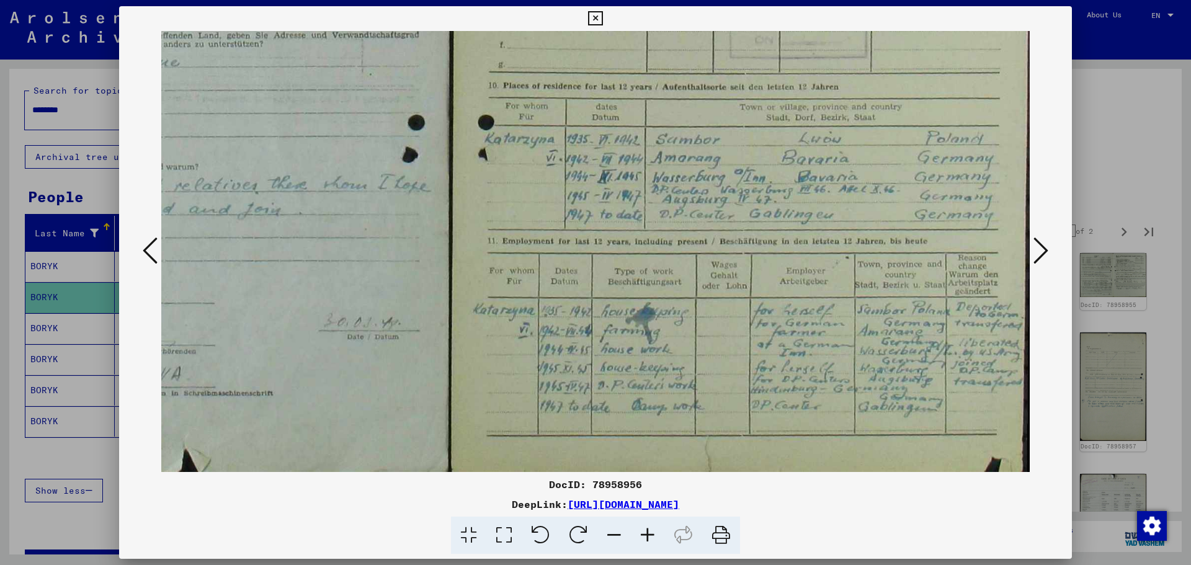
drag, startPoint x: 695, startPoint y: 312, endPoint x: 458, endPoint y: 79, distance: 331.6
click at [458, 79] on img at bounding box center [450, 3] width 1160 height 937
click at [643, 536] on icon at bounding box center [647, 536] width 33 height 38
click at [646, 531] on icon at bounding box center [647, 536] width 33 height 38
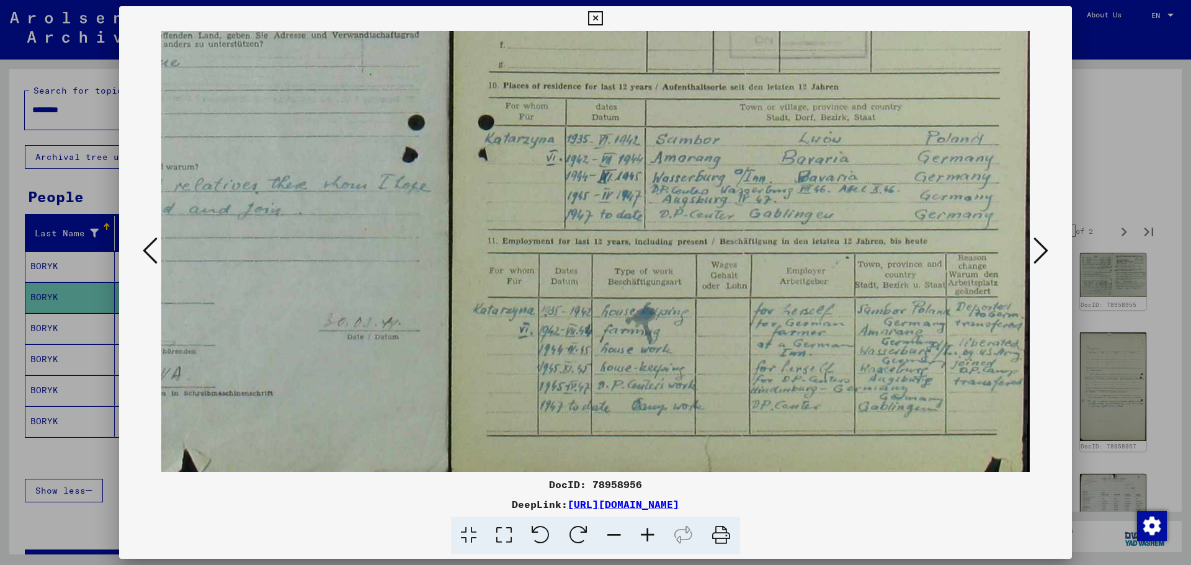
click at [646, 531] on icon at bounding box center [647, 536] width 33 height 38
drag, startPoint x: 679, startPoint y: 404, endPoint x: 633, endPoint y: 407, distance: 46.0
click at [633, 407] on img at bounding box center [450, 5] width 1160 height 937
click at [1046, 253] on icon at bounding box center [1040, 251] width 15 height 30
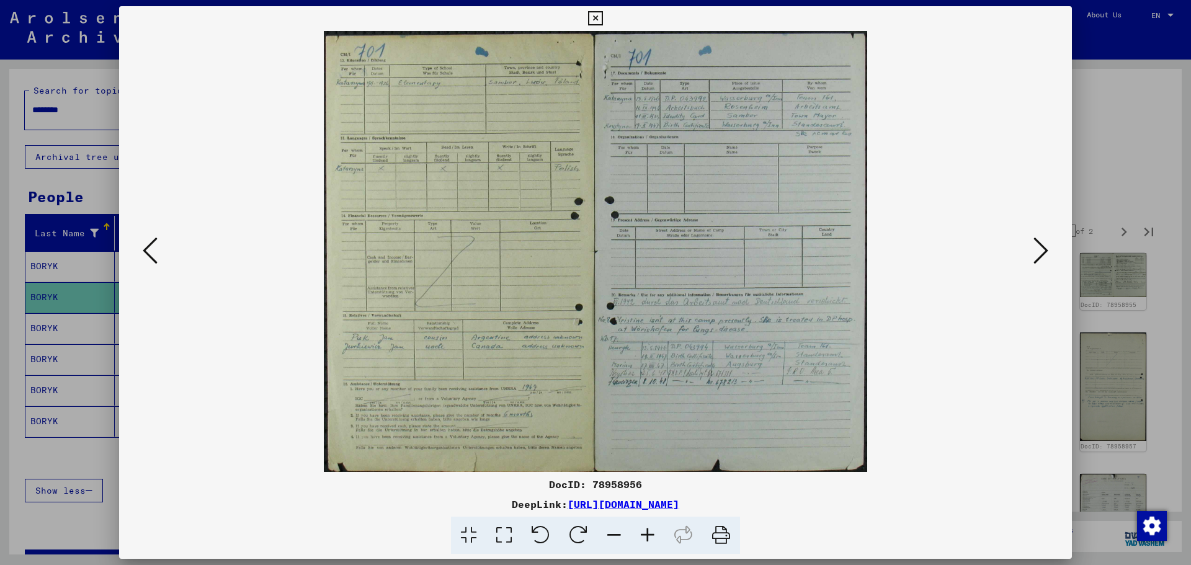
scroll to position [0, 0]
click at [649, 533] on icon at bounding box center [647, 536] width 33 height 38
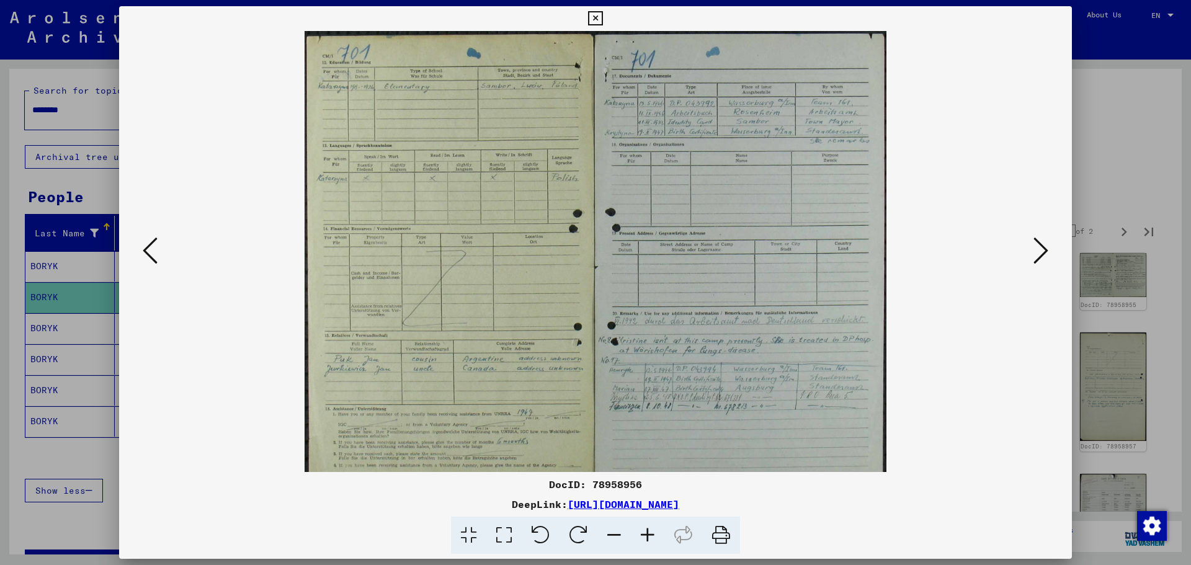
click at [649, 533] on icon at bounding box center [647, 536] width 33 height 38
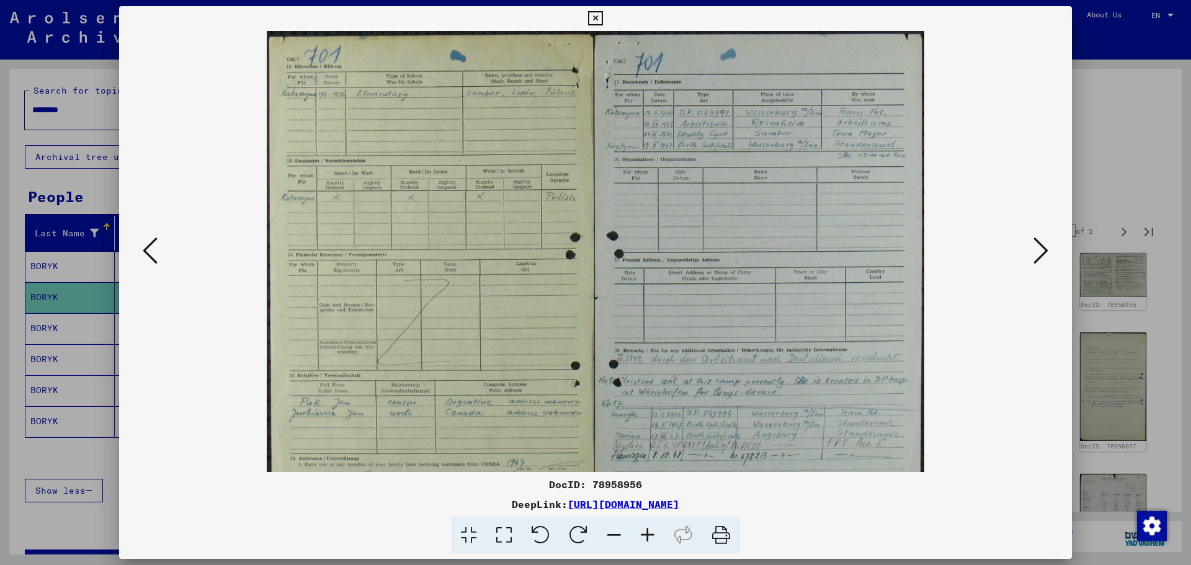
click at [649, 533] on icon at bounding box center [647, 536] width 33 height 38
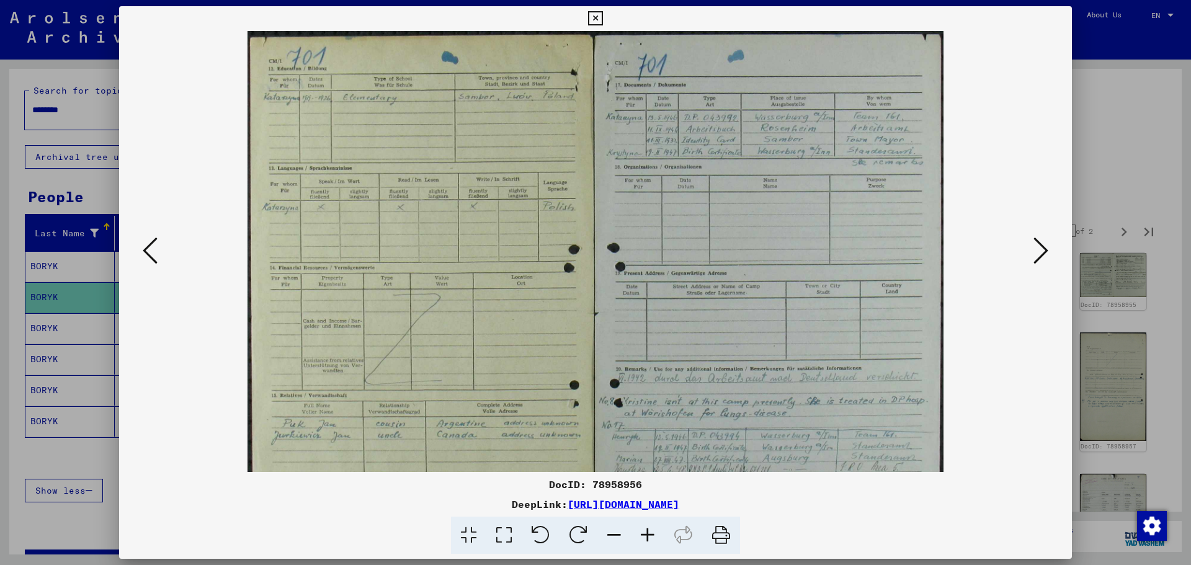
click at [649, 533] on icon at bounding box center [647, 536] width 33 height 38
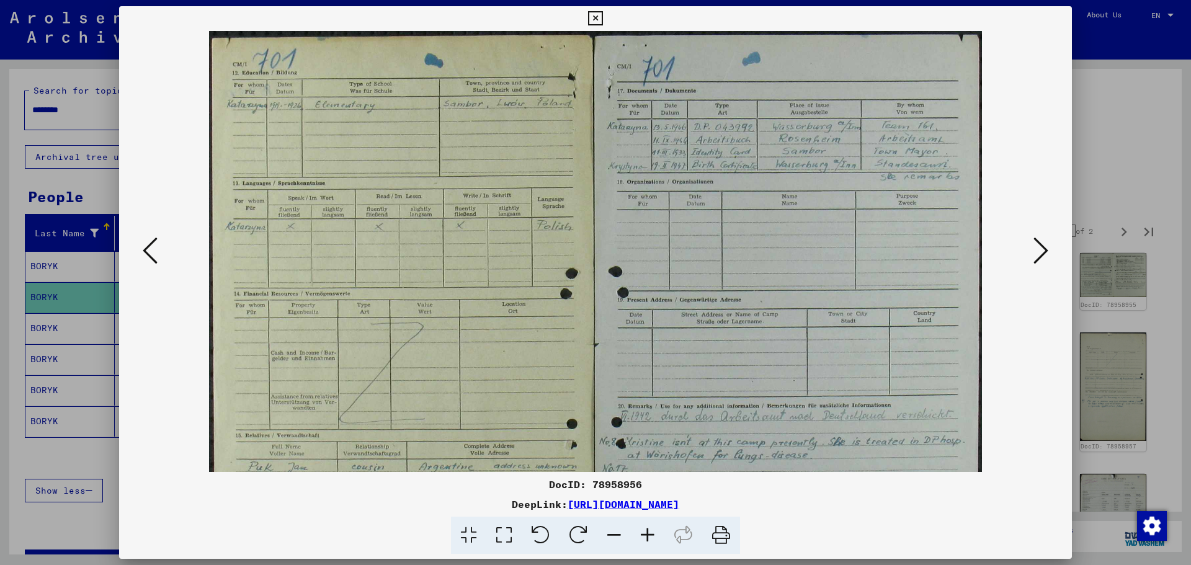
click at [649, 533] on icon at bounding box center [647, 536] width 33 height 38
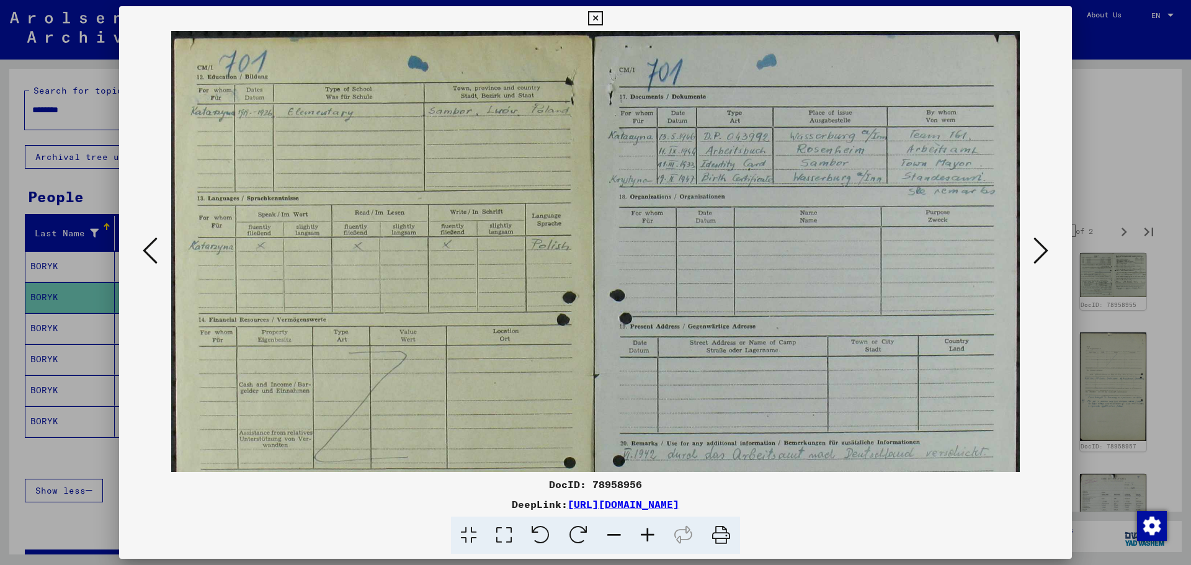
click at [649, 533] on icon at bounding box center [647, 536] width 33 height 38
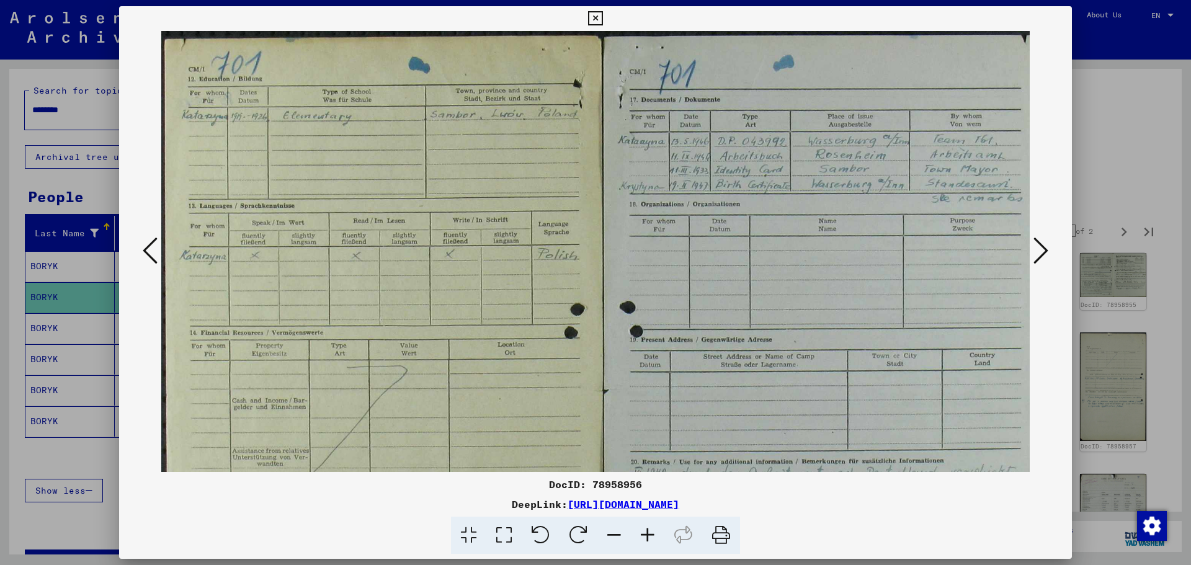
click at [649, 533] on icon at bounding box center [647, 536] width 33 height 38
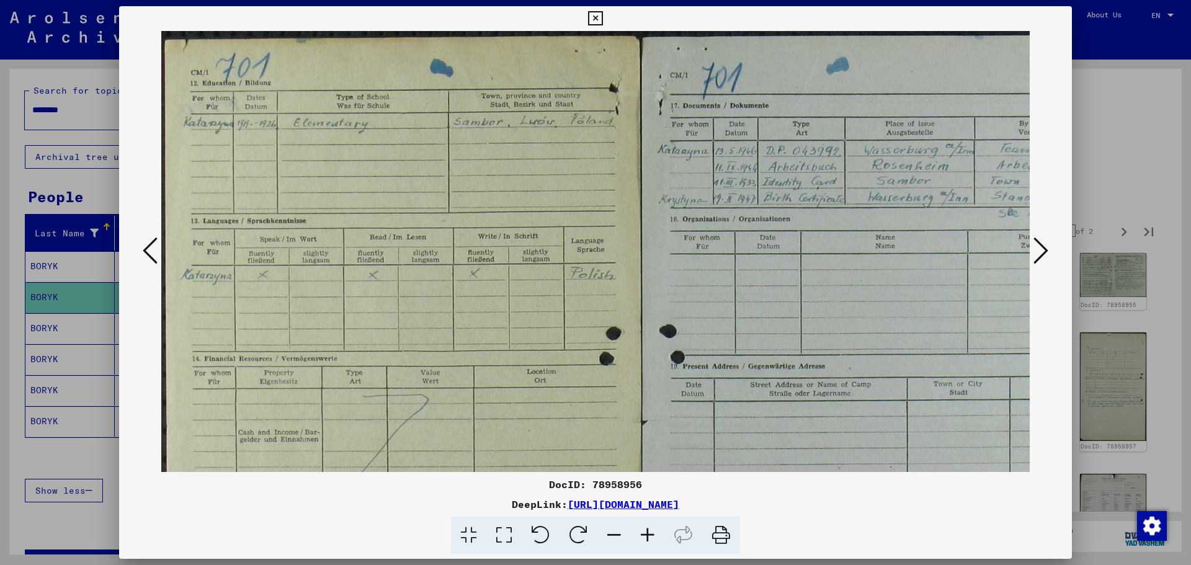
click at [649, 533] on icon at bounding box center [647, 536] width 33 height 38
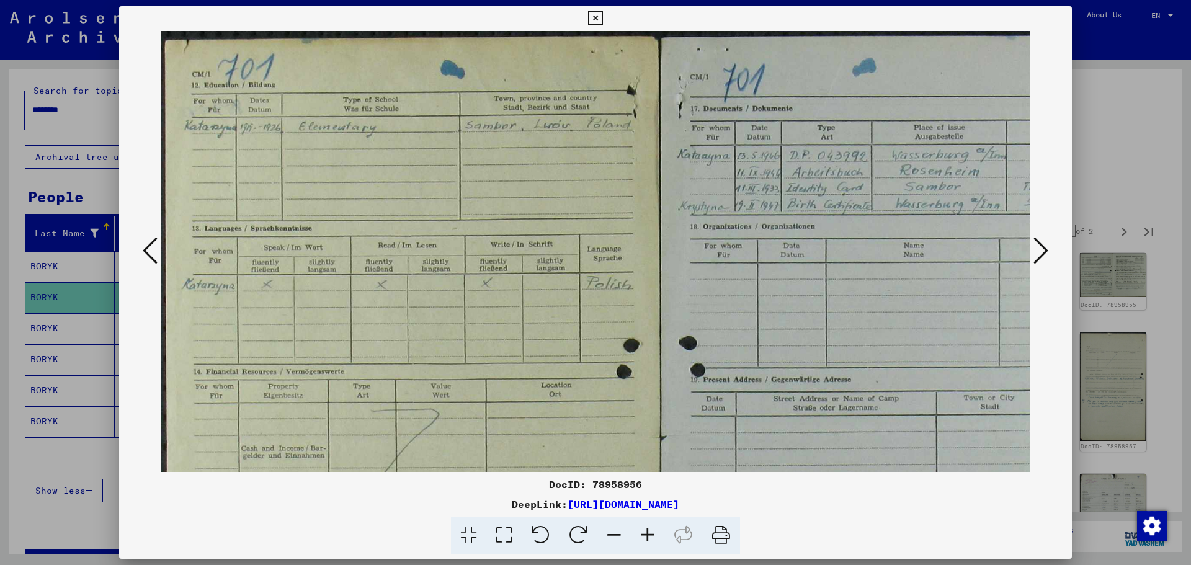
click at [649, 533] on icon at bounding box center [647, 536] width 33 height 38
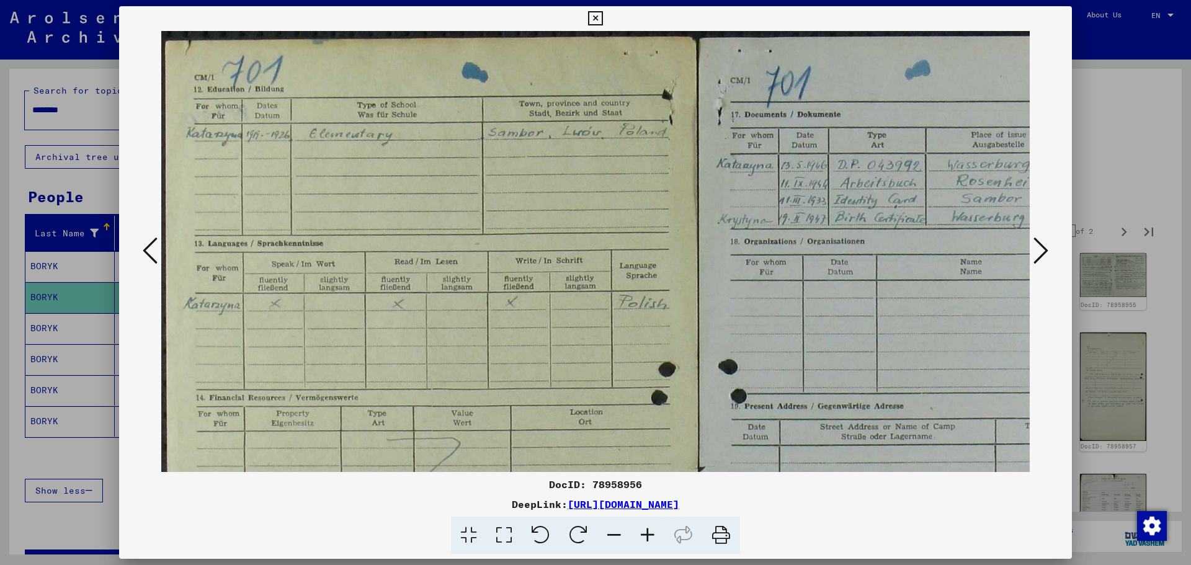
click at [649, 533] on icon at bounding box center [647, 536] width 33 height 38
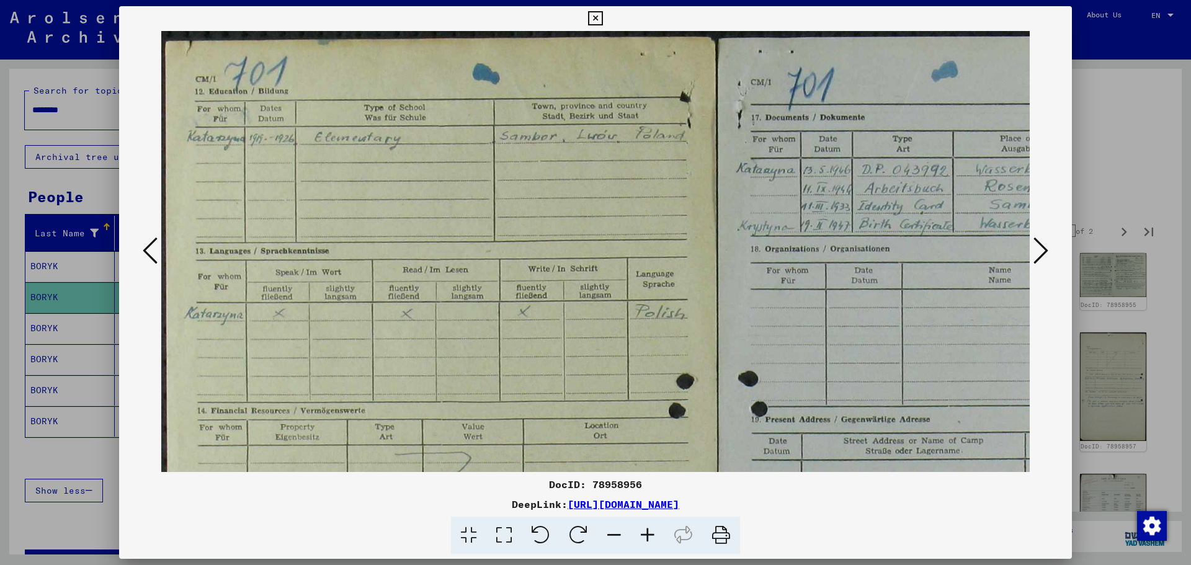
click at [649, 533] on icon at bounding box center [647, 536] width 33 height 38
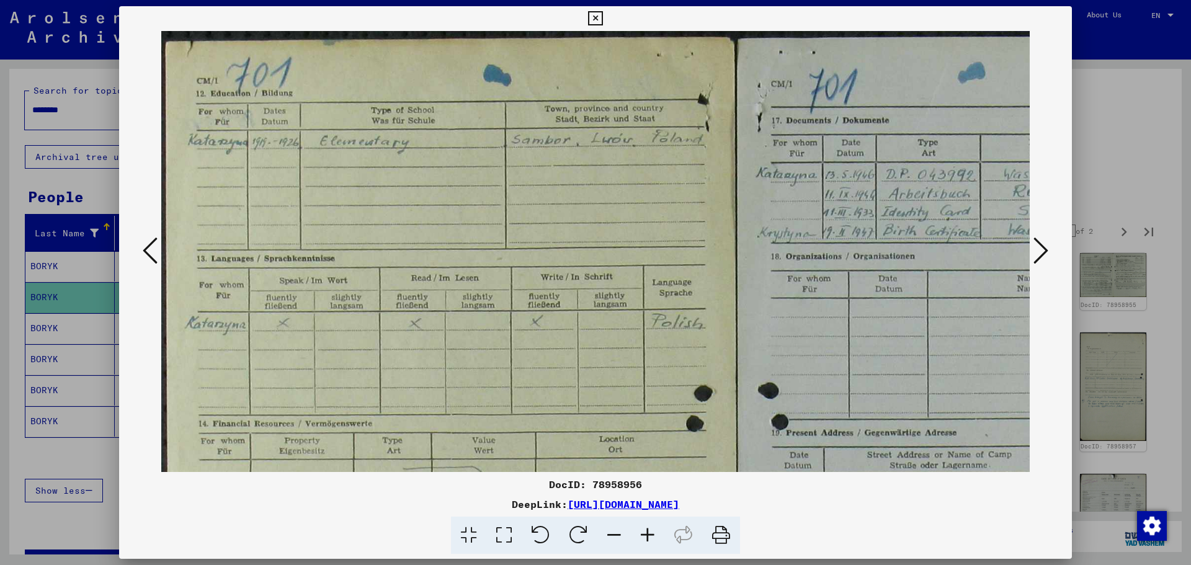
click at [649, 533] on icon at bounding box center [647, 536] width 33 height 38
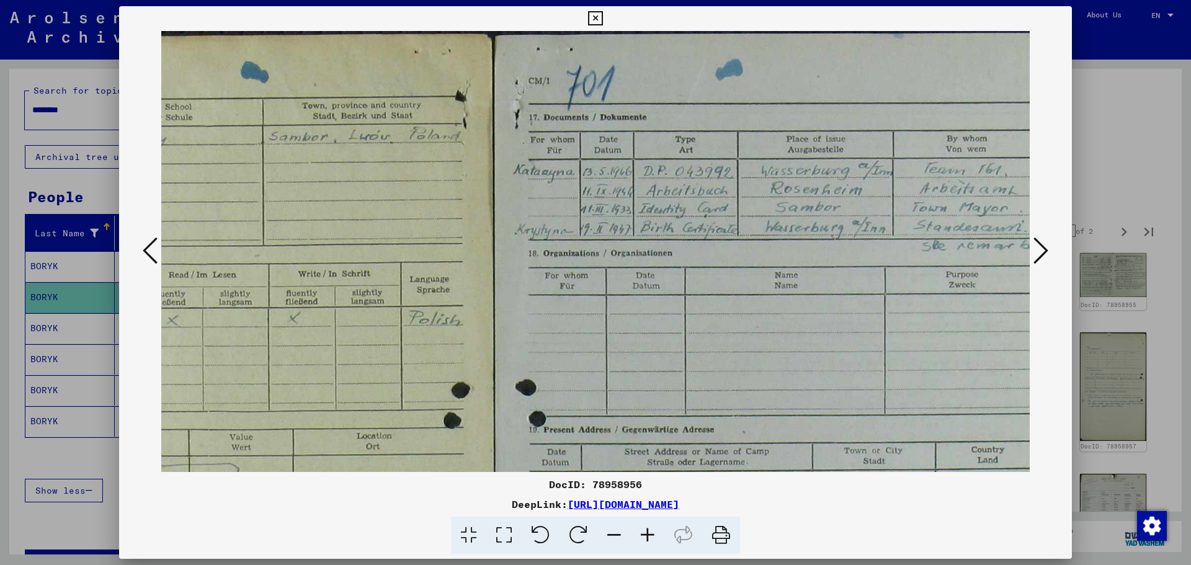
scroll to position [5, 287]
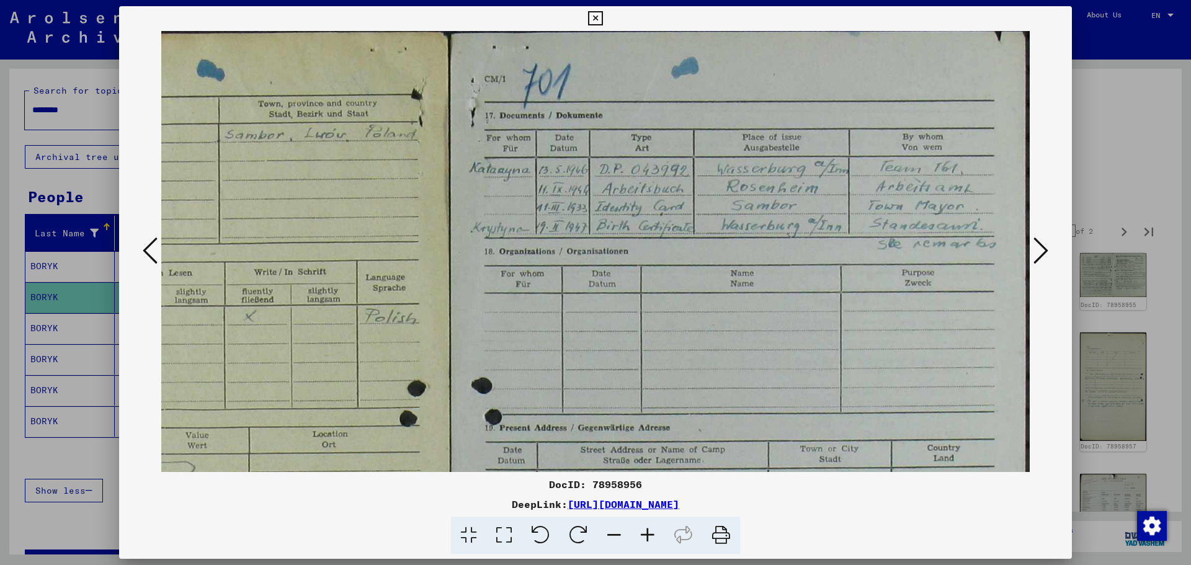
drag, startPoint x: 855, startPoint y: 312, endPoint x: 535, endPoint y: 320, distance: 319.6
click at [535, 320] on img at bounding box center [452, 494] width 1155 height 937
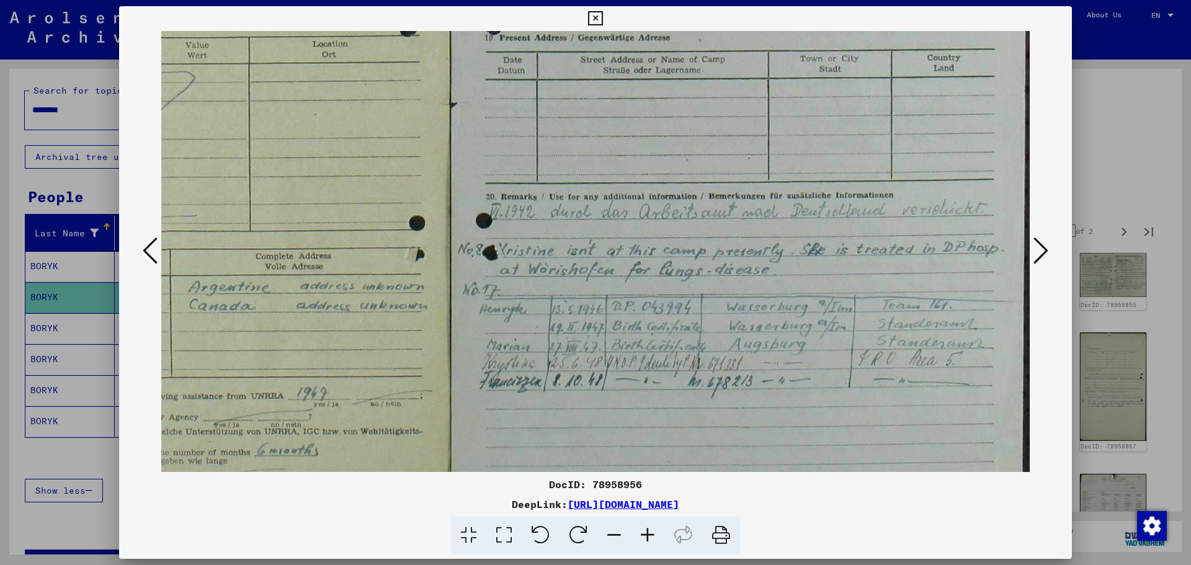
scroll to position [404, 287]
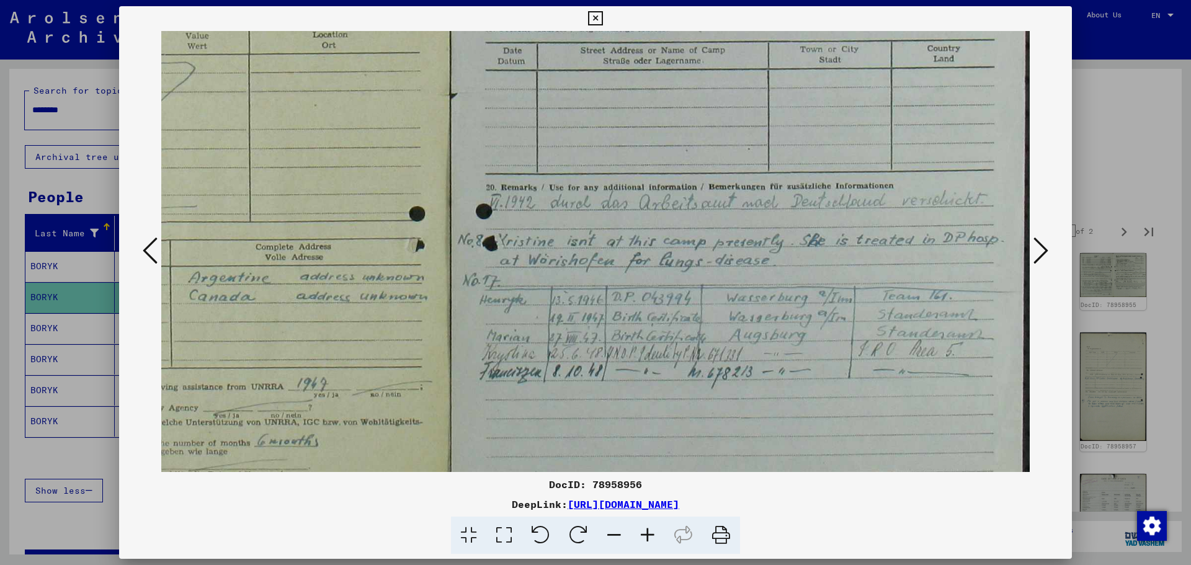
drag, startPoint x: 651, startPoint y: 411, endPoint x: 584, endPoint y: 12, distance: 405.0
click at [584, 12] on div "DocID: 78958956 DeepLink: [URL][DOMAIN_NAME]" at bounding box center [595, 280] width 953 height 548
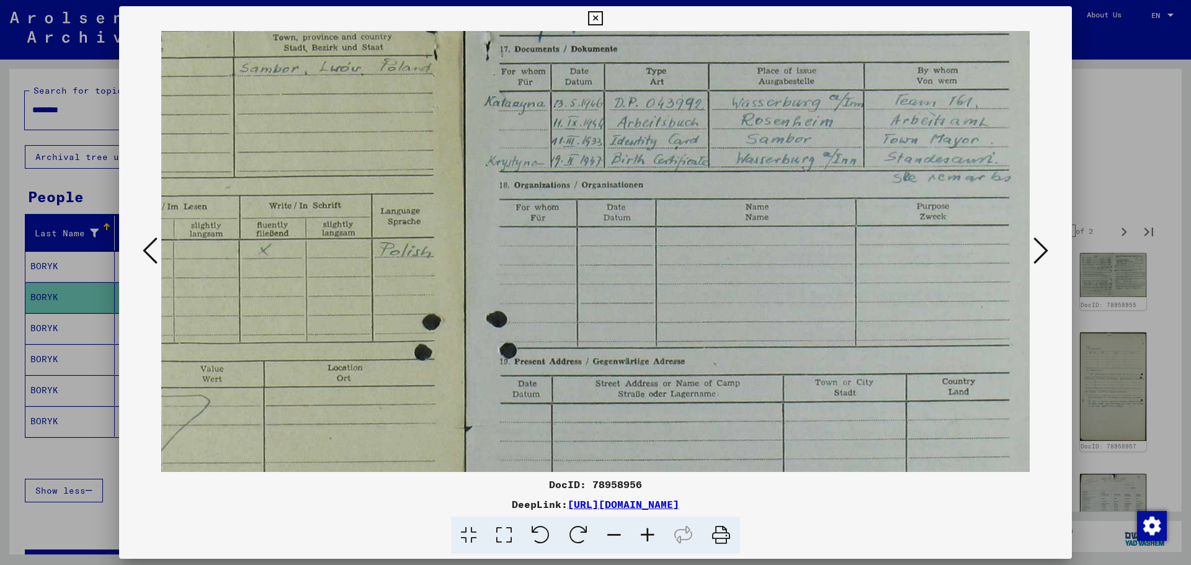
scroll to position [68, 272]
drag, startPoint x: 706, startPoint y: 115, endPoint x: 704, endPoint y: 451, distance: 336.2
click at [704, 451] on img at bounding box center [467, 431] width 1155 height 937
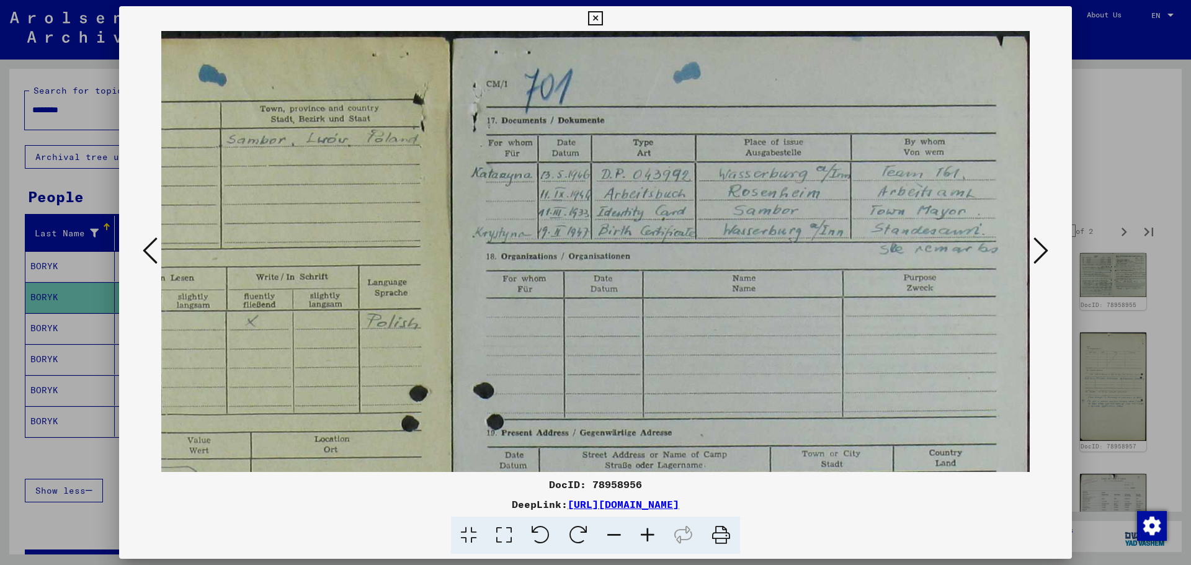
scroll to position [0, 283]
drag, startPoint x: 792, startPoint y: 249, endPoint x: 757, endPoint y: 355, distance: 111.8
click at [757, 355] on img at bounding box center [455, 499] width 1155 height 937
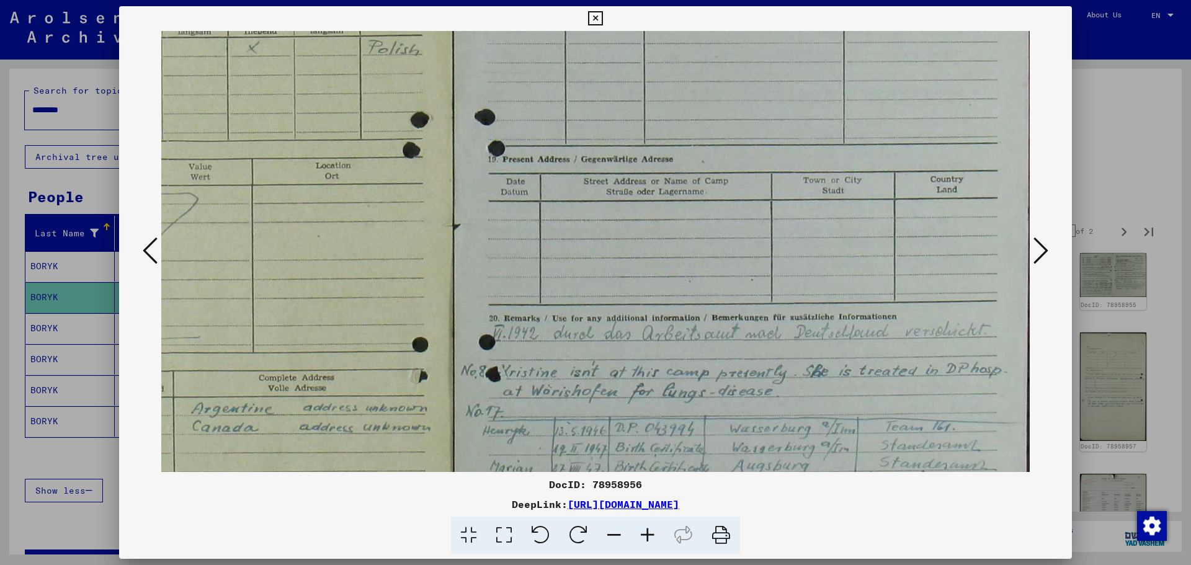
drag, startPoint x: 823, startPoint y: 355, endPoint x: 818, endPoint y: 81, distance: 274.2
click at [818, 81] on img at bounding box center [455, 225] width 1155 height 937
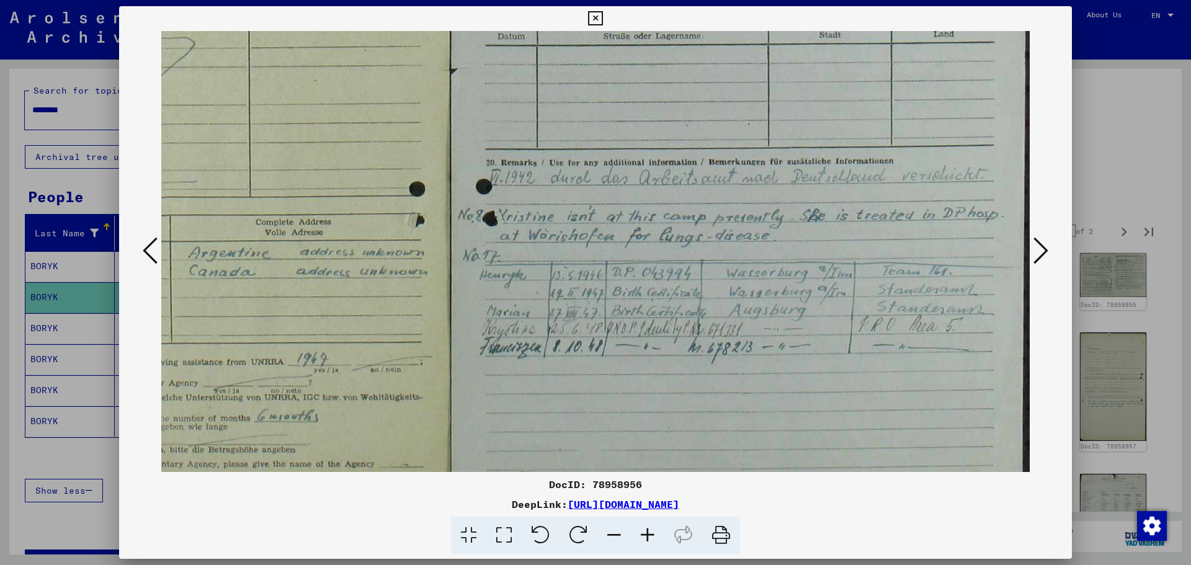
scroll to position [434, 287]
drag, startPoint x: 802, startPoint y: 246, endPoint x: 756, endPoint y: 86, distance: 166.5
click at [756, 86] on img at bounding box center [452, 65] width 1155 height 937
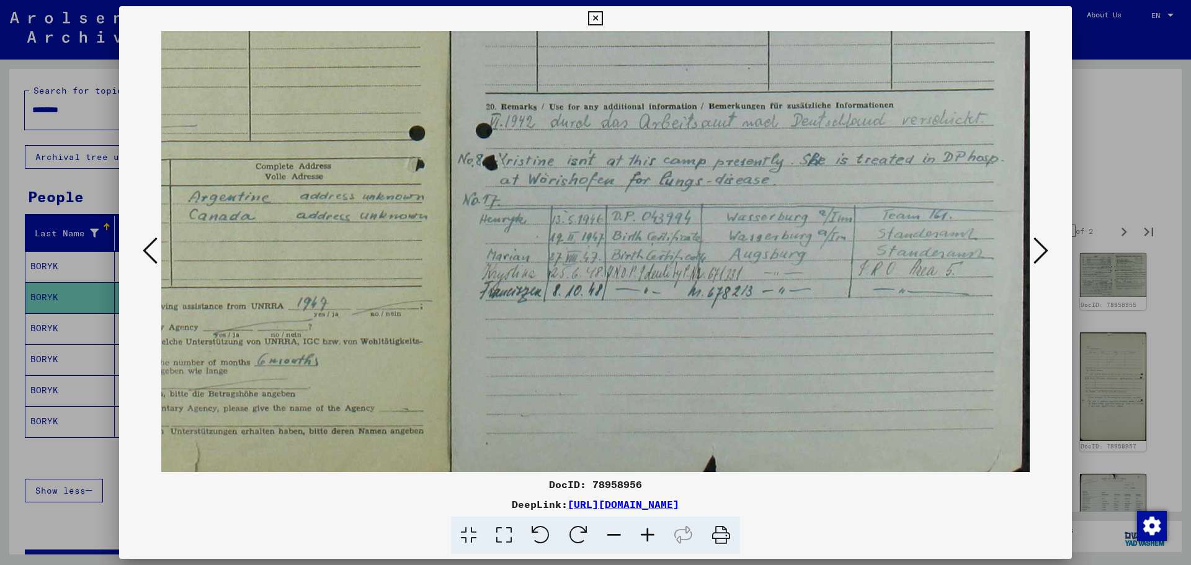
scroll to position [489, 287]
drag, startPoint x: 756, startPoint y: 226, endPoint x: 736, endPoint y: 171, distance: 58.7
click at [736, 171] on img at bounding box center [452, 10] width 1155 height 937
